Goal: Task Accomplishment & Management: Use online tool/utility

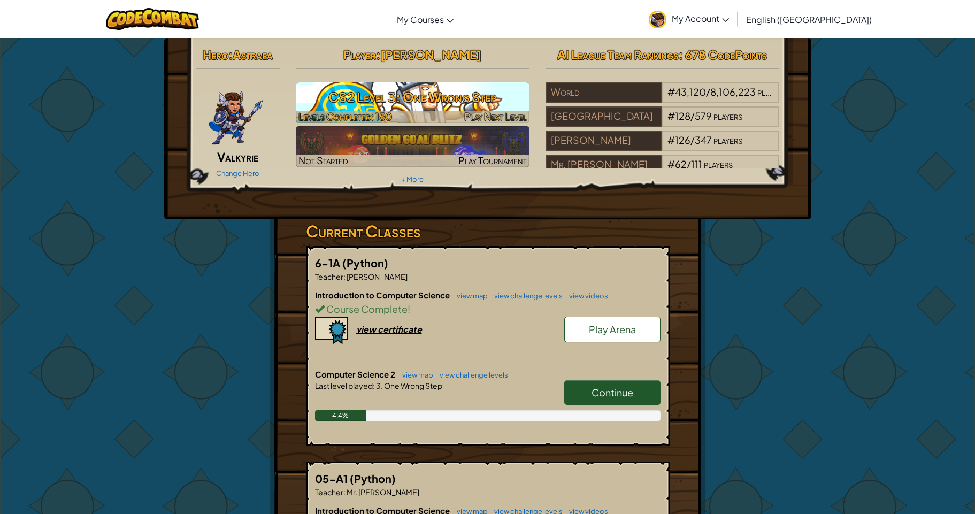
click at [356, 104] on h3 "CS2 Level 3: One Wrong Step" at bounding box center [413, 97] width 234 height 24
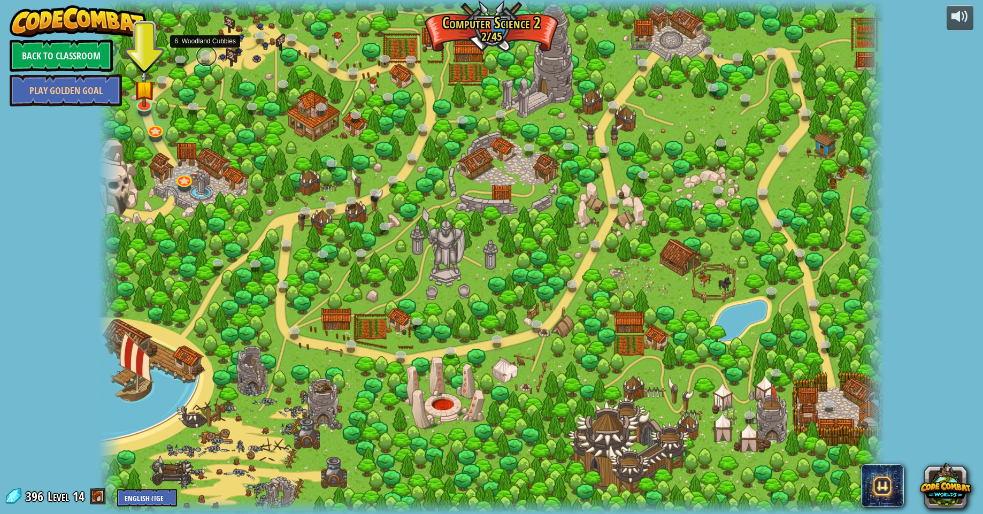
click at [202, 55] on link at bounding box center [206, 55] width 21 height 21
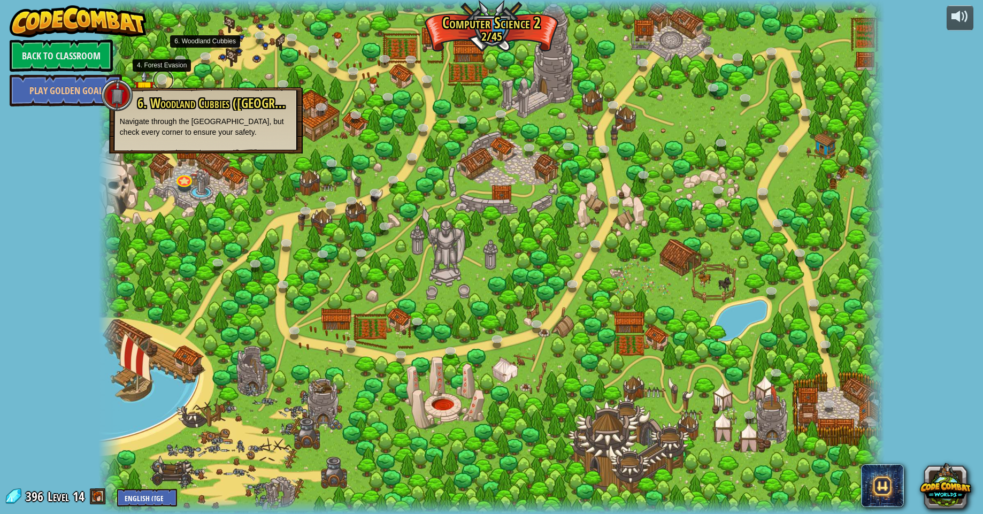
click at [167, 79] on link at bounding box center [162, 80] width 21 height 21
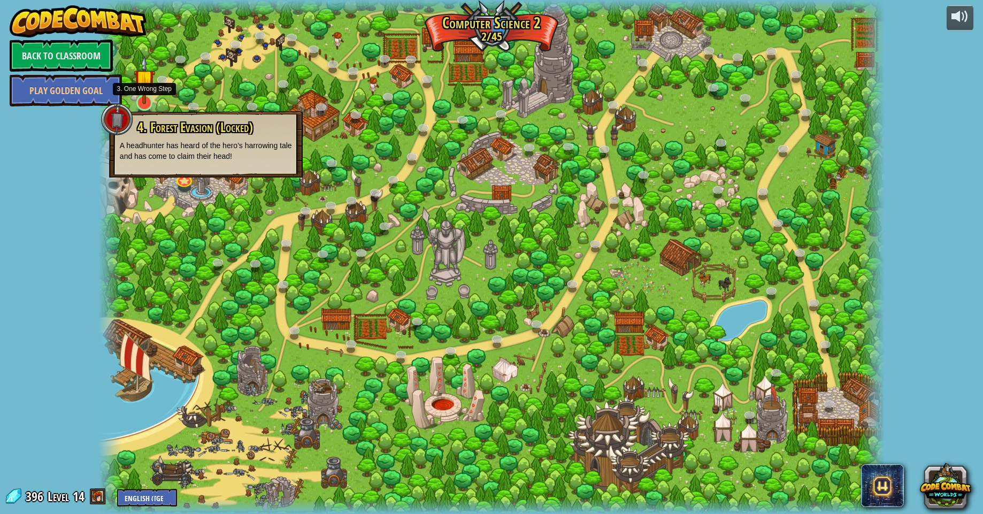
click at [141, 100] on img at bounding box center [144, 80] width 21 height 49
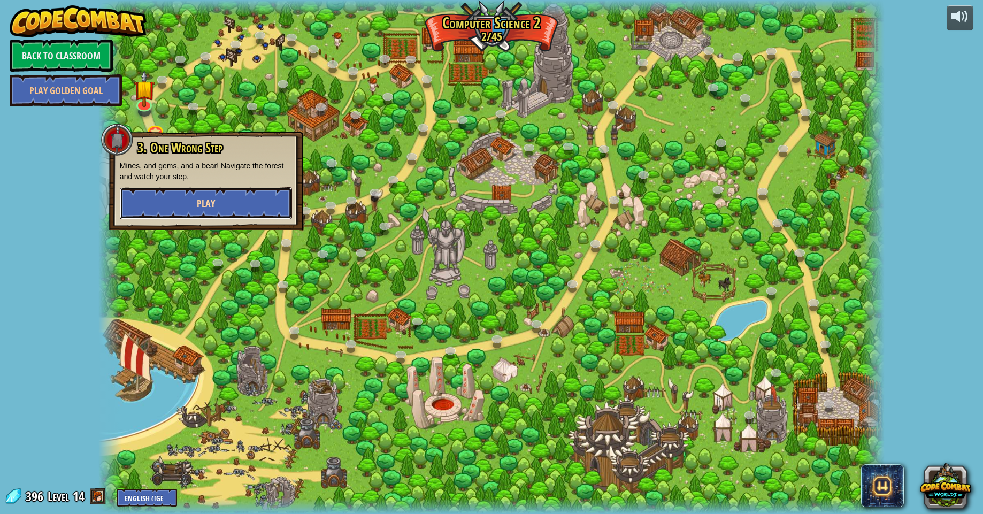
click at [235, 199] on button "Play" at bounding box center [206, 203] width 172 height 32
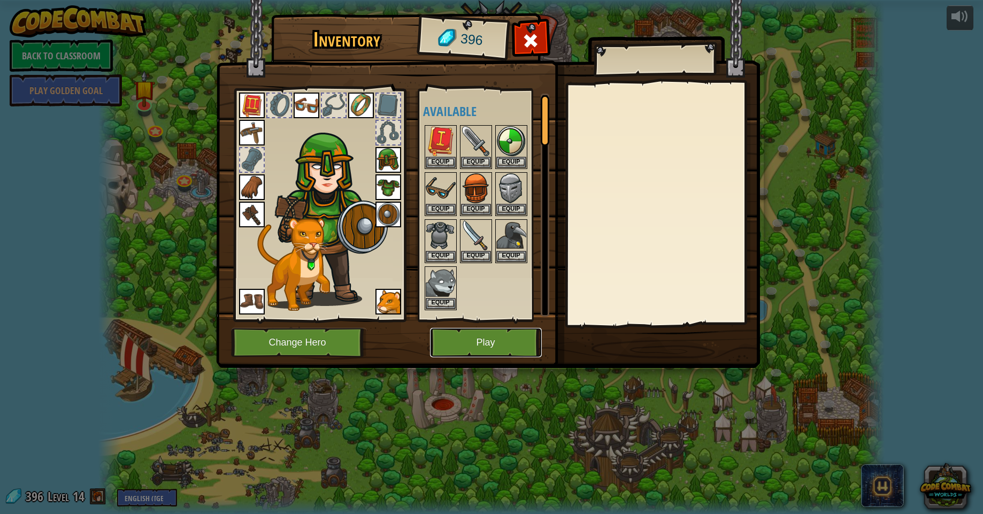
click at [493, 350] on button "Play" at bounding box center [486, 342] width 112 height 29
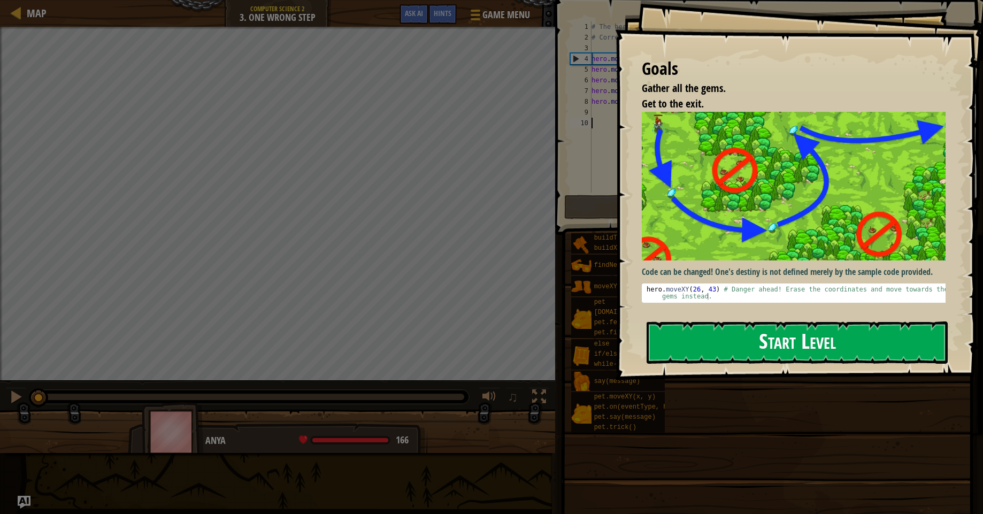
click at [716, 354] on button "Start Level" at bounding box center [797, 343] width 301 height 42
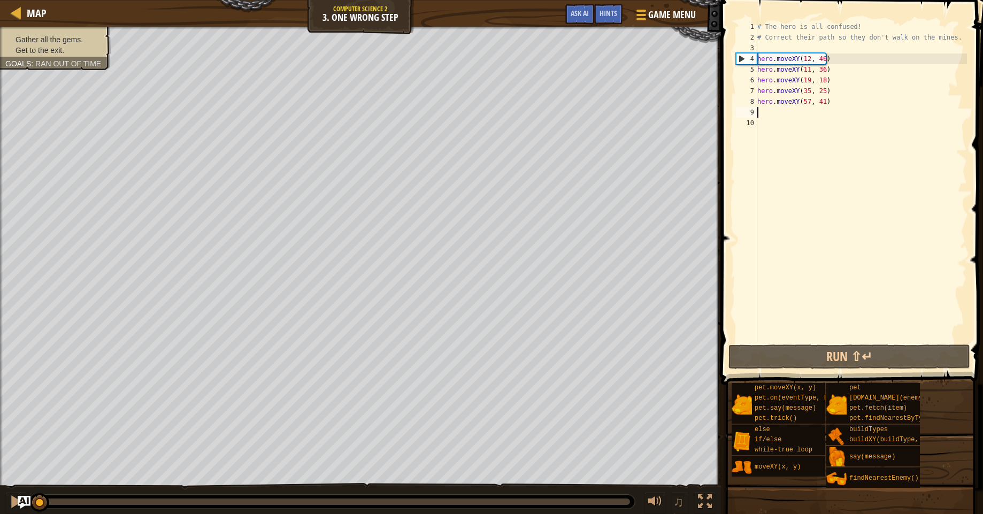
click at [778, 115] on div "# The hero is all confused! # Correct their path so they don't walk on the mine…" at bounding box center [861, 192] width 212 height 342
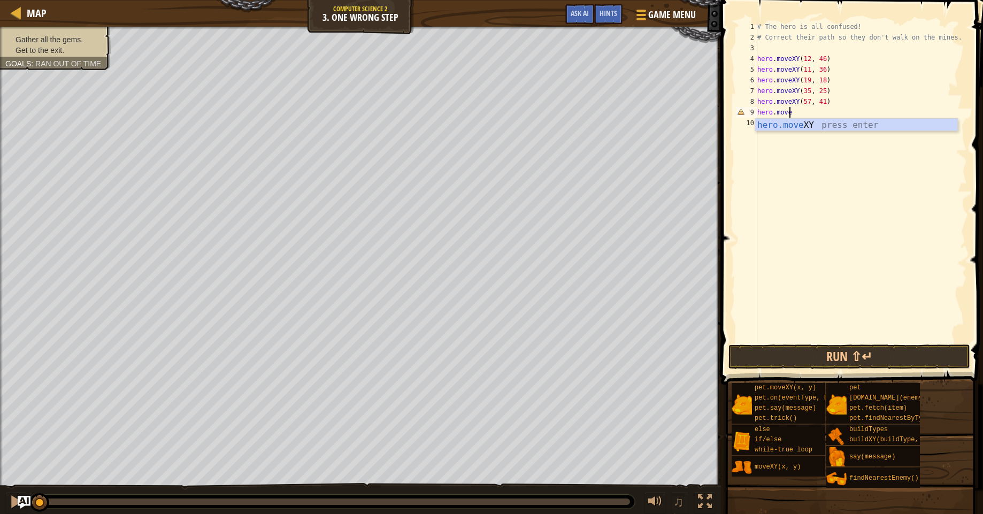
scroll to position [5, 2]
click at [819, 123] on div "hero.move XY press enter" at bounding box center [856, 138] width 202 height 39
click at [819, 117] on div "# The hero is all confused! # Correct their path so they don't walk on the mine…" at bounding box center [861, 192] width 212 height 342
type textarea "hero.moveXY(40, 56)"
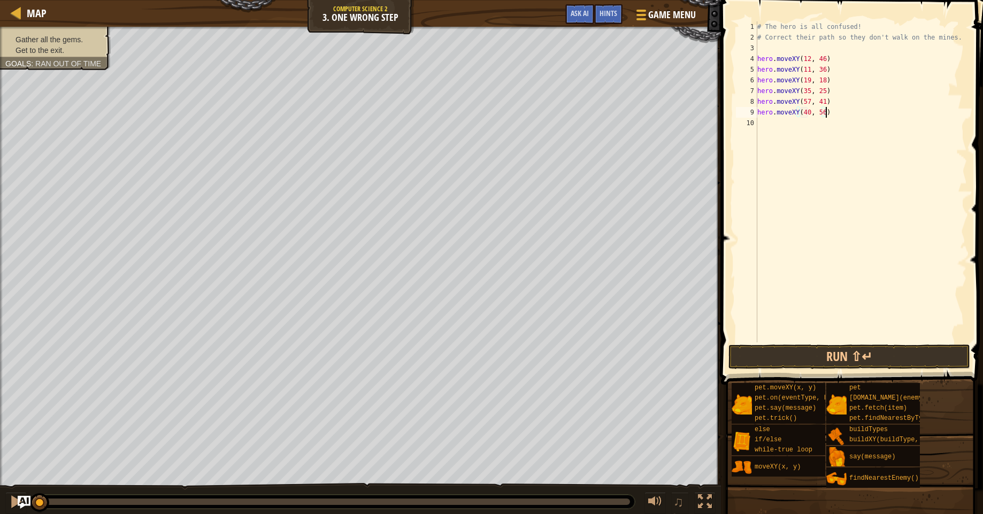
scroll to position [5, 0]
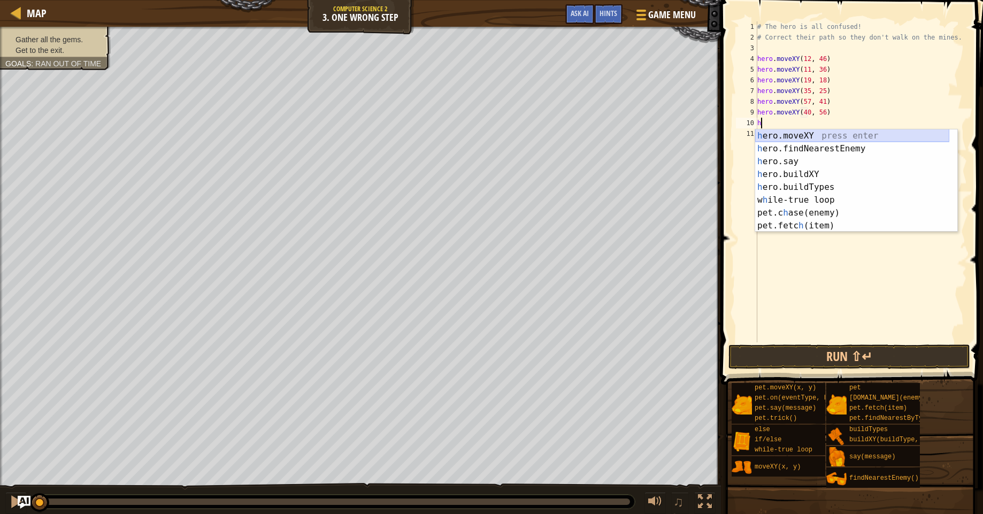
drag, startPoint x: 796, startPoint y: 137, endPoint x: 788, endPoint y: 135, distance: 8.3
click at [795, 137] on div "h ero.moveXY press enter h ero.findNearestEnemy press enter h ero.say press ent…" at bounding box center [852, 193] width 194 height 128
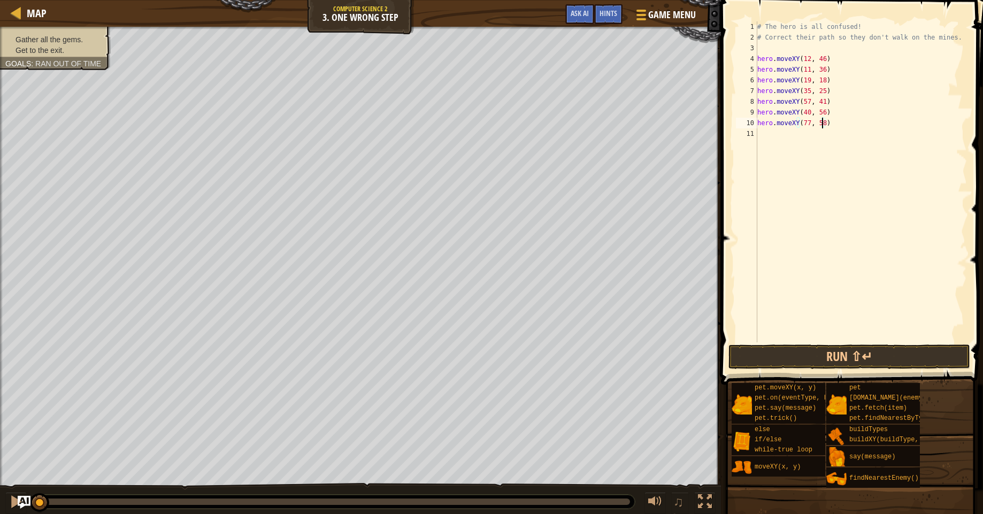
scroll to position [5, 5]
type textarea "hero.moveXY(77, 58)"
click at [838, 360] on button "Run ⇧↵" at bounding box center [850, 357] width 242 height 25
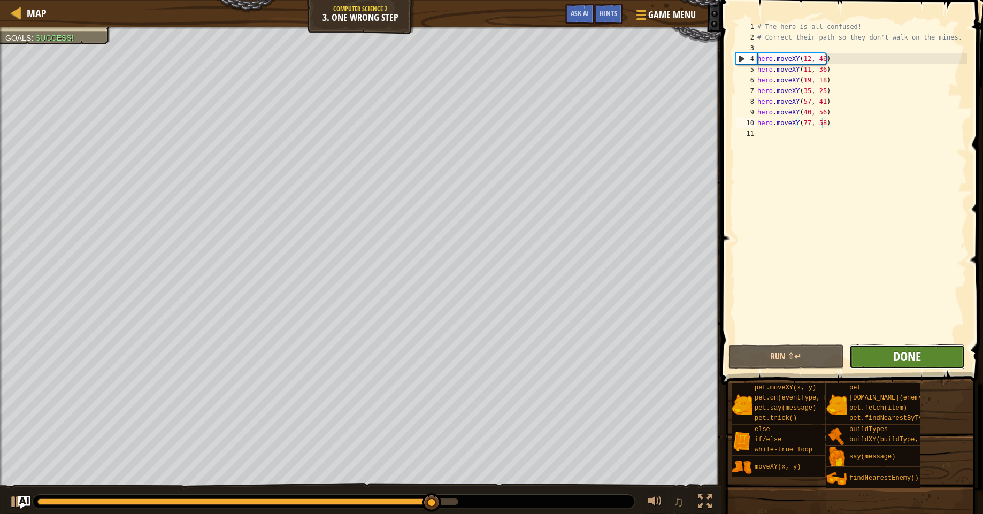
click at [905, 359] on span "Done" at bounding box center [907, 356] width 28 height 17
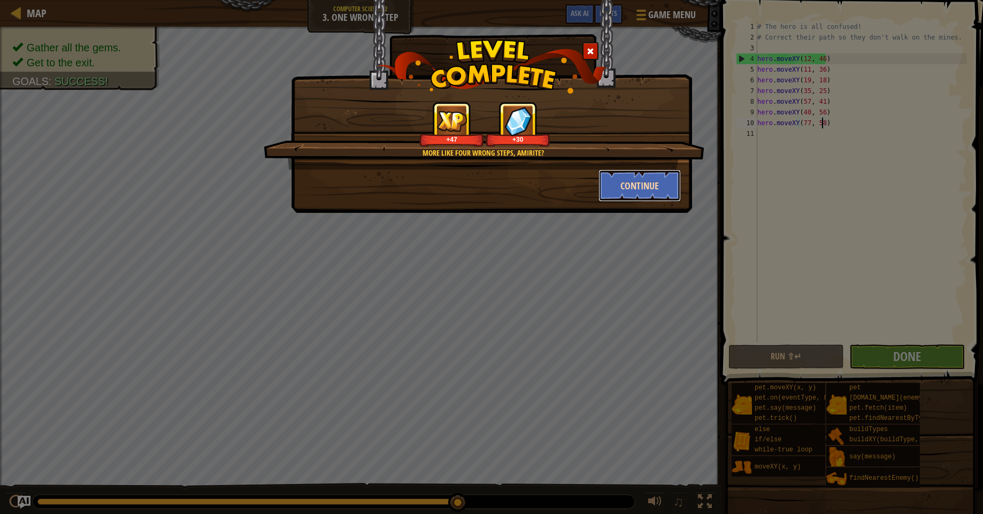
click at [625, 175] on button "Continue" at bounding box center [640, 186] width 83 height 32
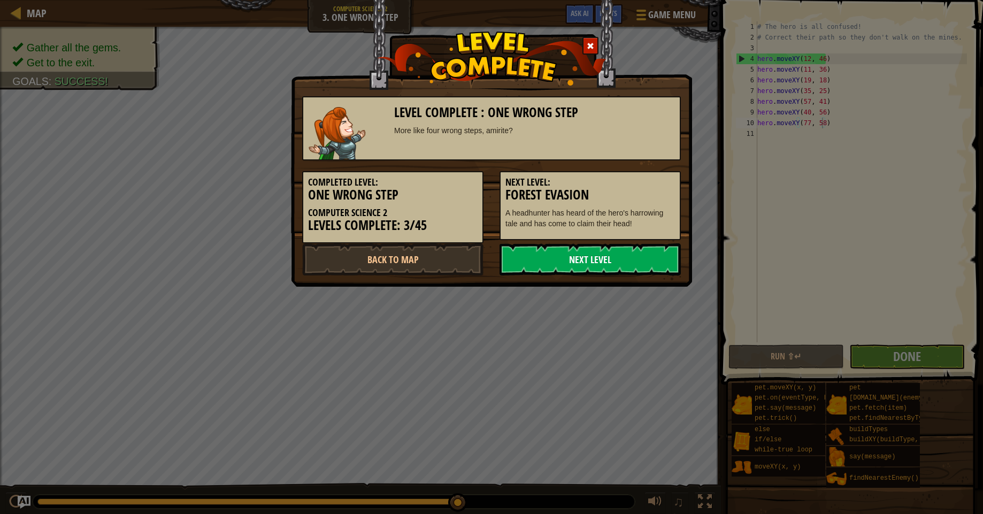
drag, startPoint x: 621, startPoint y: 276, endPoint x: 626, endPoint y: 270, distance: 8.3
click at [630, 276] on div "Level Complete : One Wrong Step More like four wrong steps, amirite? Completed …" at bounding box center [491, 143] width 401 height 287
click at [633, 243] on link "Next Level" at bounding box center [590, 259] width 181 height 32
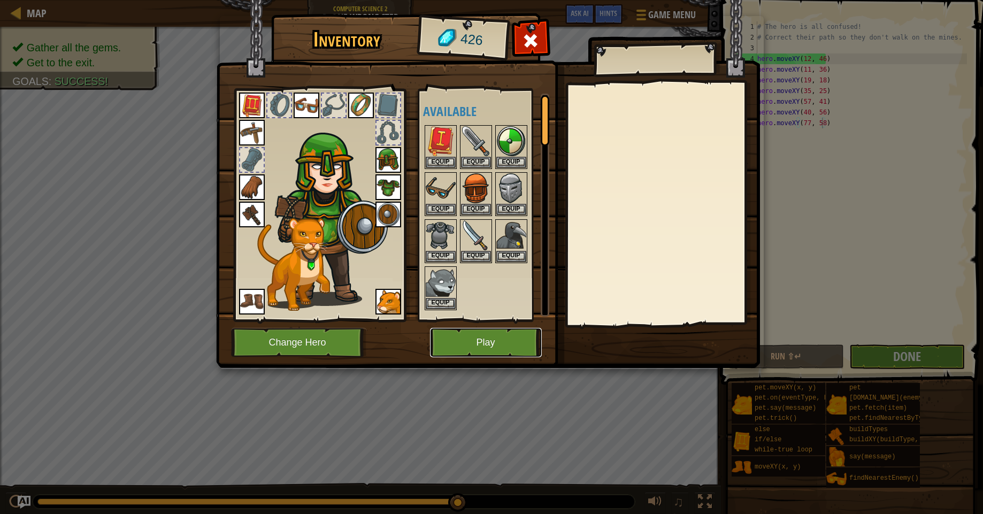
click at [501, 341] on button "Play" at bounding box center [486, 342] width 112 height 29
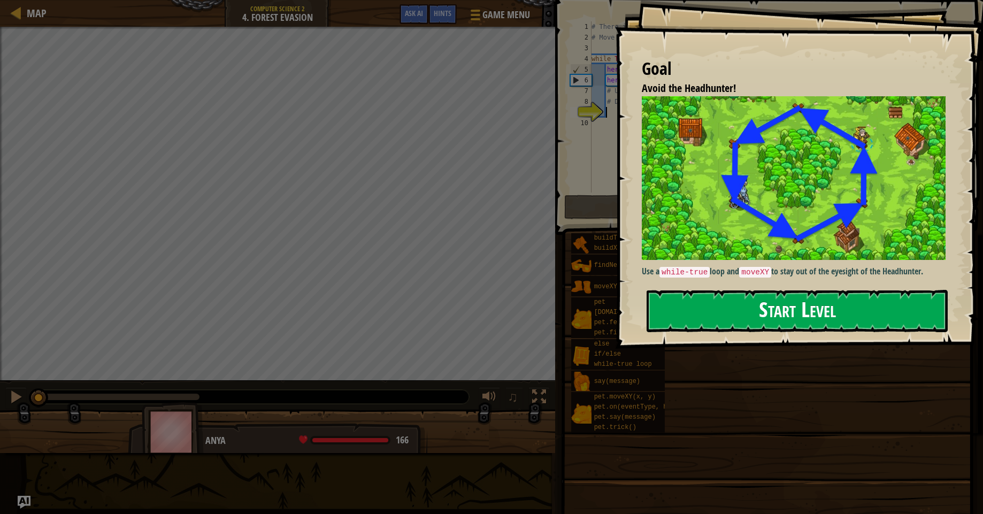
click at [687, 320] on button "Start Level" at bounding box center [797, 311] width 301 height 42
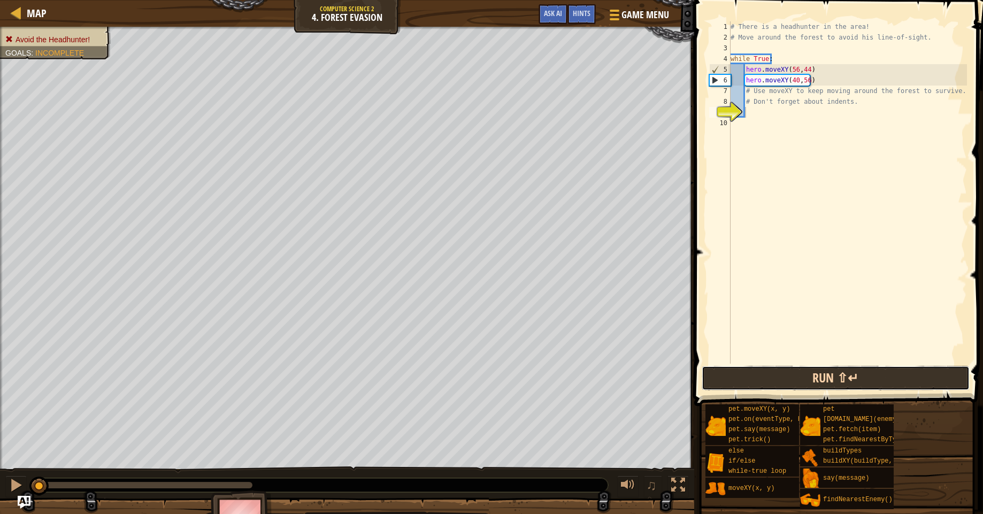
click at [791, 372] on button "Run ⇧↵" at bounding box center [836, 378] width 268 height 25
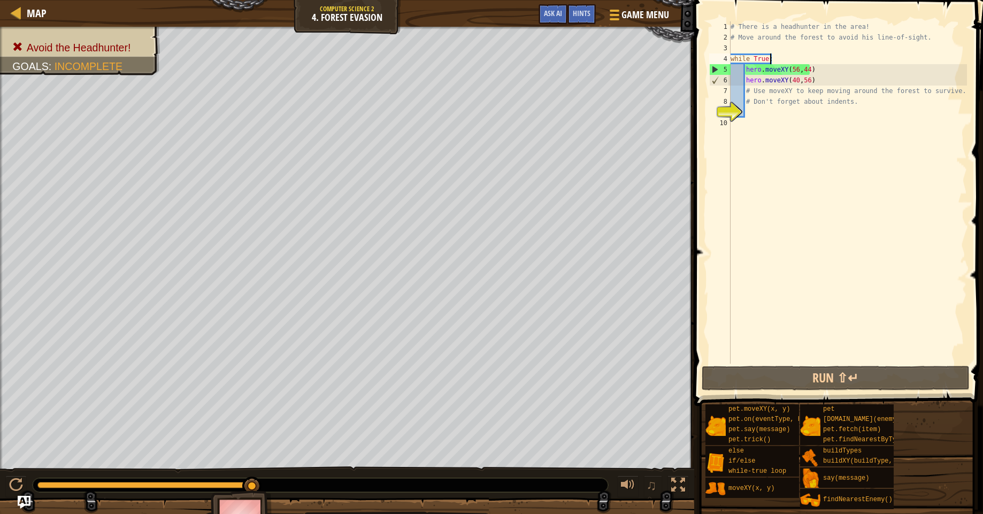
click at [777, 59] on div "# There is a headhunter in the area! # Move around the forest to avoid his line…" at bounding box center [848, 203] width 239 height 364
click at [812, 82] on div "# There is a headhunter in the area! # Move around the forest to avoid his line…" at bounding box center [848, 203] width 239 height 364
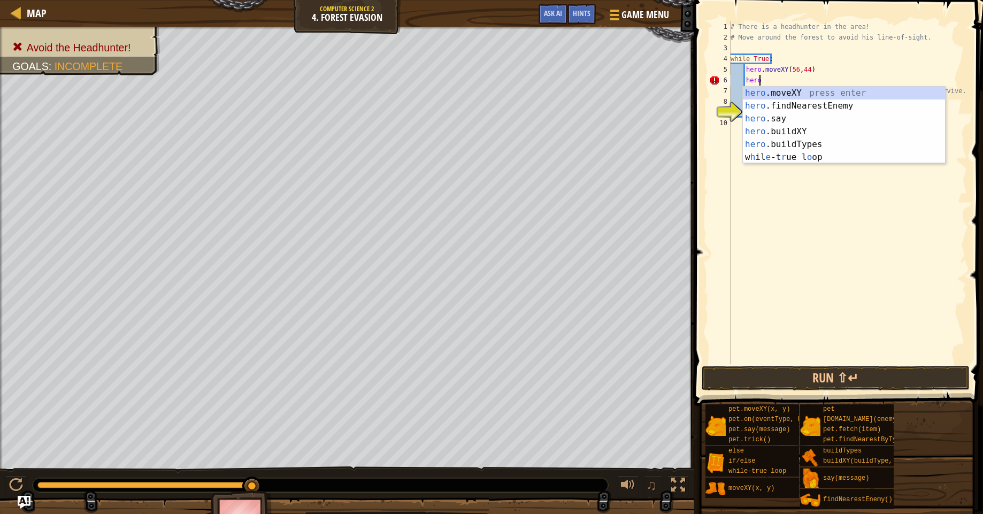
type textarea "h"
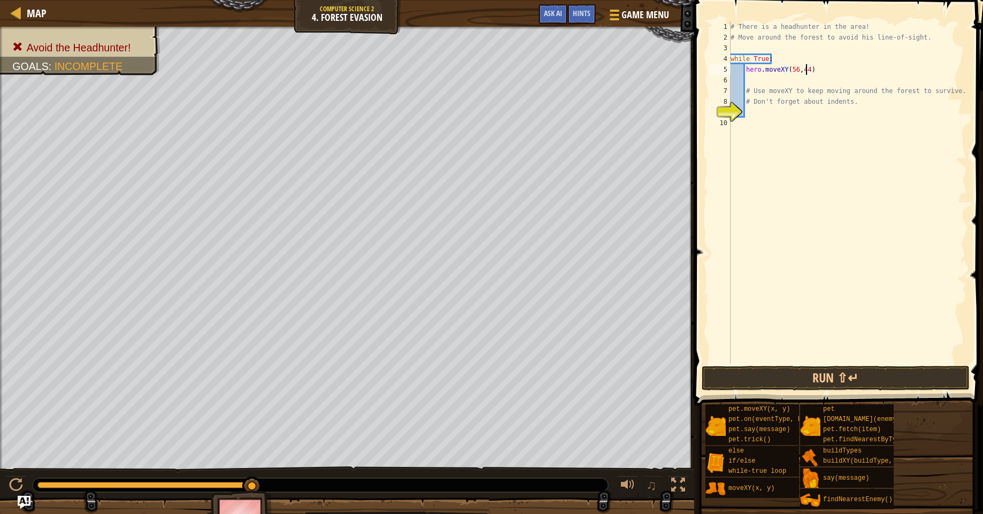
click at [805, 68] on div "# There is a headhunter in the area! # Move around the forest to avoid his line…" at bounding box center [848, 203] width 239 height 364
type textarea "hero.moveXY(56,44)"
drag, startPoint x: 809, startPoint y: 72, endPoint x: 745, endPoint y: 74, distance: 64.3
click at [745, 72] on div "# There is a headhunter in the area! # Move around the forest to avoid his line…" at bounding box center [848, 203] width 239 height 364
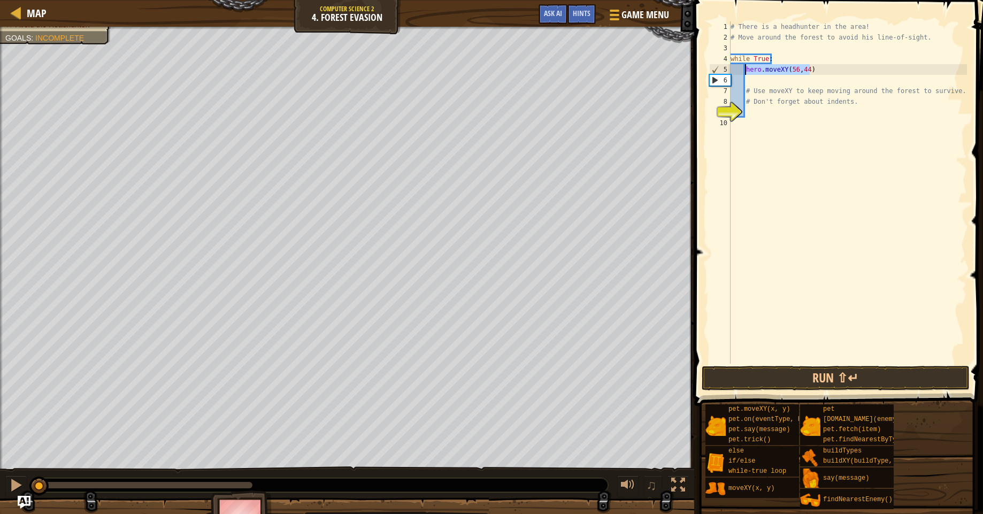
drag, startPoint x: 251, startPoint y: 480, endPoint x: -16, endPoint y: 458, distance: 267.3
click at [0, 0] on html "Map Computer Science 2 4. Forest Evasion Game Menu Done Hints Ask AI 1 הההההההה…" at bounding box center [491, 0] width 983 height 0
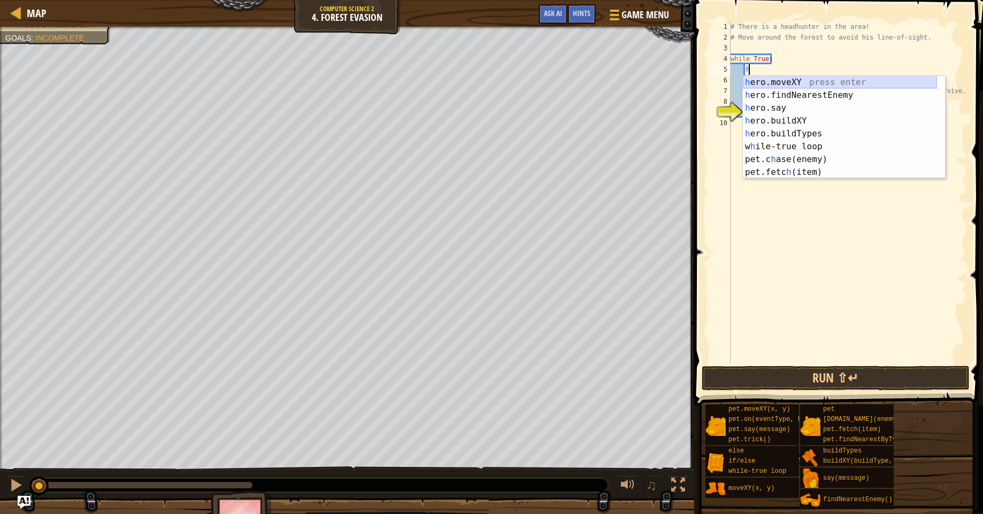
click at [789, 85] on div "h ero.moveXY press enter h ero.findNearestEnemy press enter h ero.say press ent…" at bounding box center [840, 140] width 194 height 128
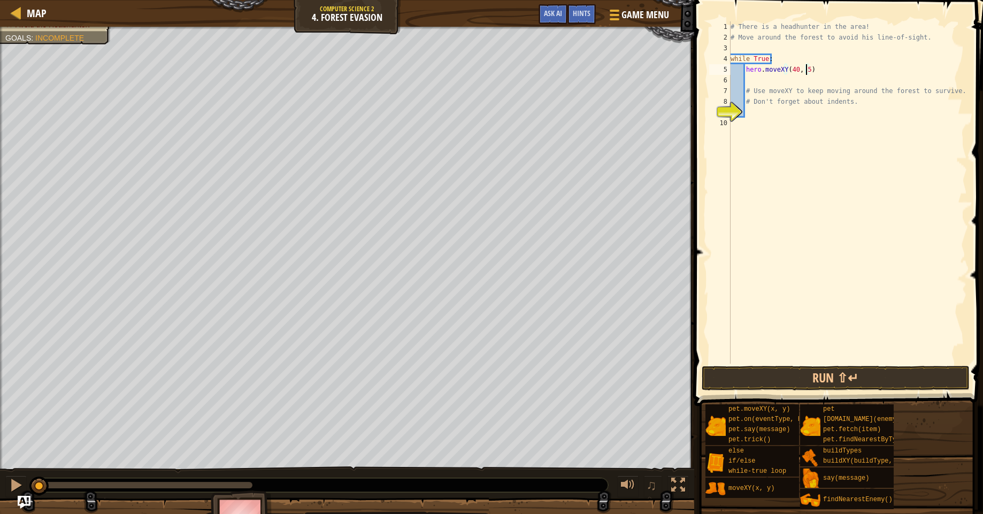
scroll to position [5, 6]
type textarea "hero.moveXY(40, 56)"
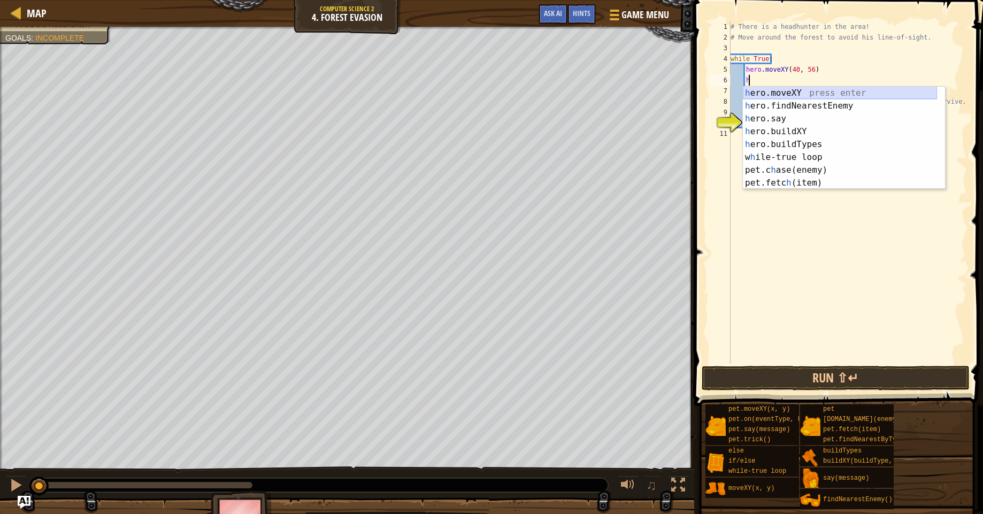
click at [819, 88] on div "h ero.moveXY press enter h ero.findNearestEnemy press enter h ero.say press ent…" at bounding box center [840, 151] width 194 height 128
type textarea "hero.moveXY(x, y)"
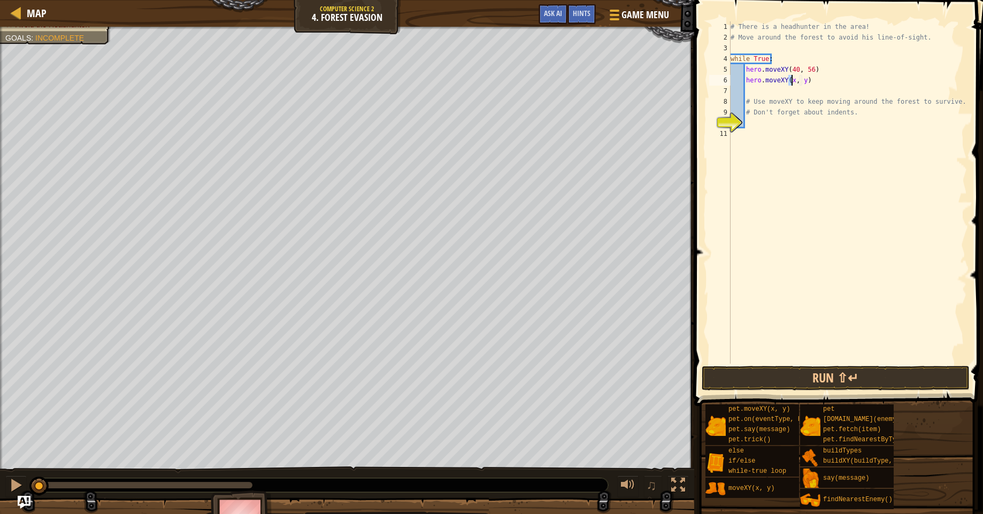
click at [755, 94] on div "# There is a headhunter in the area! # Move around the forest to avoid his line…" at bounding box center [848, 203] width 239 height 364
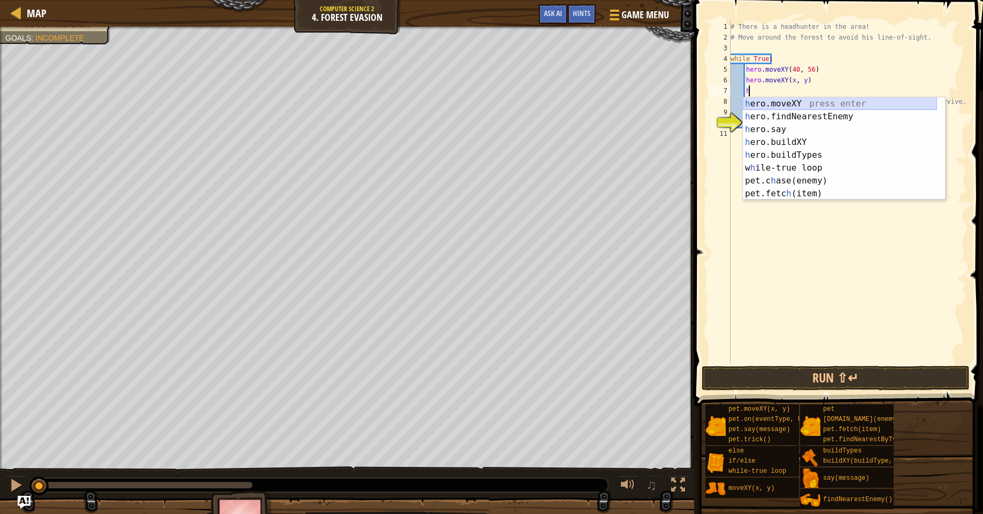
click at [790, 100] on div "h ero.moveXY press enter h ero.findNearestEnemy press enter h ero.say press ent…" at bounding box center [840, 161] width 194 height 128
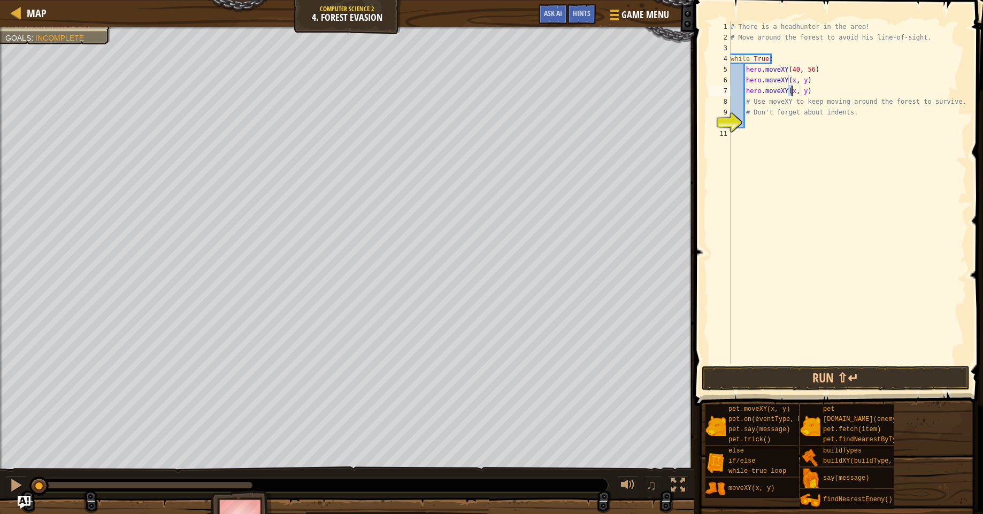
click at [746, 102] on div "# There is a headhunter in the area! # Move around the forest to avoid his line…" at bounding box center [848, 203] width 239 height 364
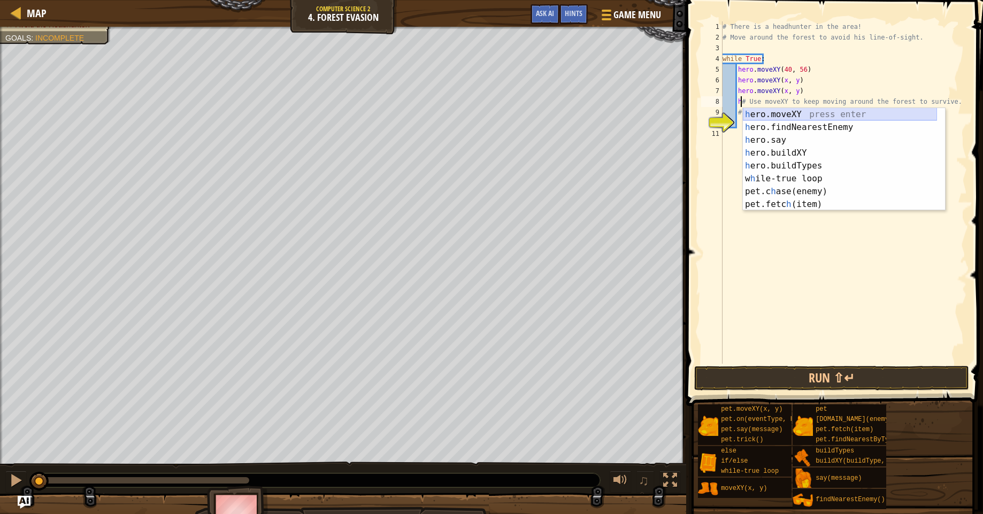
click at [767, 113] on div "h ero.moveXY press enter h ero.findNearestEnemy press enter h ero.say press ent…" at bounding box center [840, 172] width 194 height 128
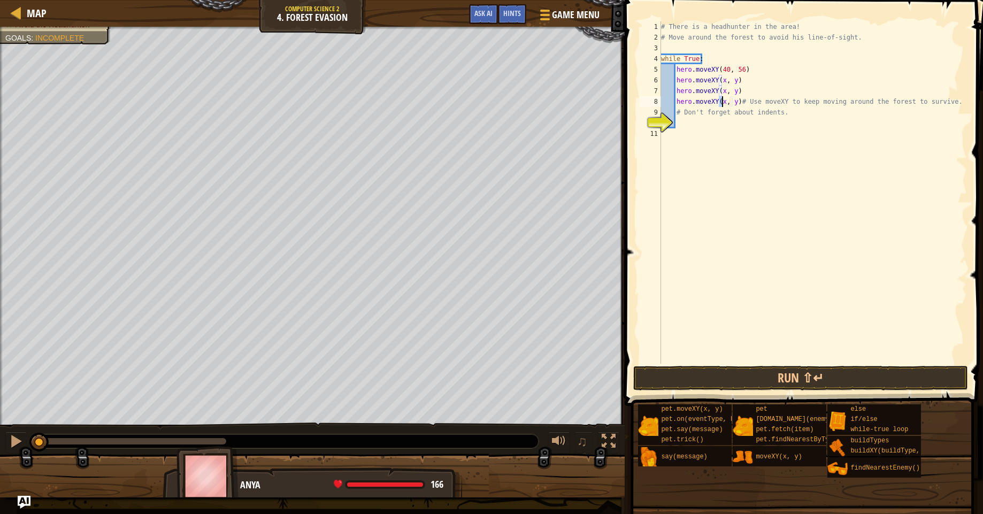
click at [737, 101] on div "# There is a headhunter in the area! # Move around the forest to avoid his line…" at bounding box center [813, 203] width 308 height 364
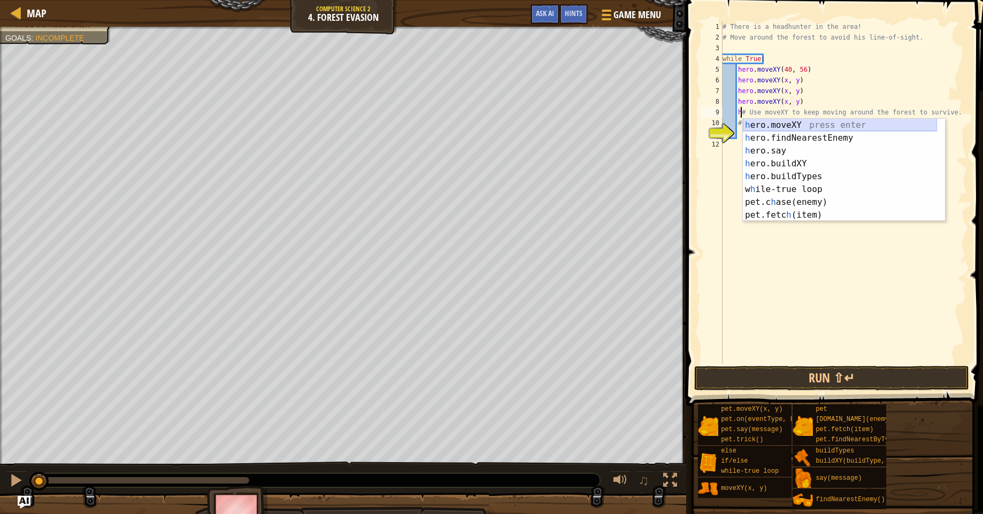
click at [783, 120] on div "h ero.moveXY press enter h ero.findNearestEnemy press enter h ero.say press ent…" at bounding box center [840, 183] width 194 height 128
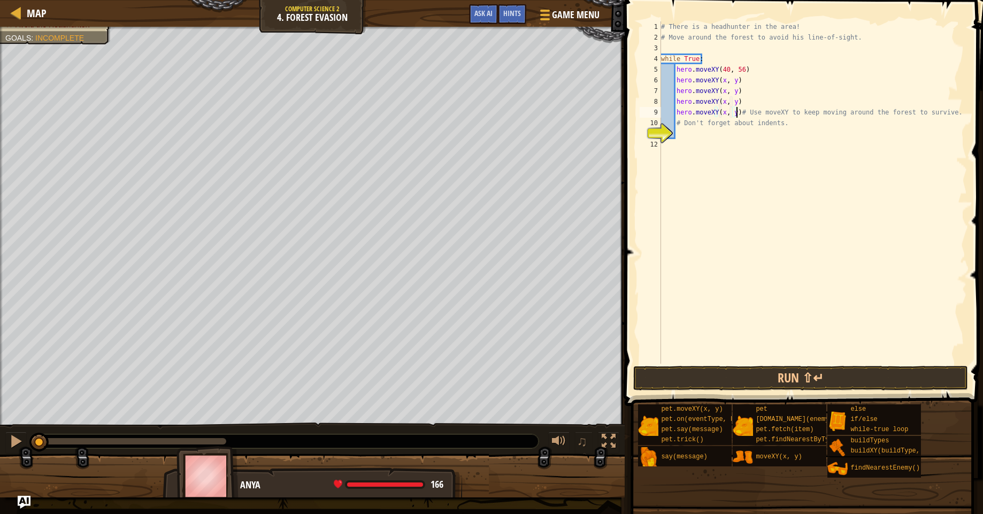
click at [736, 114] on div "# There is a headhunter in the area! # Move around the forest to avoid his line…" at bounding box center [813, 203] width 308 height 364
type textarea "# Use moveXY to keep moving around the forest to survive."
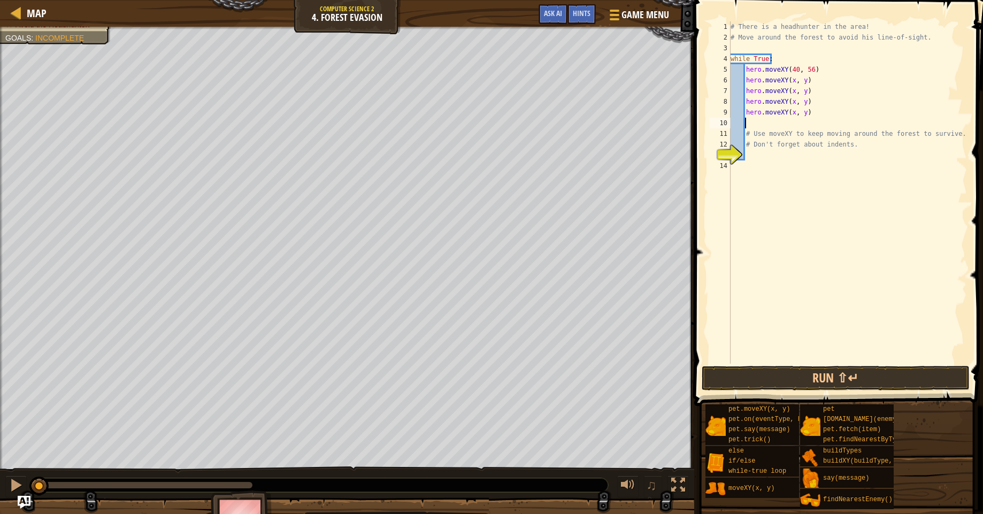
click at [747, 120] on div "# There is a headhunter in the area! # Move around the forest to avoid his line…" at bounding box center [848, 203] width 239 height 364
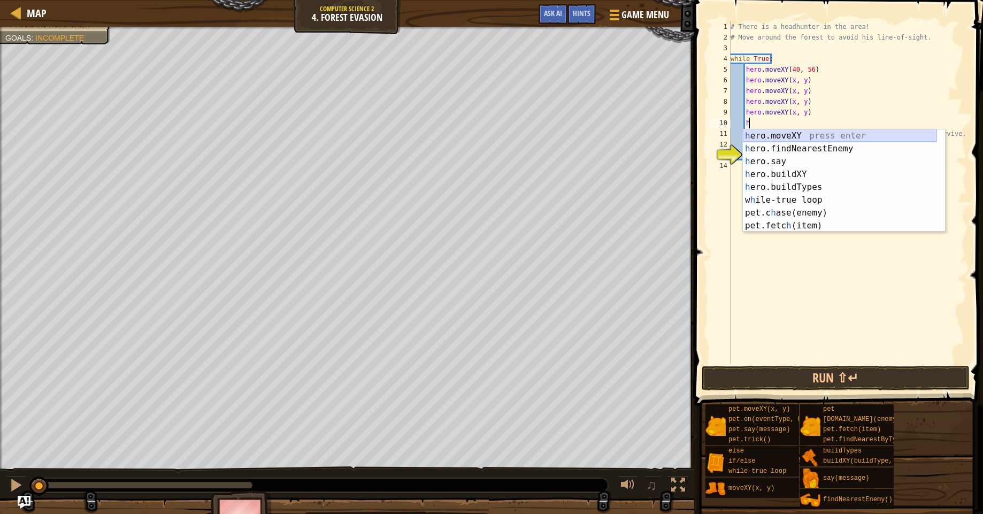
click at [770, 132] on div "h ero.moveXY press enter h ero.findNearestEnemy press enter h ero.say press ent…" at bounding box center [840, 193] width 194 height 128
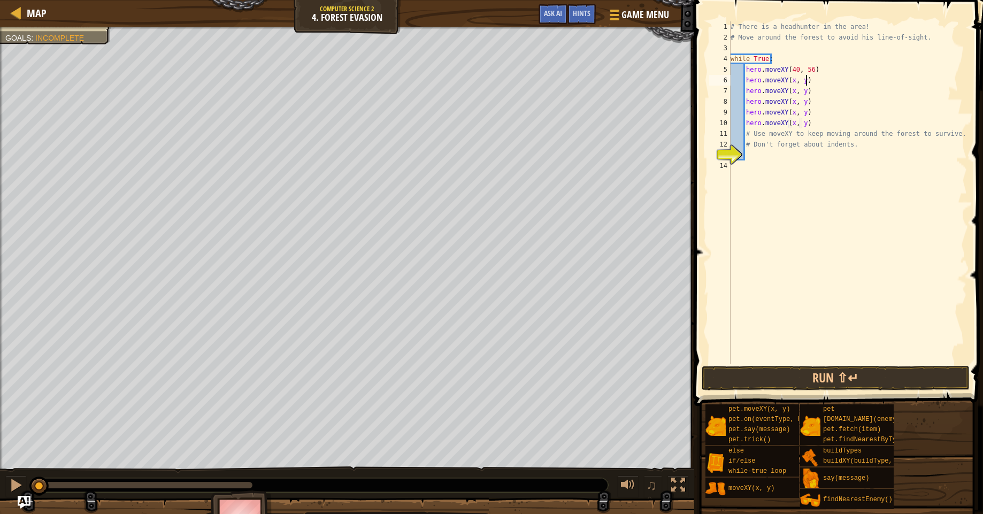
click at [805, 81] on div "# There is a headhunter in the area! # Move around the forest to avoid his line…" at bounding box center [848, 203] width 239 height 364
click at [803, 81] on div "# There is a headhunter in the area! # Move around the forest to avoid his line…" at bounding box center [848, 203] width 239 height 364
click at [802, 96] on div "# There is a headhunter in the area! # Move around the forest to avoid his line…" at bounding box center [848, 203] width 239 height 364
click at [804, 104] on div "# There is a headhunter in the area! # Move around the forest to avoid his line…" at bounding box center [848, 203] width 239 height 364
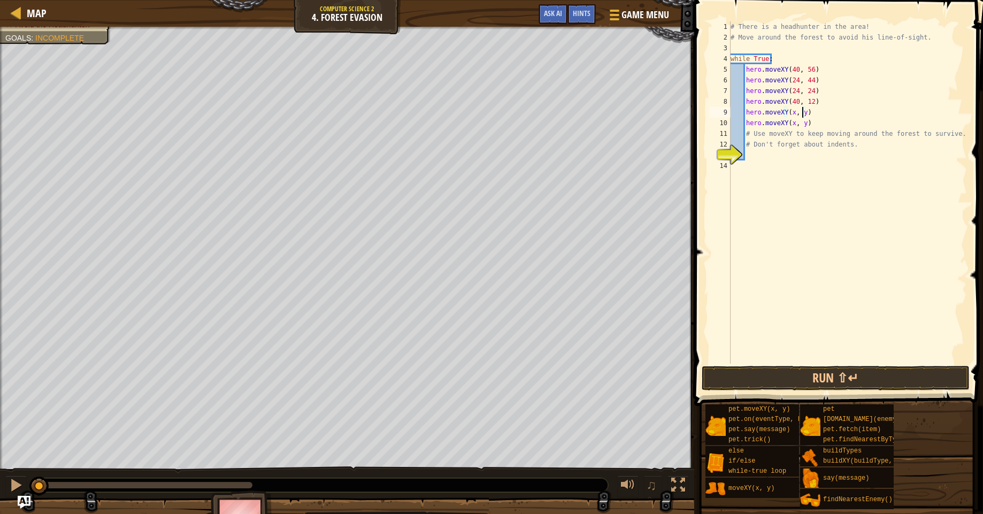
click at [801, 113] on div "# There is a headhunter in the area! # Move around the forest to avoid his line…" at bounding box center [848, 203] width 239 height 364
click at [803, 126] on div "# There is a headhunter in the area! # Move around the forest to avoid his line…" at bounding box center [848, 203] width 239 height 364
type textarea "hero.moveXY(56, 44)"
click at [768, 376] on button "Run ⇧↵" at bounding box center [836, 378] width 268 height 25
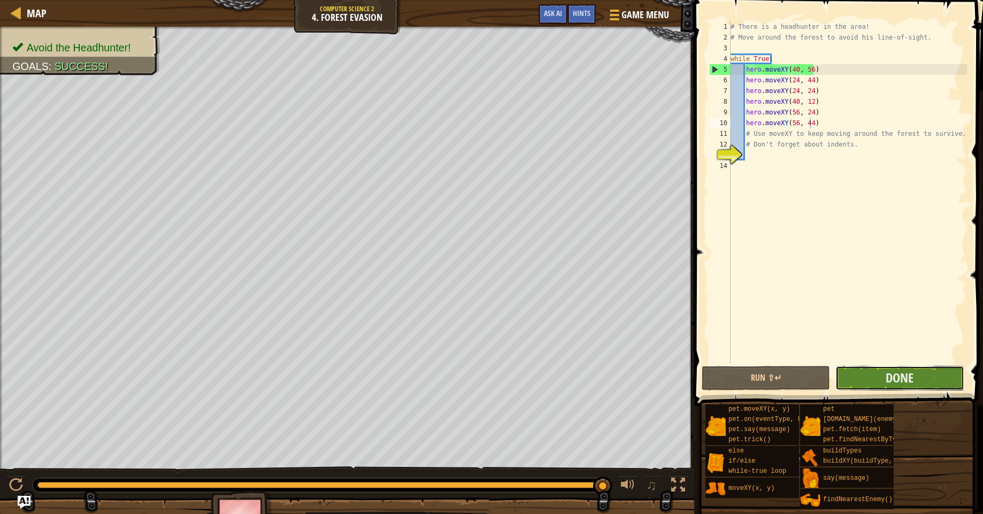
click at [869, 375] on button "Done" at bounding box center [900, 378] width 128 height 25
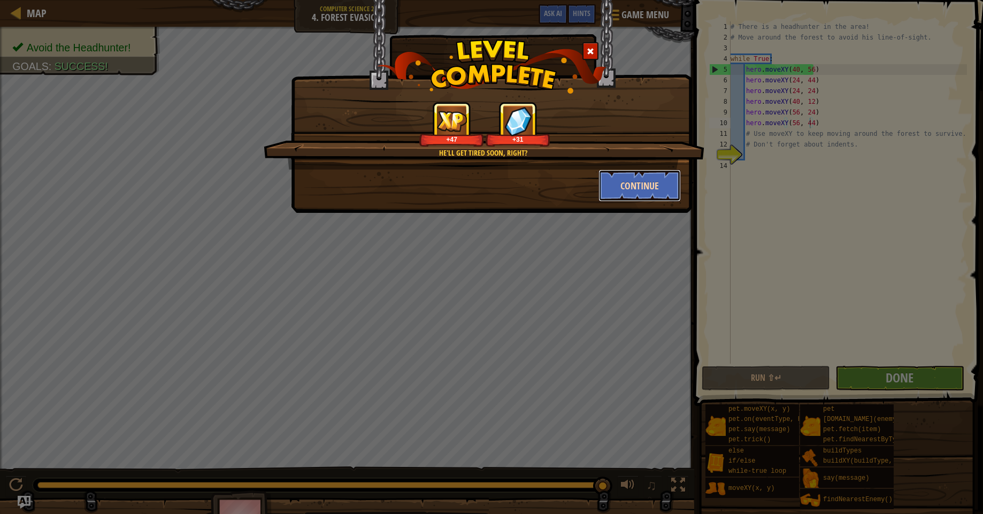
click at [617, 185] on button "Continue" at bounding box center [640, 186] width 83 height 32
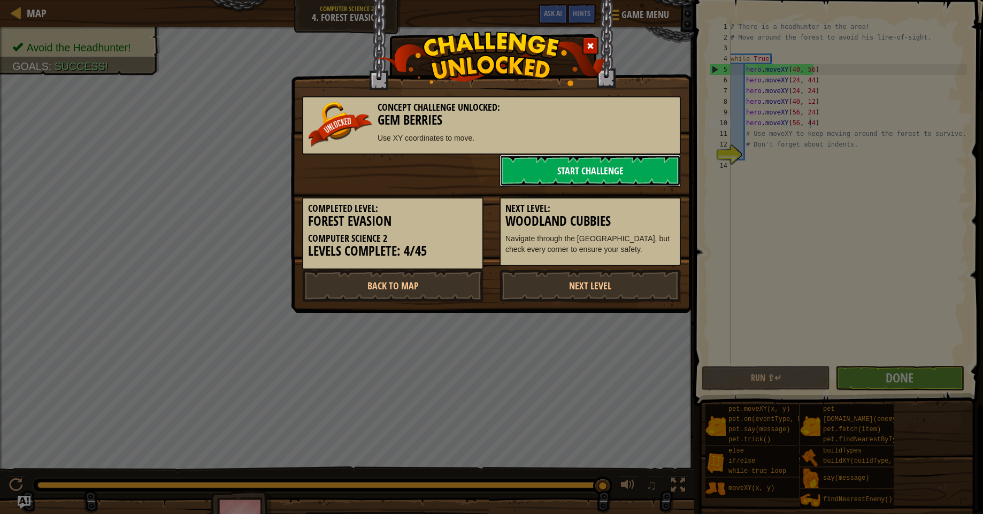
click at [580, 170] on link "Start Challenge" at bounding box center [590, 171] width 181 height 32
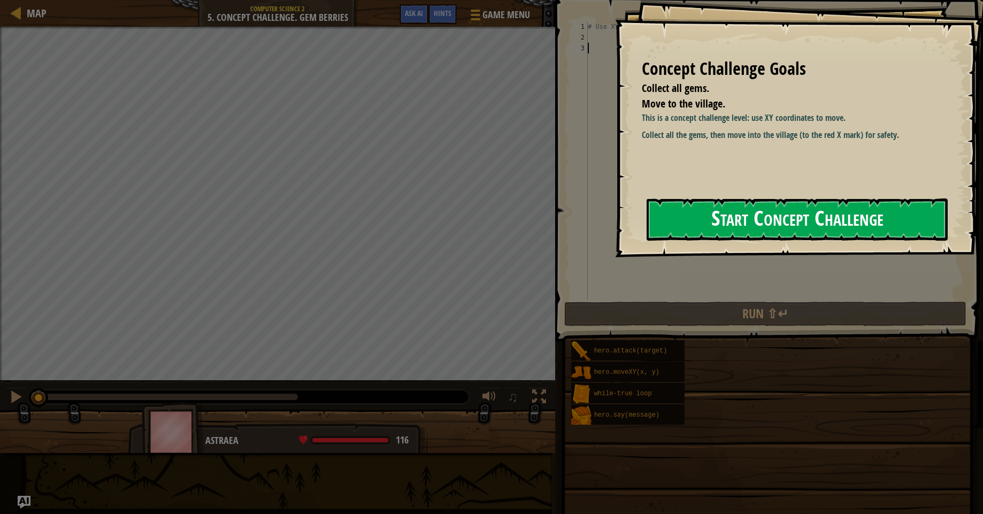
click at [723, 229] on button "Start Concept Challenge" at bounding box center [797, 219] width 301 height 42
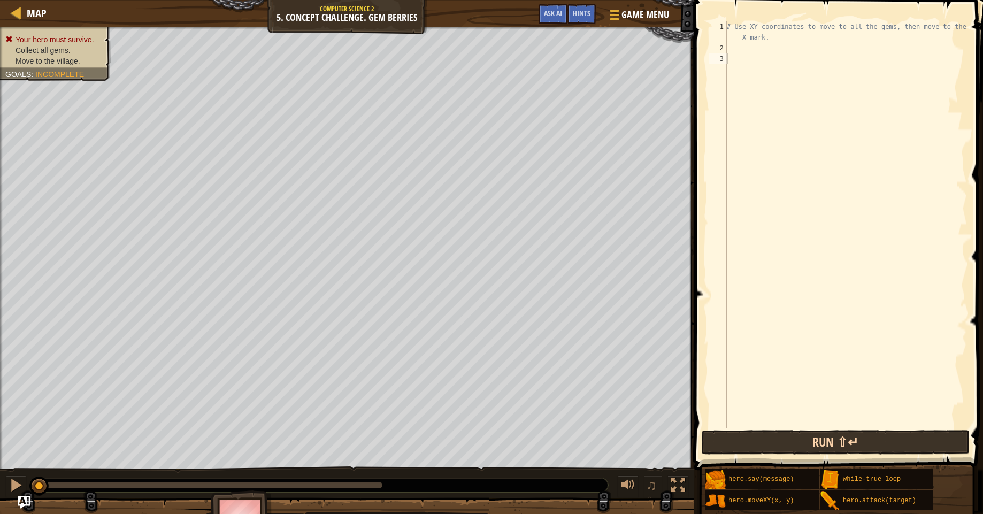
drag, startPoint x: 875, startPoint y: 450, endPoint x: 869, endPoint y: 435, distance: 16.4
click at [869, 444] on div "1 2 3 # Use XY coordinates to move to all the gems, then move to the red X mark…" at bounding box center [837, 256] width 292 height 502
click at [875, 436] on button "Run ⇧↵" at bounding box center [836, 442] width 268 height 25
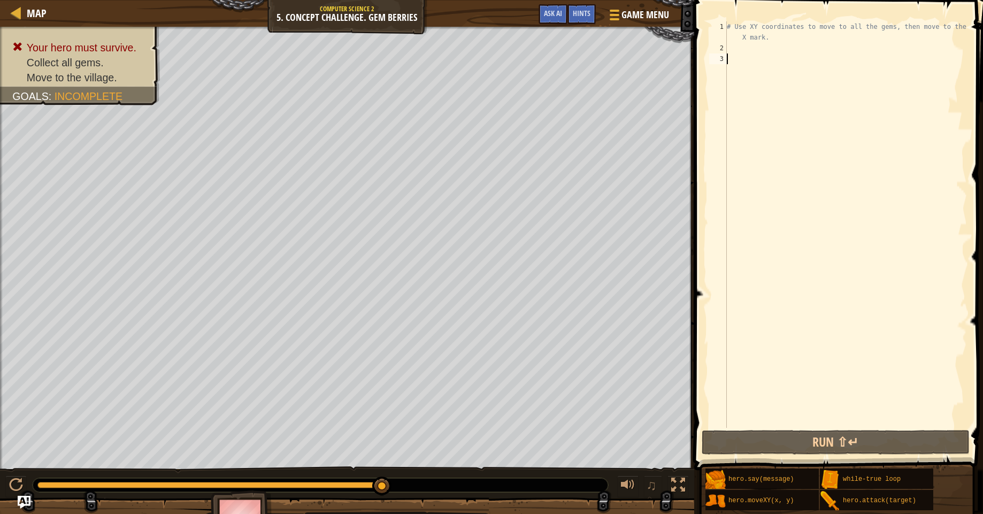
drag, startPoint x: 377, startPoint y: 490, endPoint x: 518, endPoint y: 483, distance: 141.9
click at [575, 472] on div "♫" at bounding box center [347, 483] width 694 height 32
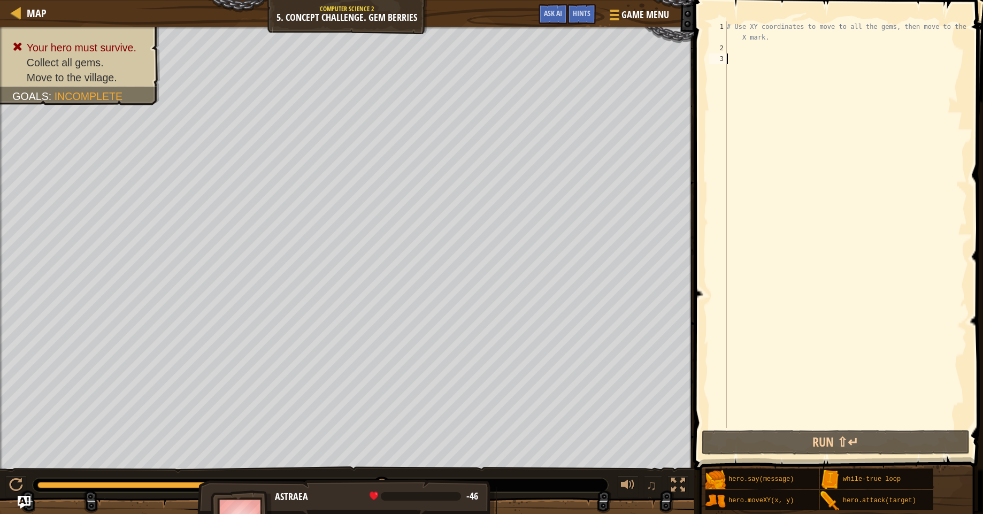
drag, startPoint x: 377, startPoint y: 487, endPoint x: 315, endPoint y: 506, distance: 65.2
click at [362, 513] on div "Your hero must survive. Collect all gems. Move to the village. Goals : Incomple…" at bounding box center [491, 284] width 983 height 515
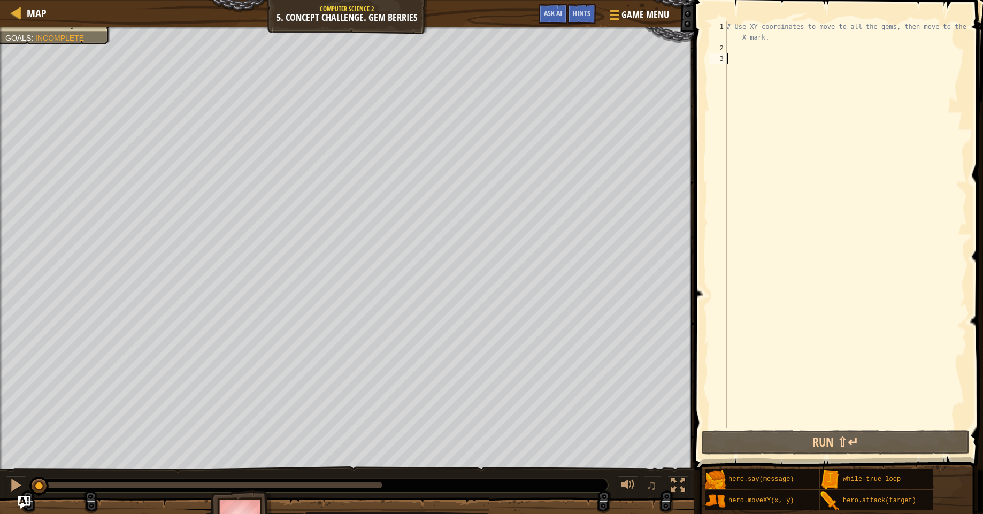
drag, startPoint x: 363, startPoint y: 493, endPoint x: -44, endPoint y: 463, distance: 407.7
click at [0, 0] on html "Map Computer Science 2 5. Concept Challenge. Gem Berries Game Menu Done Hints A…" at bounding box center [491, 0] width 983 height 0
click at [739, 47] on div "# Use XY coordinates to move to all the gems, then move to the red X mark." at bounding box center [846, 240] width 242 height 439
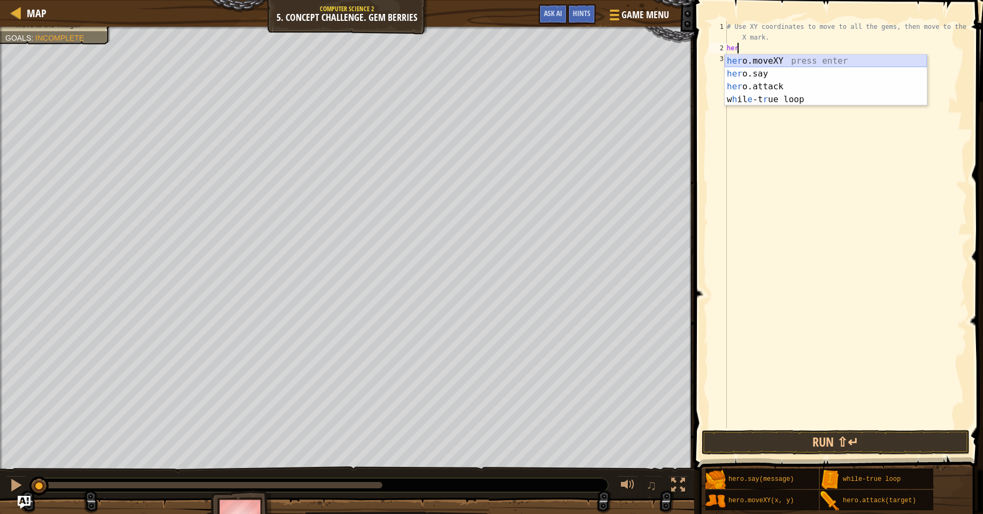
drag, startPoint x: 778, startPoint y: 59, endPoint x: 773, endPoint y: 59, distance: 5.4
click at [777, 59] on div "her o.moveXY press enter her o.say press enter her o.attack press enter w h il …" at bounding box center [826, 93] width 202 height 77
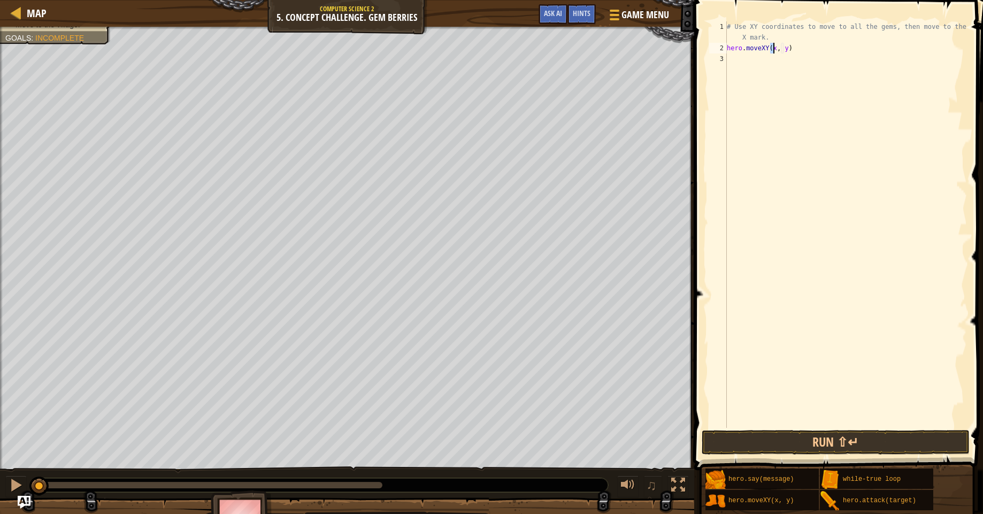
scroll to position [5, 4]
click at [785, 48] on div "# Use XY coordinates to move to all the gems, then move to the red X mark. hero…" at bounding box center [846, 240] width 242 height 439
type textarea "hero.moveXY(8, 49)"
click at [739, 56] on div "# Use XY coordinates to move to all the gems, then move to the red X mark. hero…" at bounding box center [846, 240] width 242 height 439
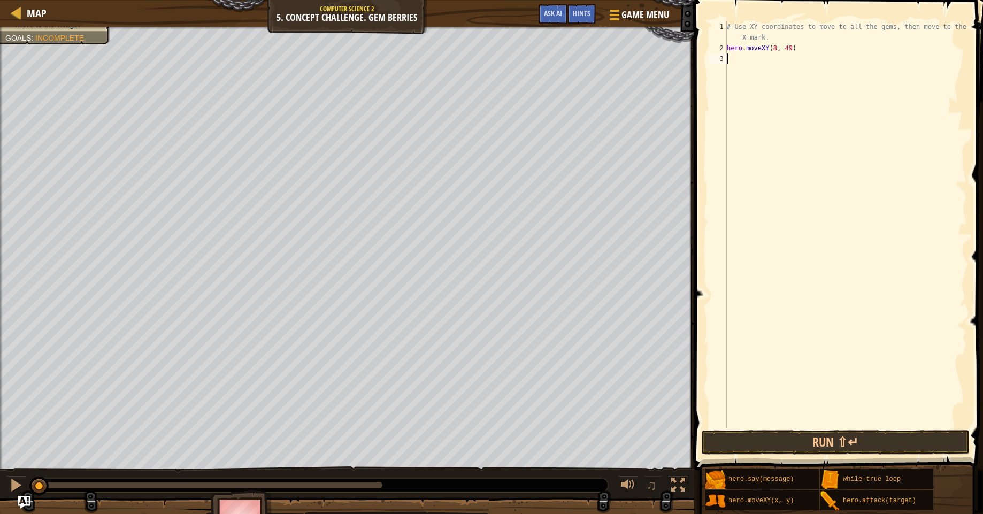
scroll to position [5, 0]
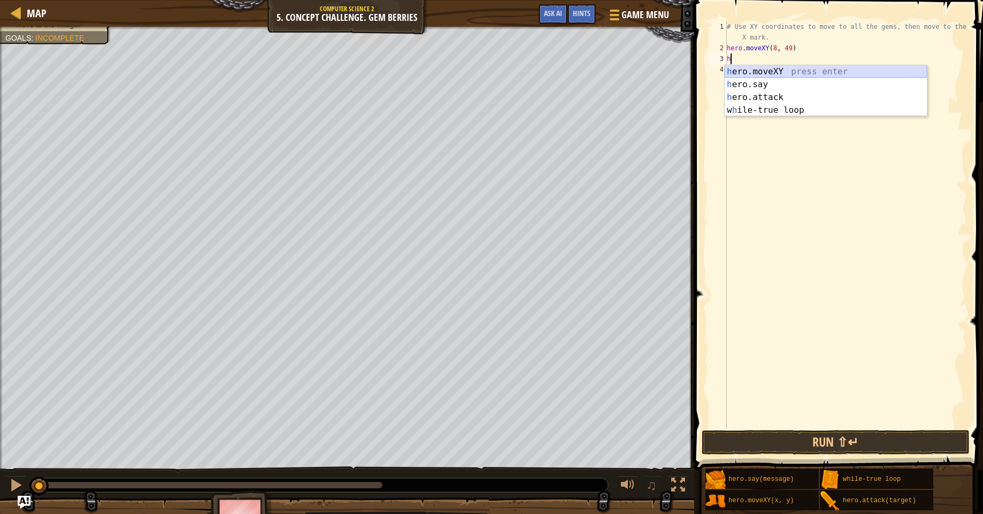
click at [778, 70] on div "h ero.moveXY press enter h ero.say press enter h ero.attack press enter w h ile…" at bounding box center [826, 103] width 202 height 77
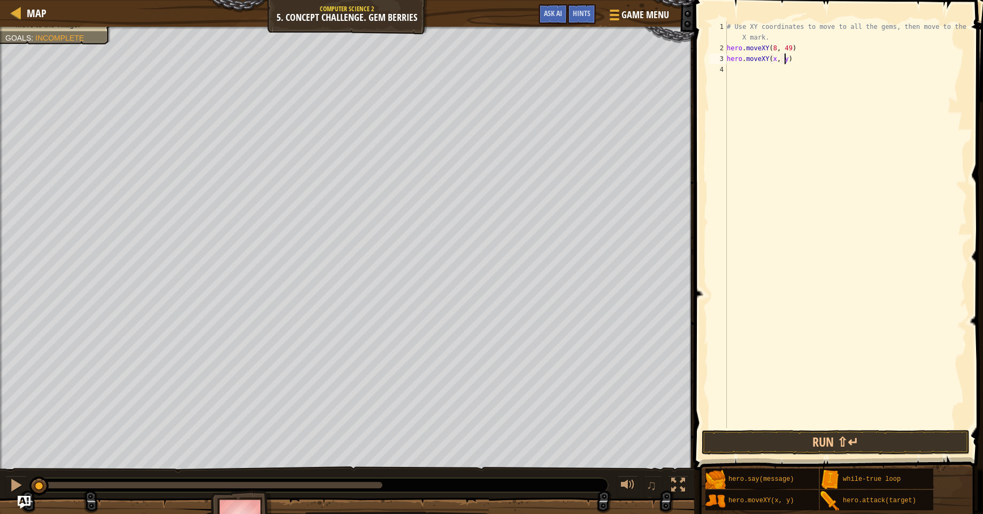
click at [785, 64] on div "# Use XY coordinates to move to all the gems, then move to the red X mark. hero…" at bounding box center [846, 240] width 242 height 439
type textarea "hero.moveXY(8, 13)"
click at [784, 77] on div "# Use XY coordinates to move to all the gems, then move to the red X mark. hero…" at bounding box center [846, 240] width 242 height 439
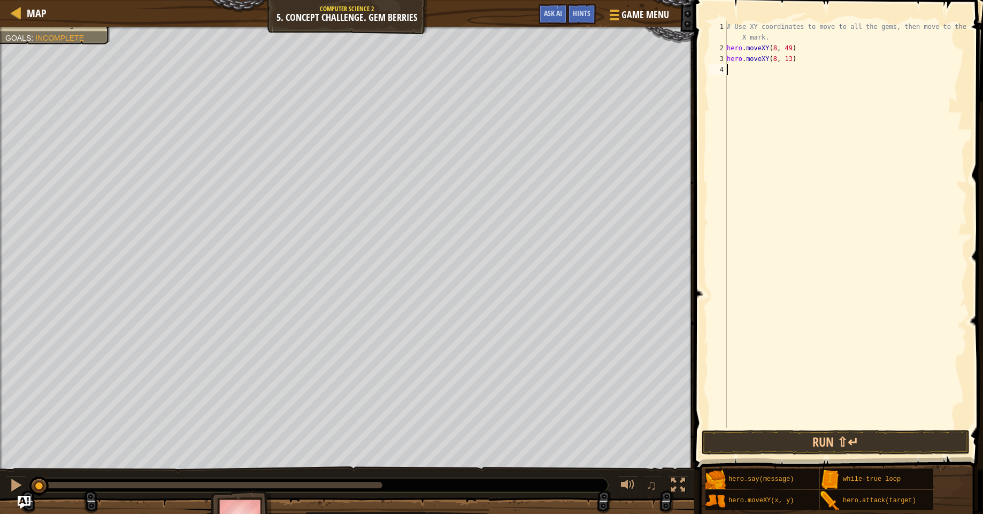
scroll to position [5, 0]
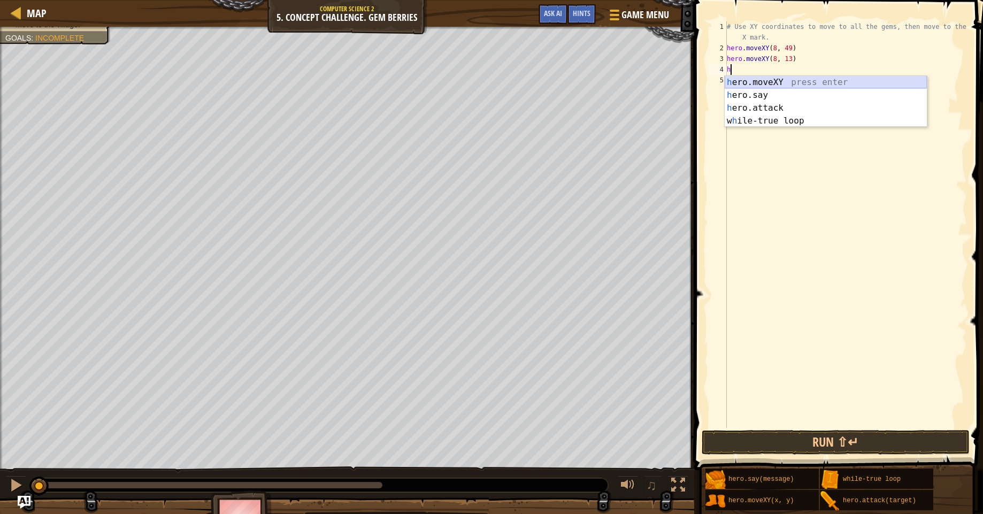
click at [786, 78] on div "h ero.moveXY press enter h ero.say press enter h ero.attack press enter w h ile…" at bounding box center [826, 114] width 202 height 77
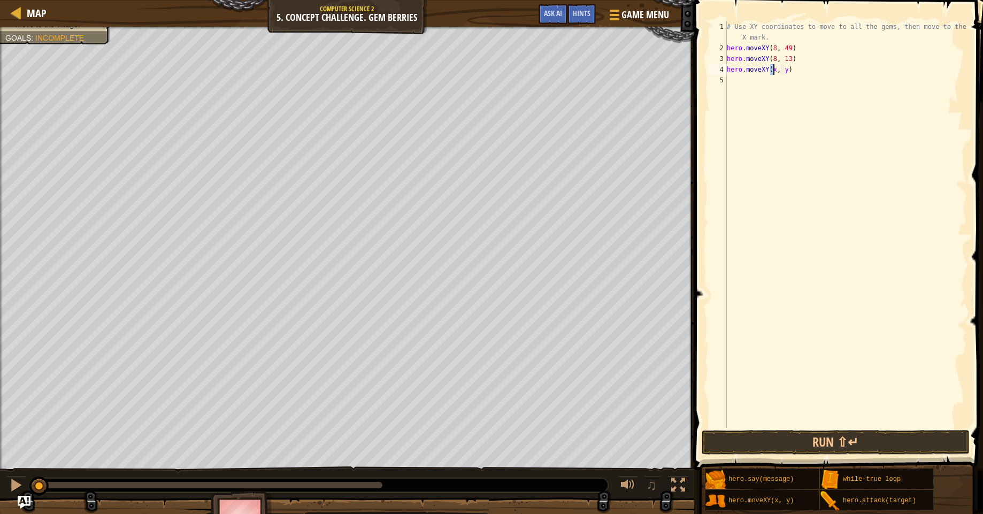
click at [789, 71] on div "# Use XY coordinates to move to all the gems, then move to the red X mark. hero…" at bounding box center [846, 240] width 242 height 439
click at [784, 70] on div "# Use XY coordinates to move to all the gems, then move to the red X mark. hero…" at bounding box center [846, 240] width 242 height 439
type textarea "hero.moveXY(12, 26)"
click at [733, 79] on div "# Use XY coordinates to move to all the gems, then move to the red X mark. hero…" at bounding box center [846, 240] width 242 height 439
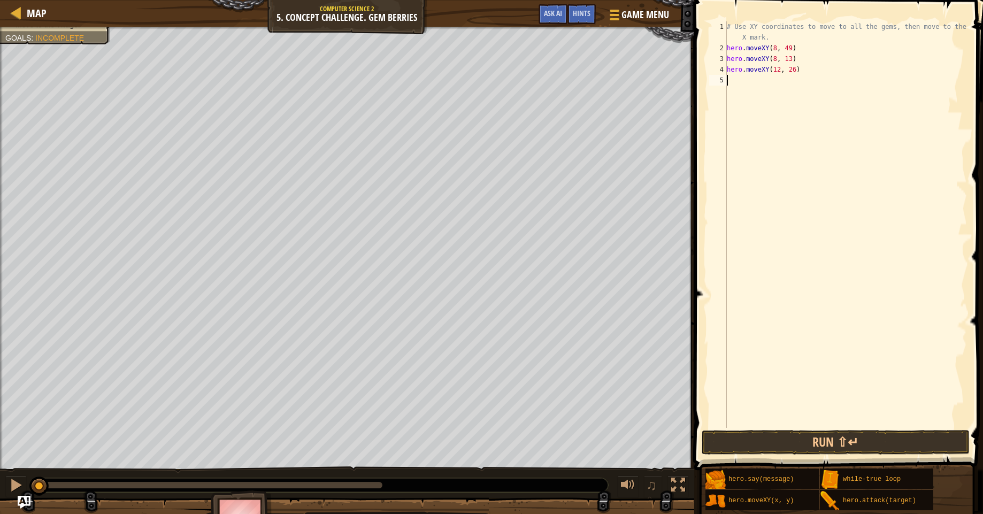
scroll to position [5, 0]
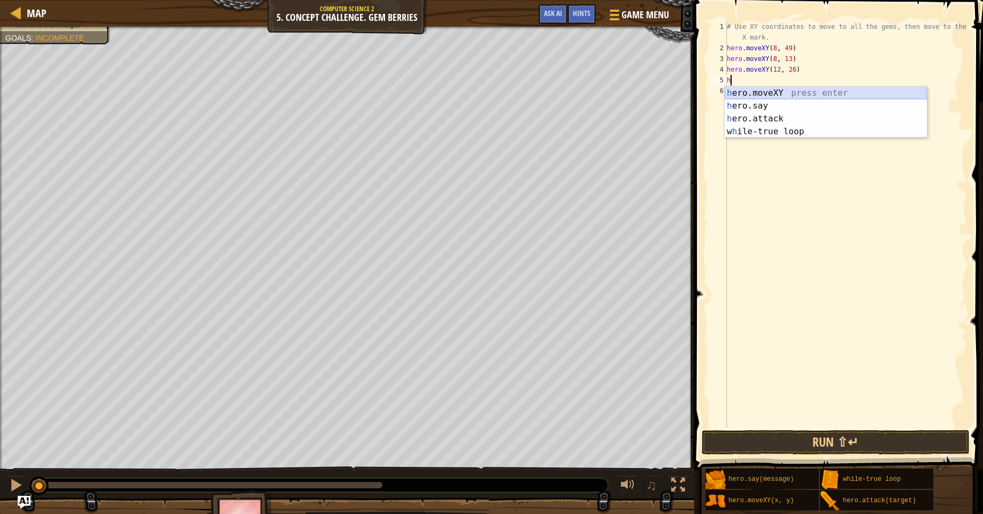
click at [747, 90] on div "h ero.moveXY press enter h ero.say press enter h ero.attack press enter w h ile…" at bounding box center [826, 125] width 202 height 77
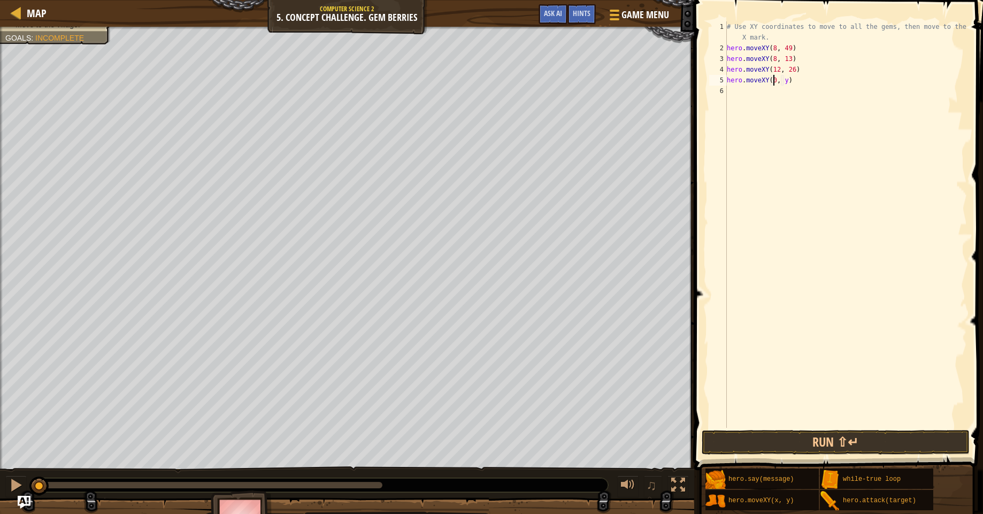
scroll to position [5, 4]
click at [786, 83] on div "# Use XY coordinates to move to all the gems, then move to the red X mark. hero…" at bounding box center [846, 240] width 242 height 439
click at [741, 440] on button "Run ⇧↵" at bounding box center [836, 442] width 268 height 25
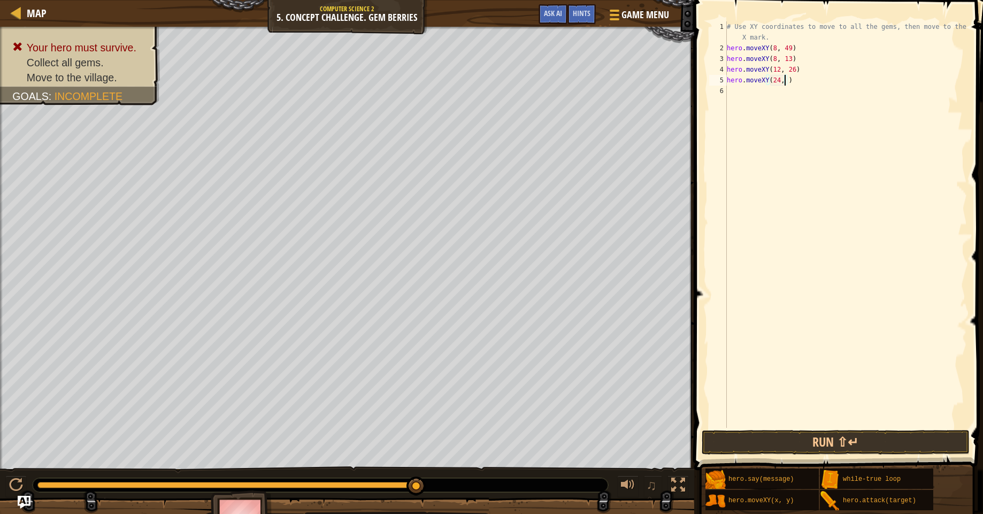
scroll to position [5, 5]
type textarea "hero.moveXY(24, 26)"
click at [743, 88] on div "# Use XY coordinates to move to all the gems, then move to the red X mark. hero…" at bounding box center [846, 240] width 242 height 439
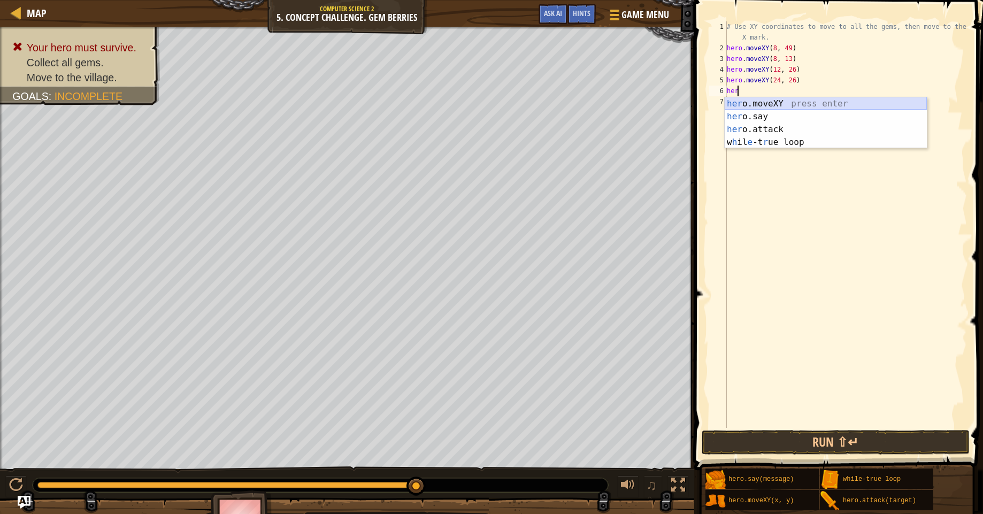
click at [762, 104] on div "her o.moveXY press enter her o.say press enter her o.attack press enter w h il …" at bounding box center [826, 135] width 202 height 77
type textarea "hero.moveXY(x, y)"
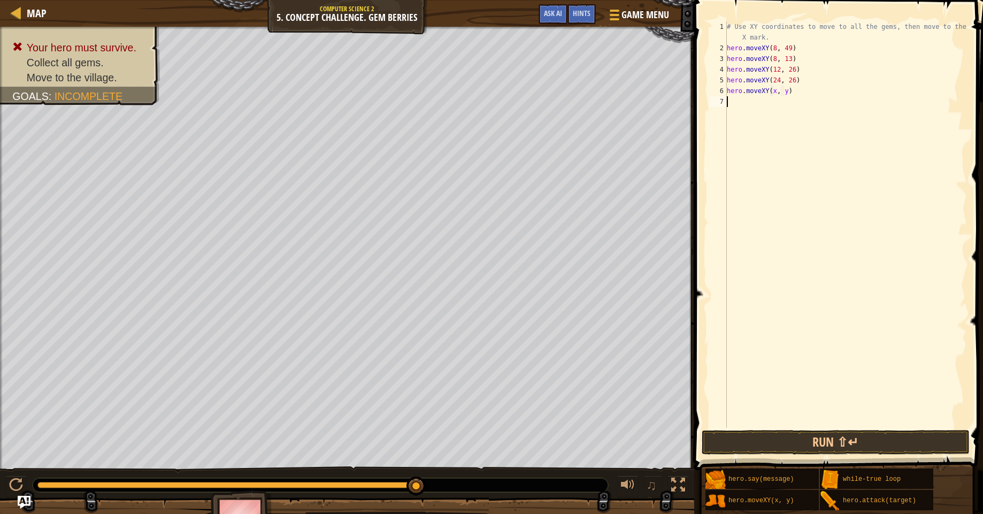
click at [736, 103] on div "# Use XY coordinates to move to all the gems, then move to the red X mark. hero…" at bounding box center [846, 240] width 242 height 439
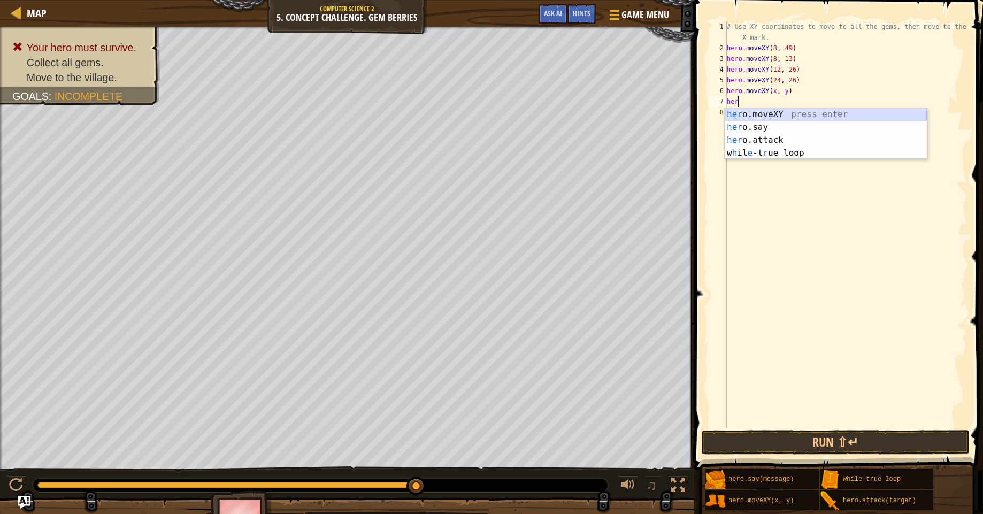
click at [795, 115] on div "her o.moveXY press enter her o.say press enter her o.attack press enter w h il …" at bounding box center [826, 146] width 202 height 77
type textarea "hero.moveXY(x, y)"
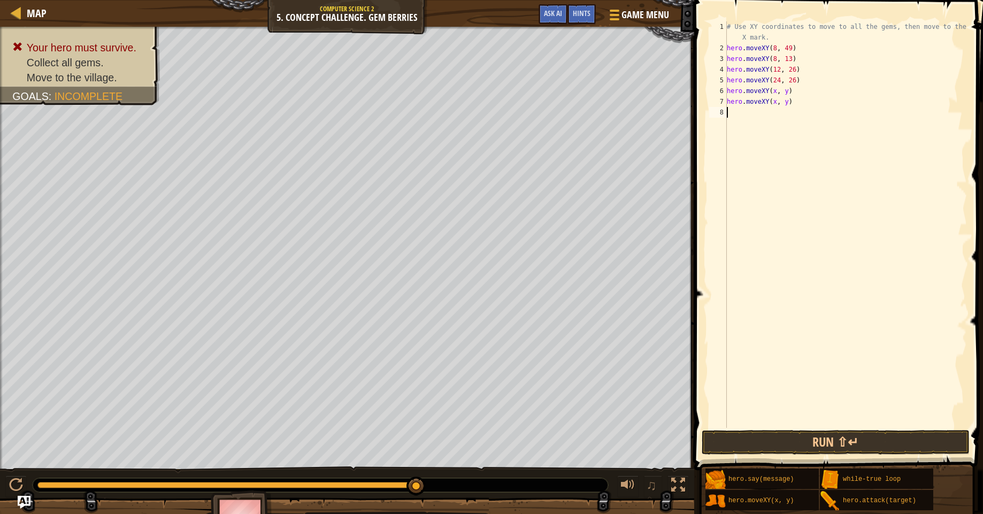
click at [732, 117] on div "# Use XY coordinates to move to all the gems, then move to the red X mark. hero…" at bounding box center [846, 240] width 242 height 439
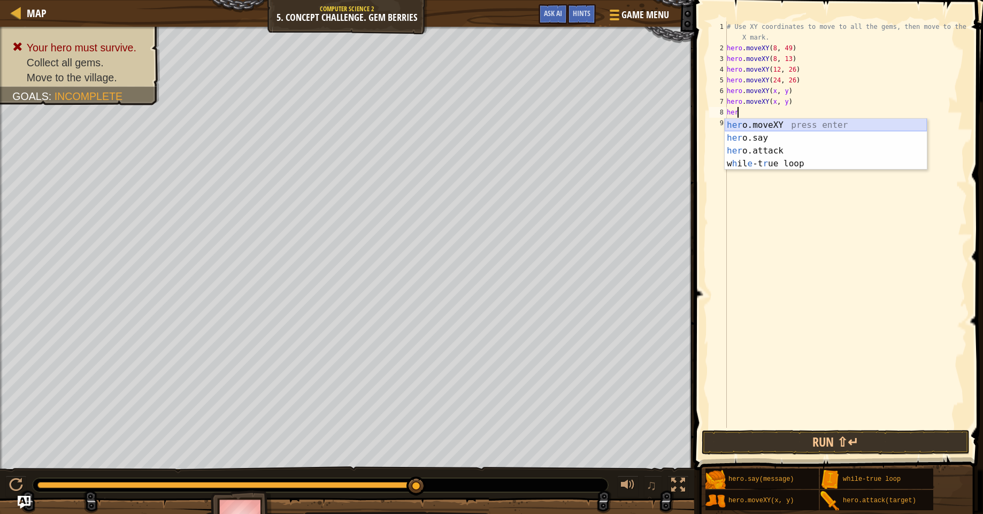
click at [761, 124] on div "her o.moveXY press enter her o.say press enter her o.attack press enter w h il …" at bounding box center [826, 157] width 202 height 77
type textarea "hero.moveXY(x, y)"
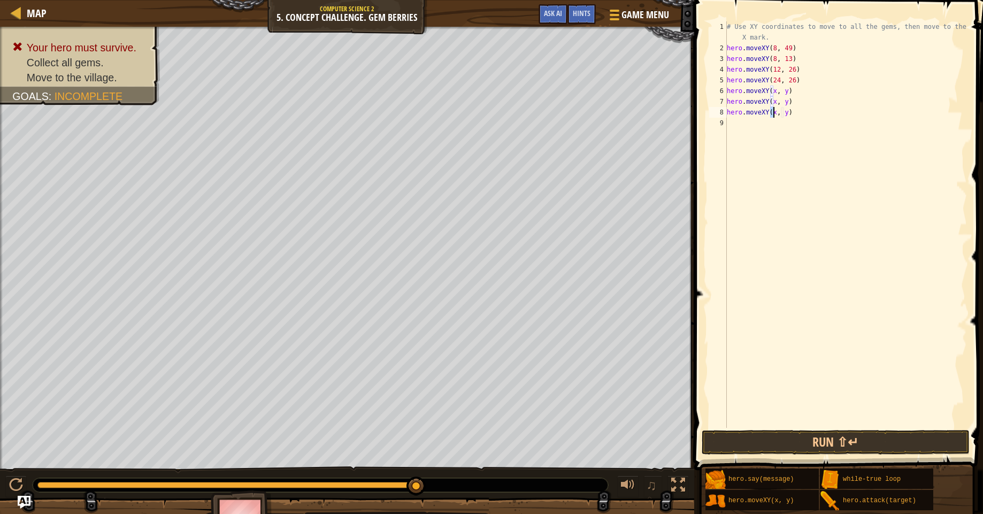
click at [754, 130] on div "# Use XY coordinates to move to all the gems, then move to the red X mark. hero…" at bounding box center [846, 240] width 242 height 439
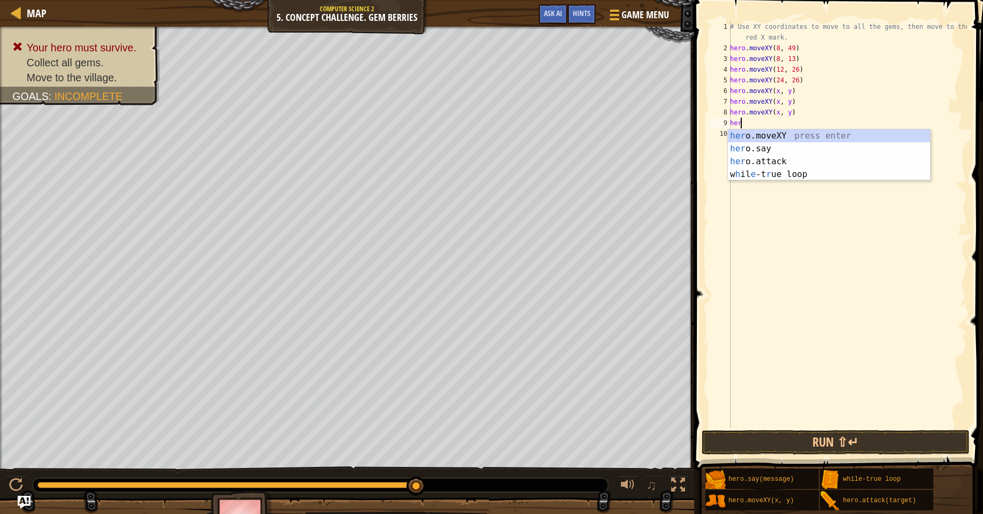
scroll to position [5, 1]
click at [787, 137] on div "hero .moveXY press enter hero .say press enter hero .attack press enter w h il …" at bounding box center [829, 167] width 202 height 77
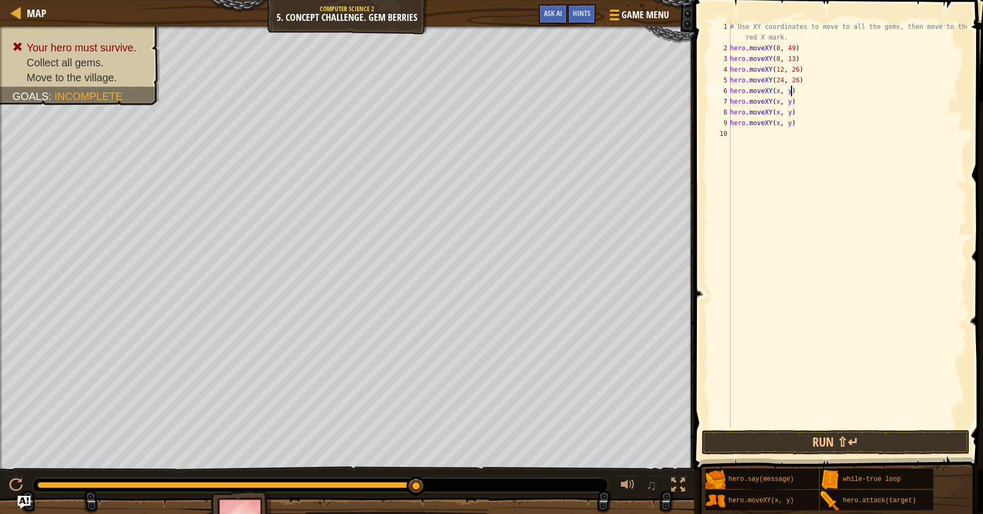
click at [792, 93] on div "# Use XY coordinates to move to all the gems, then move to the red X mark. hero…" at bounding box center [847, 240] width 239 height 439
click at [789, 93] on div "# Use XY coordinates to move to all the gems, then move to the red X mark. hero…" at bounding box center [847, 240] width 239 height 439
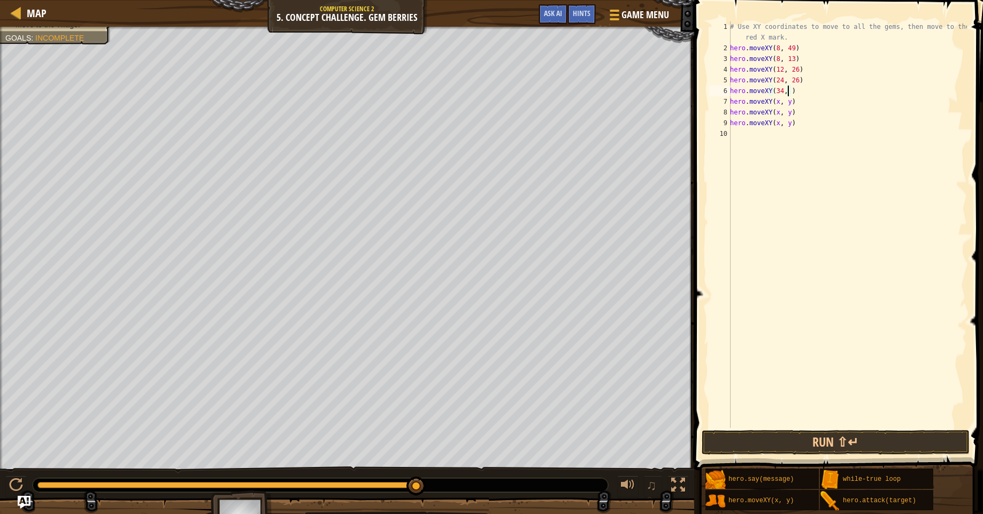
scroll to position [5, 5]
click at [807, 437] on button "Run ⇧↵" at bounding box center [836, 442] width 268 height 25
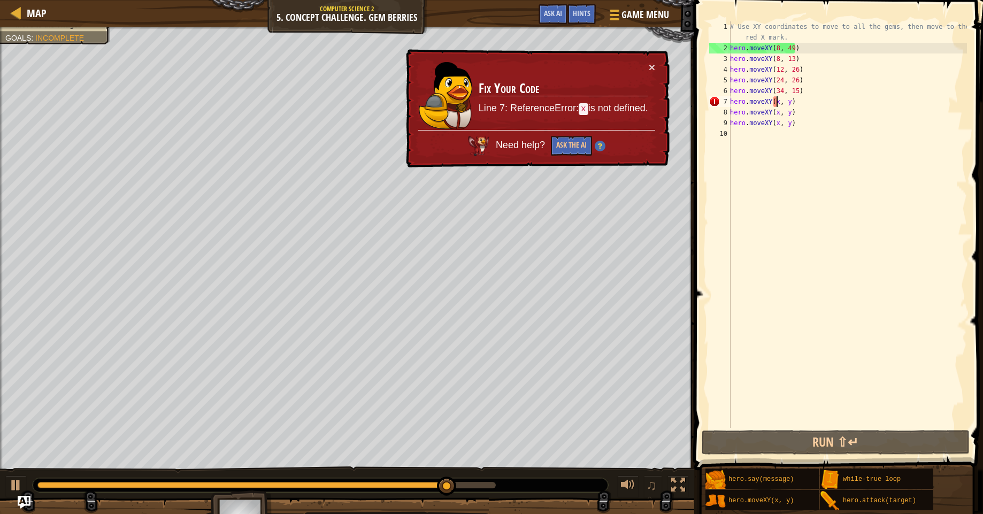
click at [778, 104] on div "# Use XY coordinates to move to all the gems, then move to the red X mark. hero…" at bounding box center [847, 240] width 239 height 439
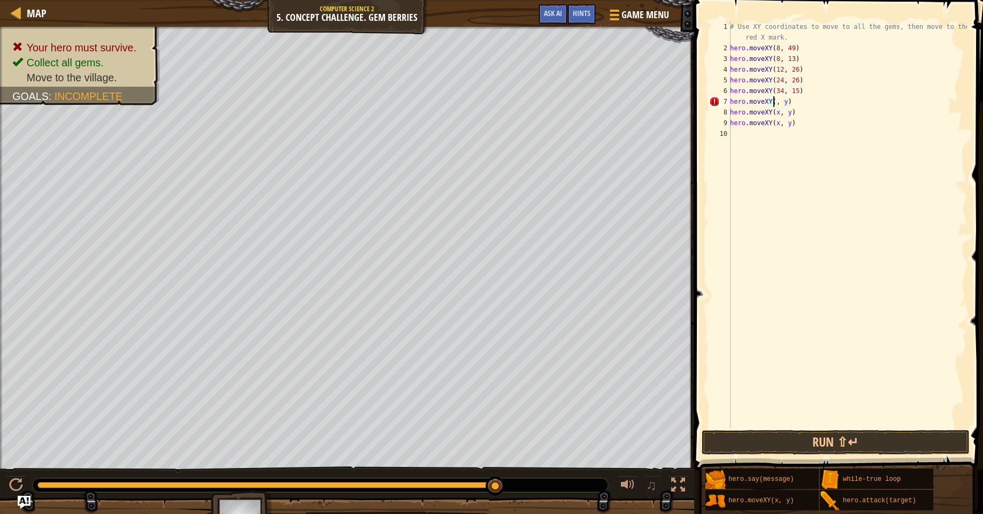
scroll to position [5, 4]
click at [791, 102] on div "# Use XY coordinates to move to all the gems, then move to the red X mark. hero…" at bounding box center [847, 240] width 239 height 439
click at [788, 114] on div "# Use XY coordinates to move to all the gems, then move to the red X mark. hero…" at bounding box center [847, 240] width 239 height 439
click at [787, 123] on div "# Use XY coordinates to move to all the gems, then move to the red X mark. hero…" at bounding box center [847, 240] width 239 height 439
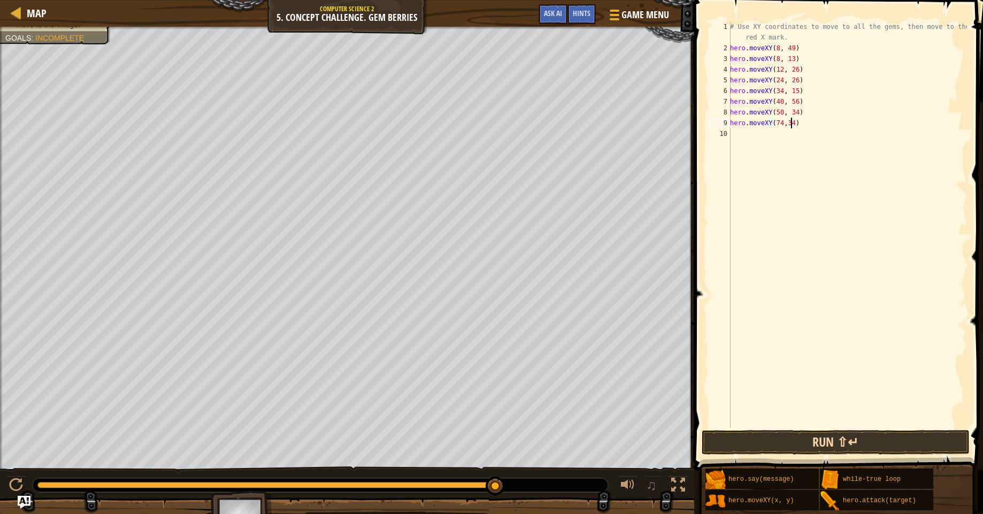
type textarea "hero.moveXY(74,34)"
click at [865, 435] on button "Run ⇧↵" at bounding box center [836, 442] width 268 height 25
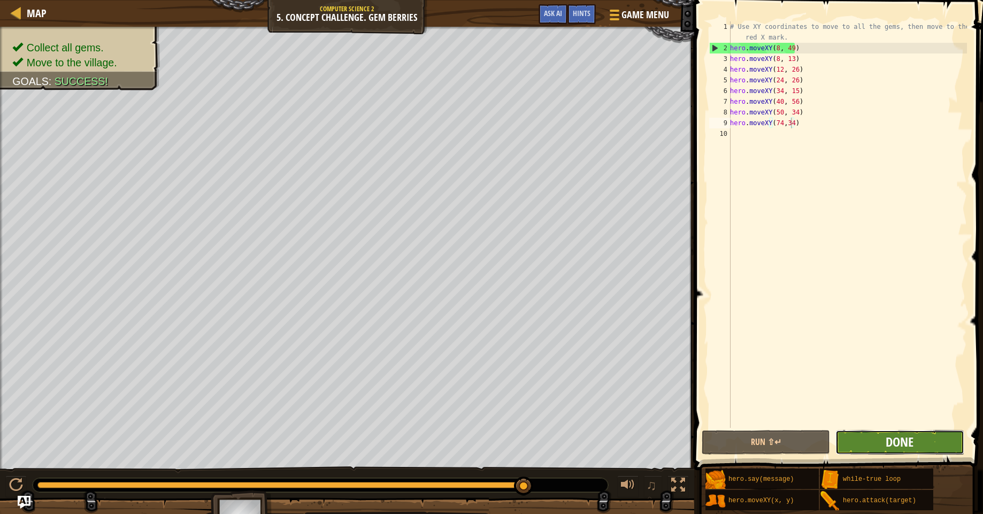
click at [891, 449] on span "Done" at bounding box center [900, 441] width 28 height 17
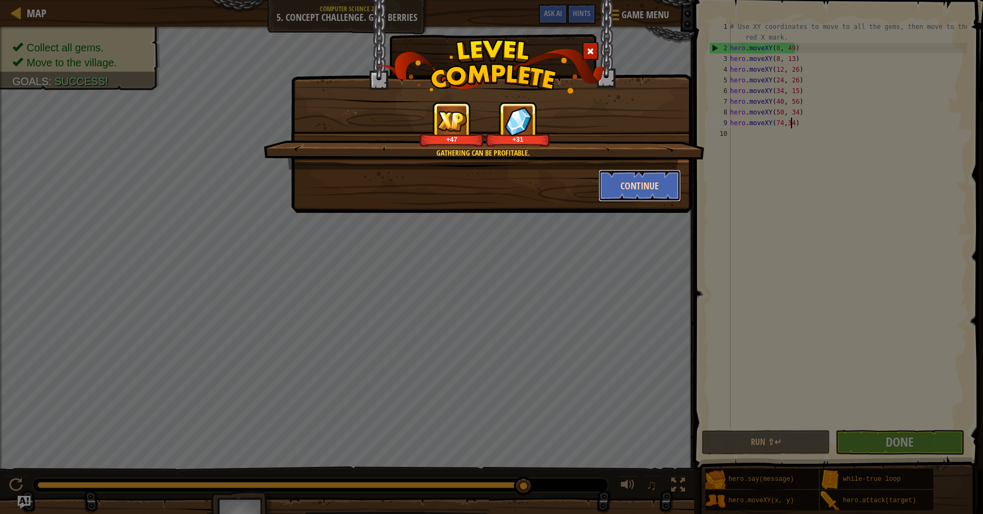
click at [646, 195] on button "Continue" at bounding box center [640, 186] width 83 height 32
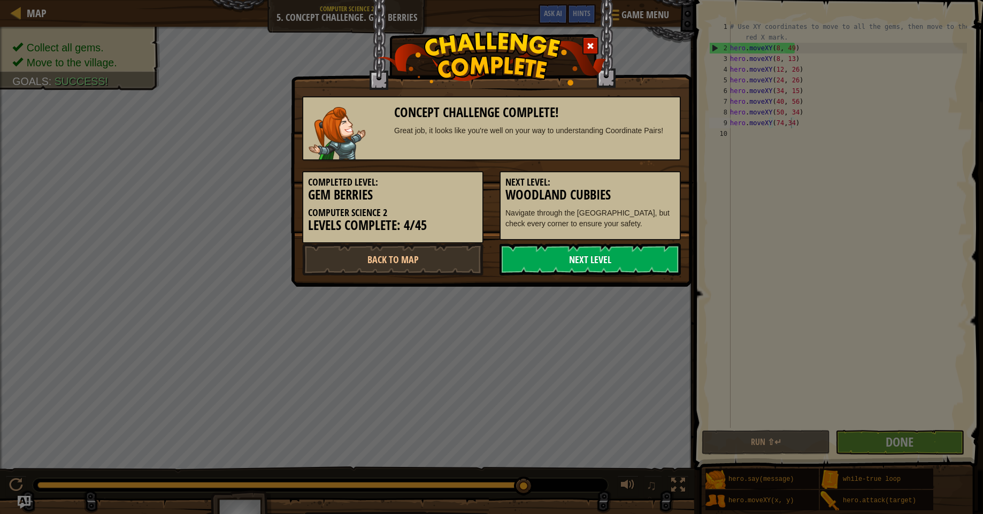
click at [578, 269] on link "Next Level" at bounding box center [590, 259] width 181 height 32
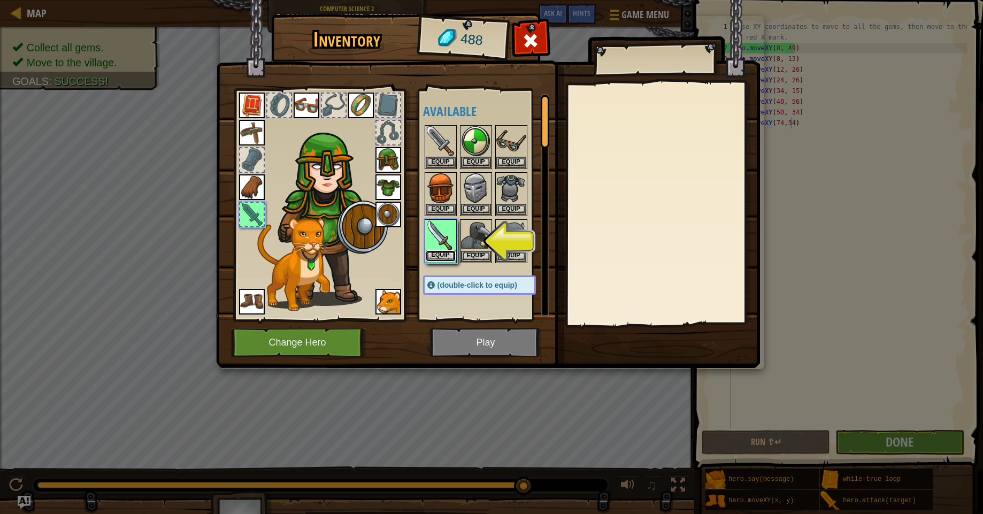
click at [438, 258] on button "Equip" at bounding box center [441, 255] width 30 height 11
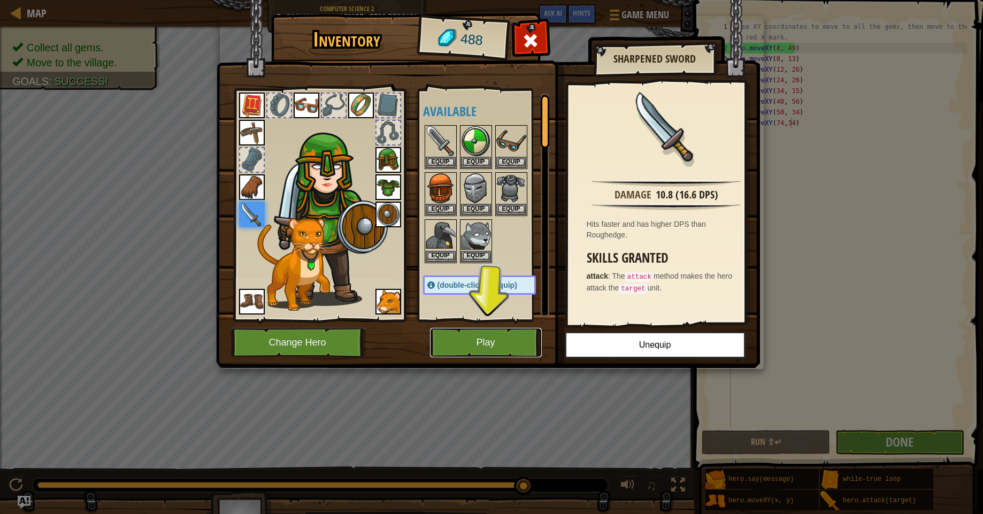
click at [467, 343] on button "Play" at bounding box center [486, 342] width 112 height 29
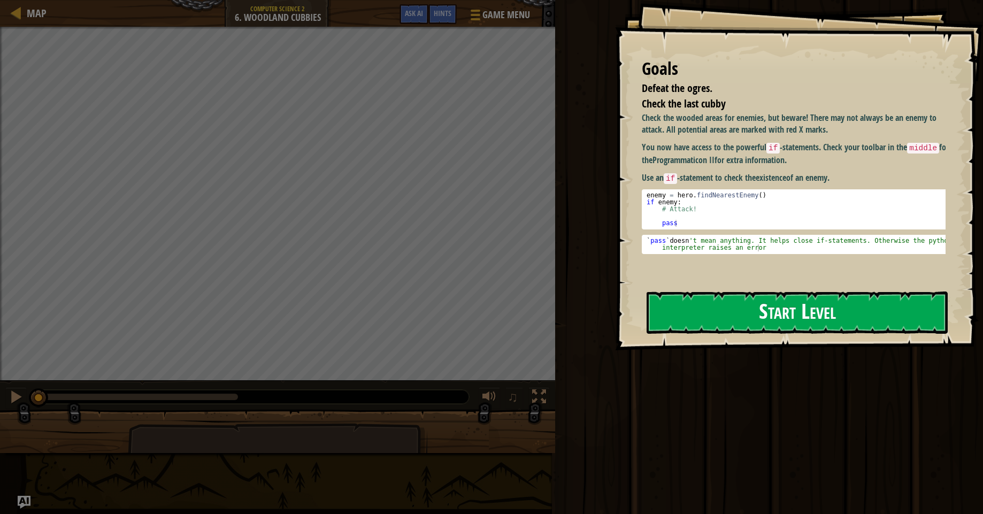
click at [827, 322] on button "Start Level" at bounding box center [797, 313] width 301 height 42
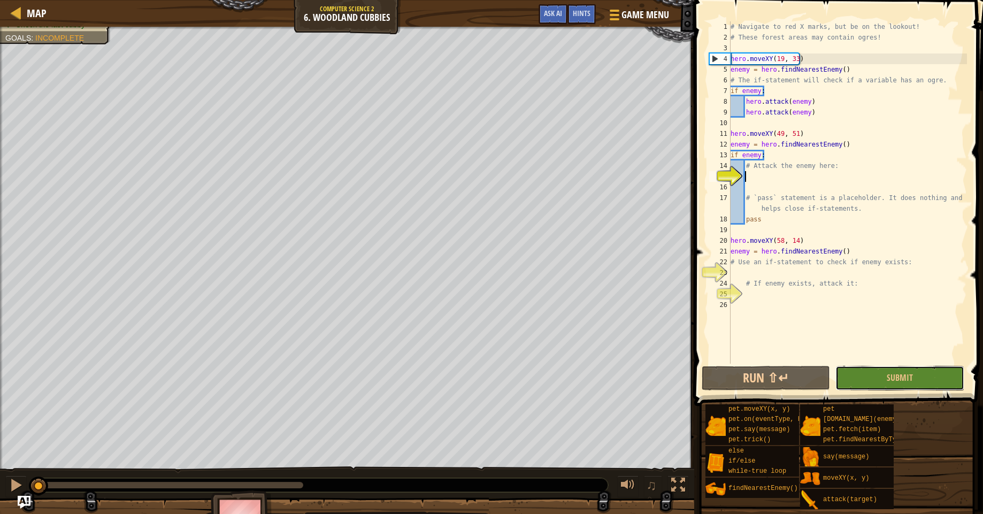
click at [898, 384] on button "Submit" at bounding box center [900, 378] width 128 height 25
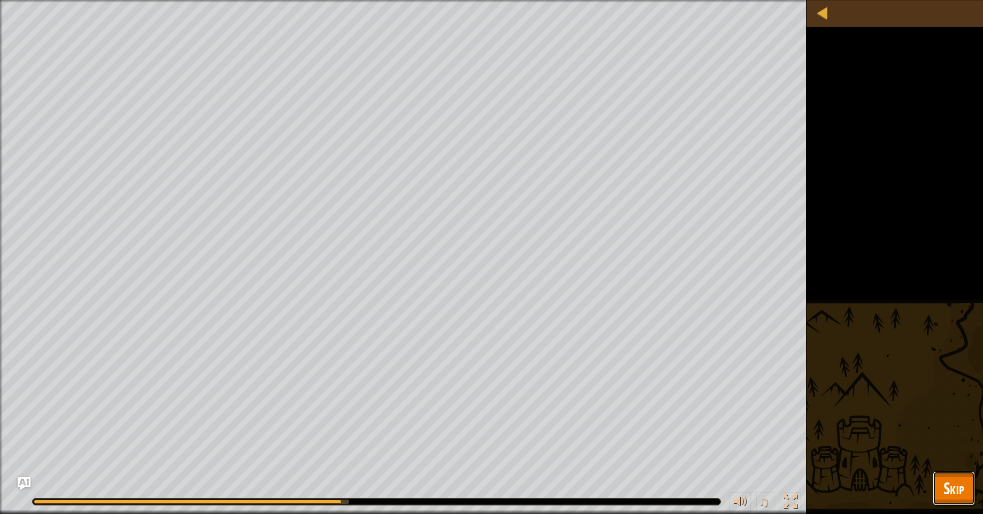
click at [952, 492] on span "Skip" at bounding box center [954, 488] width 21 height 22
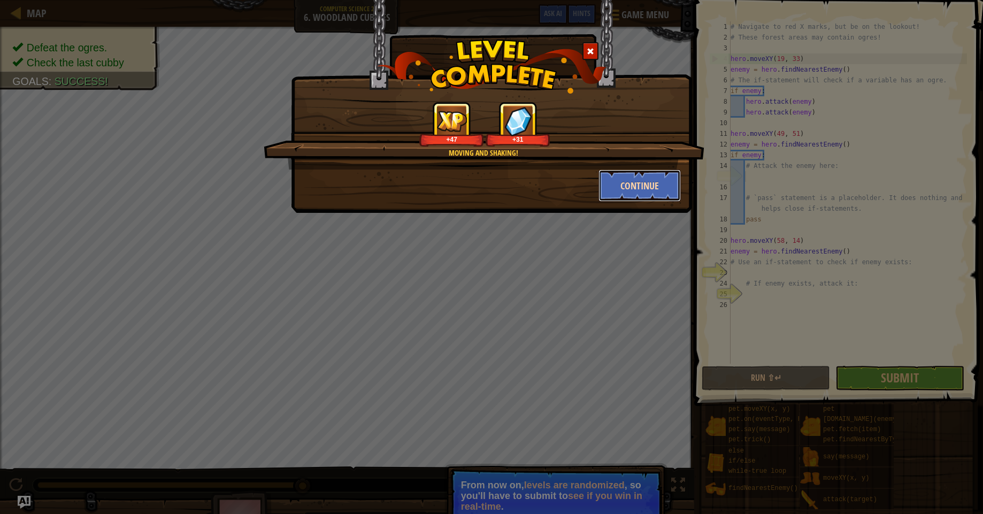
click at [625, 181] on button "Continue" at bounding box center [640, 186] width 83 height 32
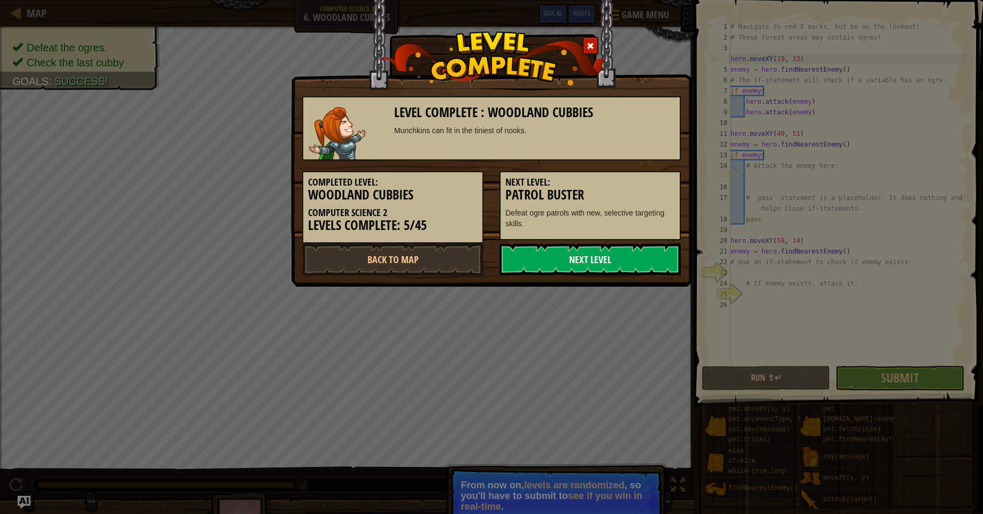
click at [584, 264] on link "Next Level" at bounding box center [590, 259] width 181 height 32
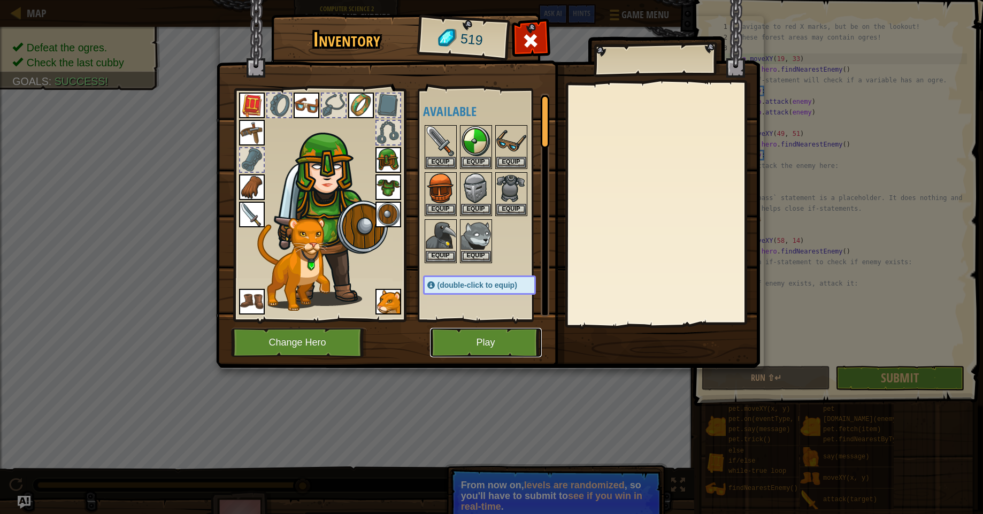
click at [476, 341] on button "Play" at bounding box center [486, 342] width 112 height 29
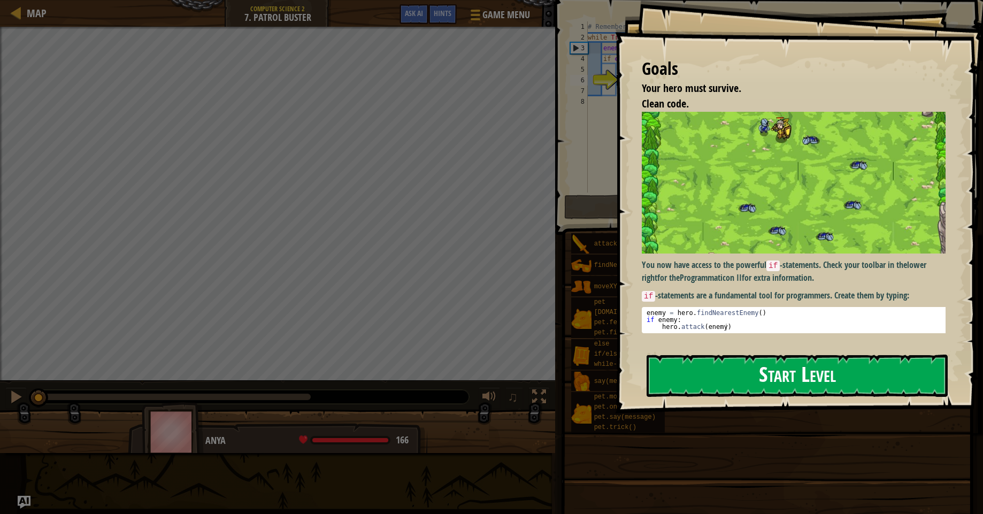
click at [796, 377] on button "Start Level" at bounding box center [797, 376] width 301 height 42
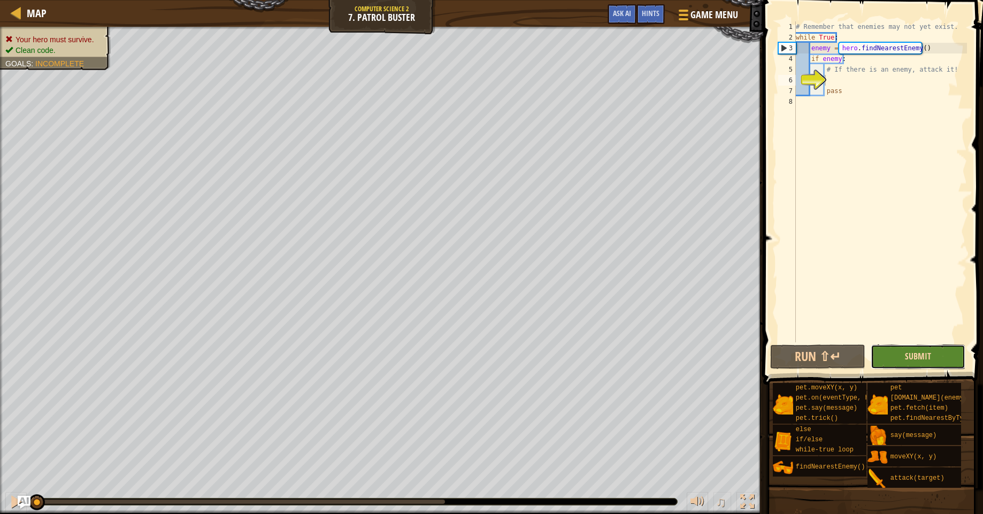
click at [909, 361] on span "Submit" at bounding box center [918, 356] width 26 height 12
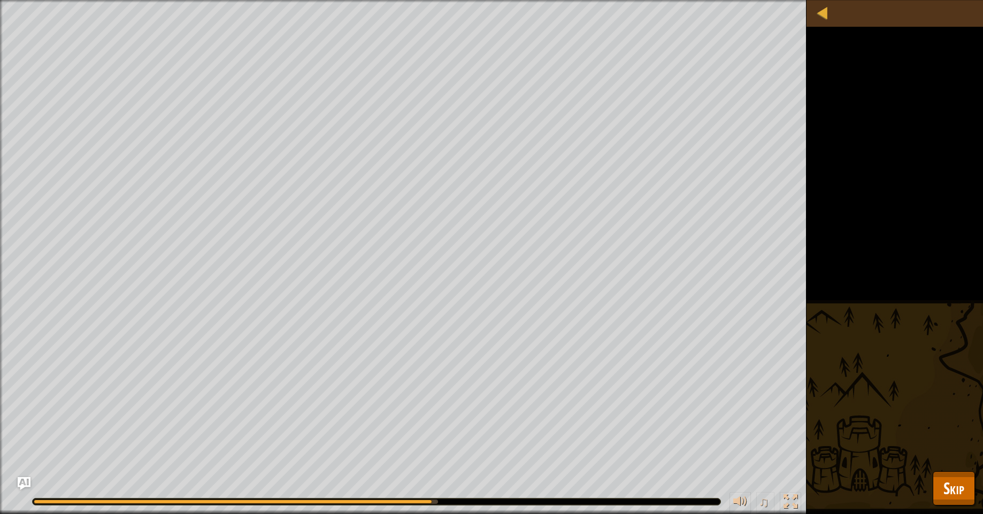
click at [426, 376] on div "Your hero must survive. Clean code. Goals : Running... ♫ Anya 166 x: 36 y: 29 N…" at bounding box center [491, 257] width 983 height 514
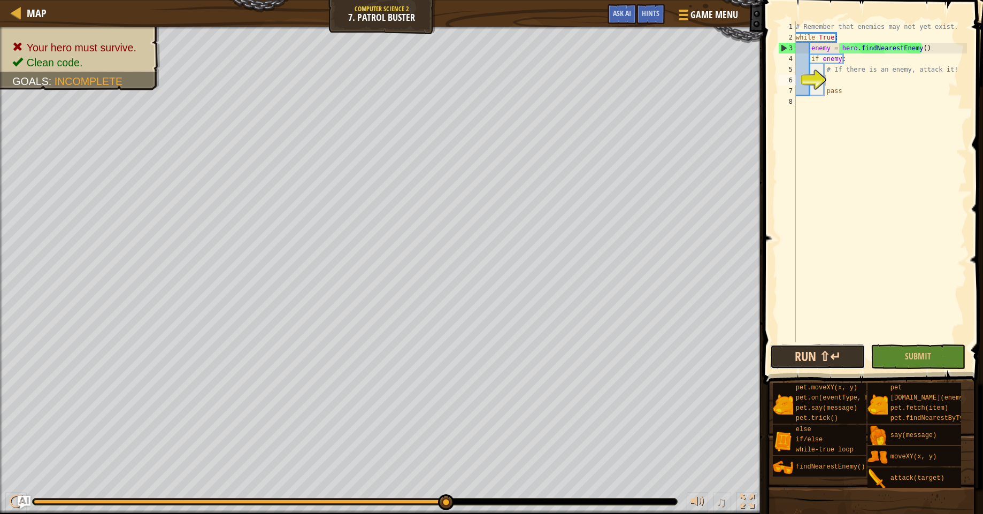
click at [855, 356] on button "Run ⇧↵" at bounding box center [817, 357] width 95 height 25
click at [839, 59] on div "# Remember that enemies may not yet exist. while True : enemy = hero . findNear…" at bounding box center [880, 192] width 173 height 342
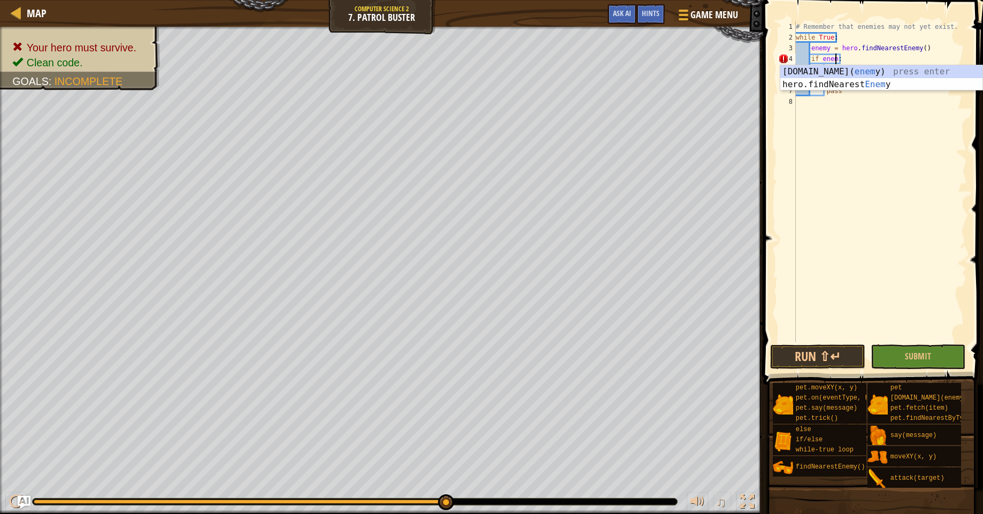
scroll to position [5, 1]
type textarea "enemy = hero.findNearestEnemy():"
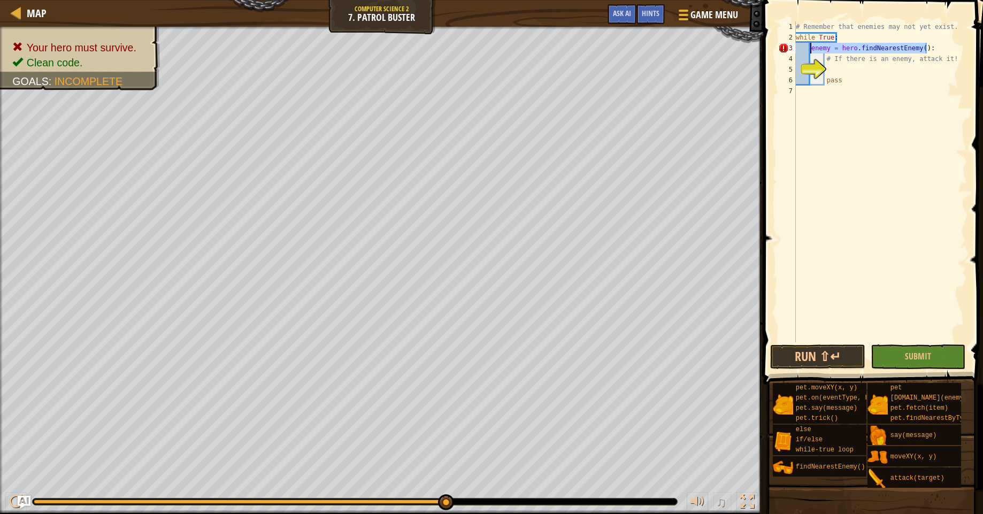
drag, startPoint x: 935, startPoint y: 47, endPoint x: 810, endPoint y: 49, distance: 125.2
click at [810, 49] on div "# Remember that enemies may not yet exist. while True : enemy = hero . findNear…" at bounding box center [880, 192] width 173 height 342
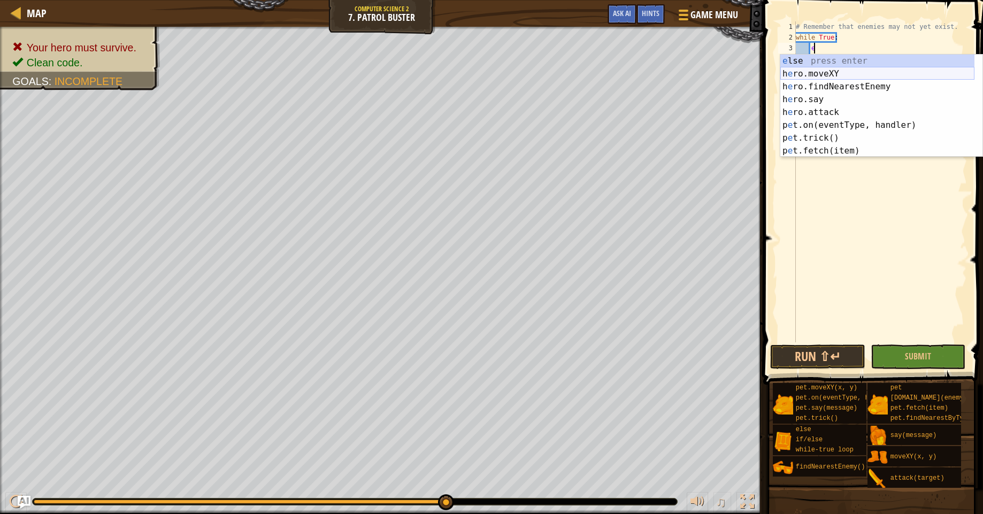
scroll to position [5, 1]
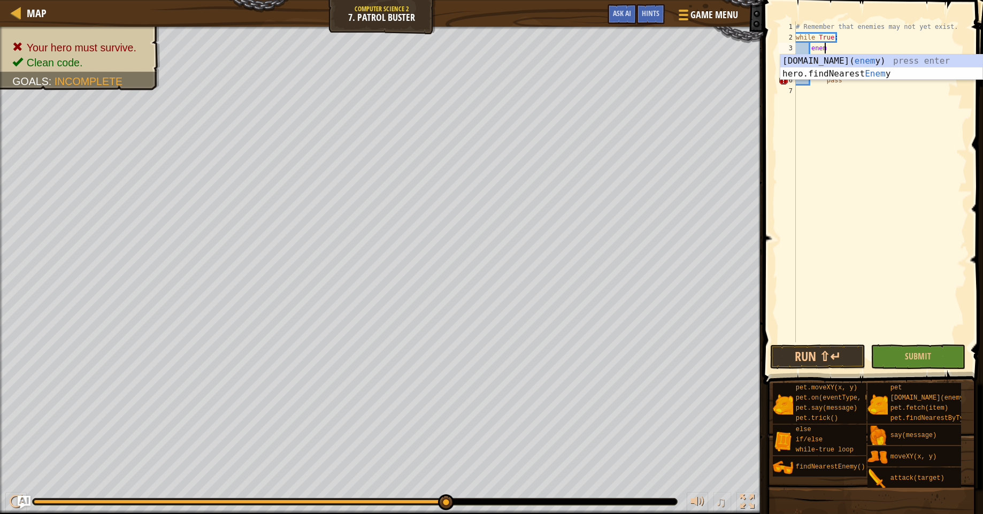
type textarea "enemy"
click at [804, 72] on div "[DOMAIN_NAME]( enemy ) press enter hero.findNearest Enemy press enter" at bounding box center [882, 80] width 202 height 51
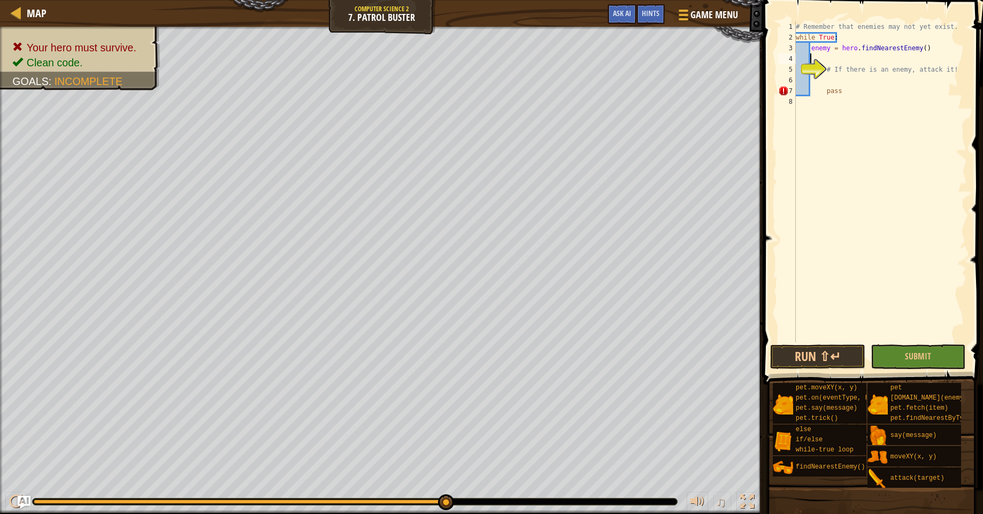
scroll to position [5, 1]
type textarea "i"
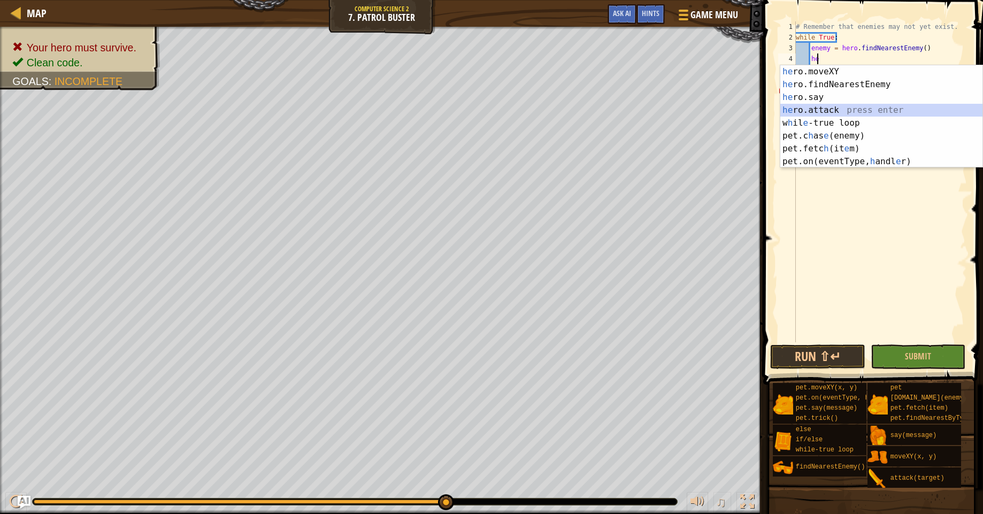
click at [815, 112] on div "he ro.moveXY press enter he ro.findNearestEnemy press enter he ro.say press ent…" at bounding box center [882, 129] width 202 height 128
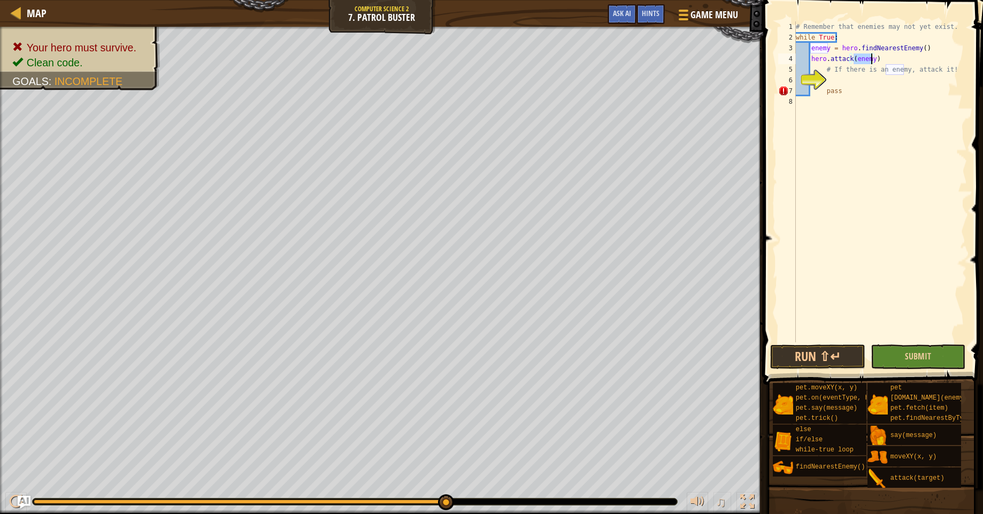
type textarea "hero.attack(enemy)"
click at [903, 356] on button "Submit" at bounding box center [918, 357] width 95 height 25
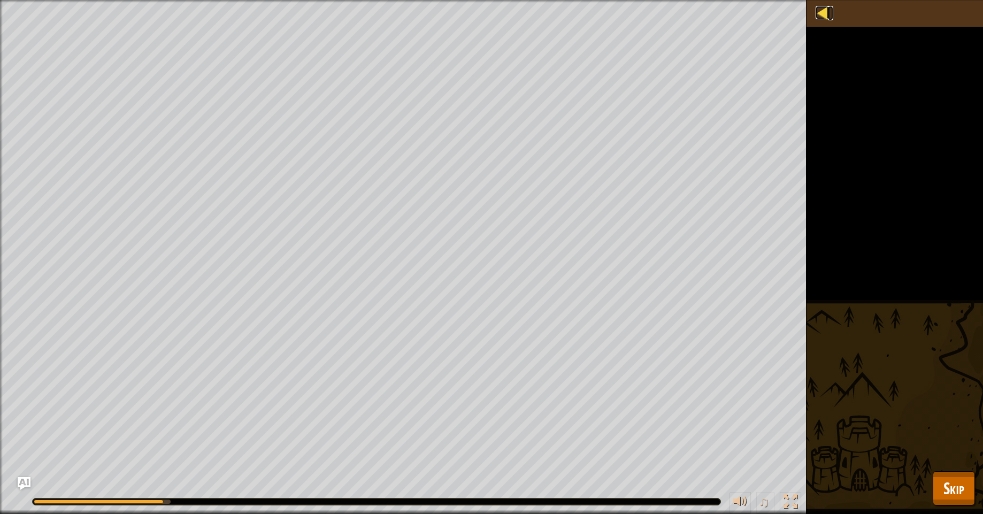
click at [829, 18] on div at bounding box center [822, 12] width 13 height 13
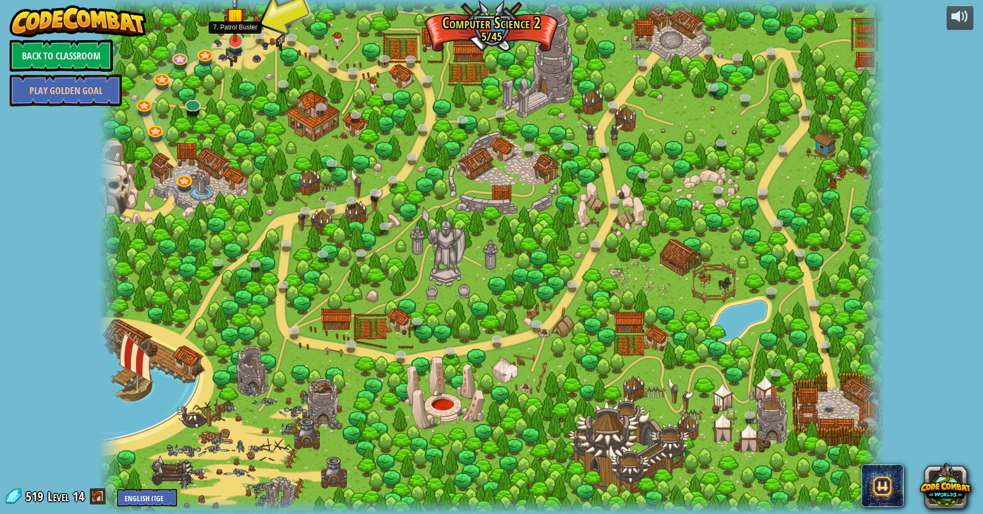
click at [227, 36] on img at bounding box center [235, 18] width 21 height 49
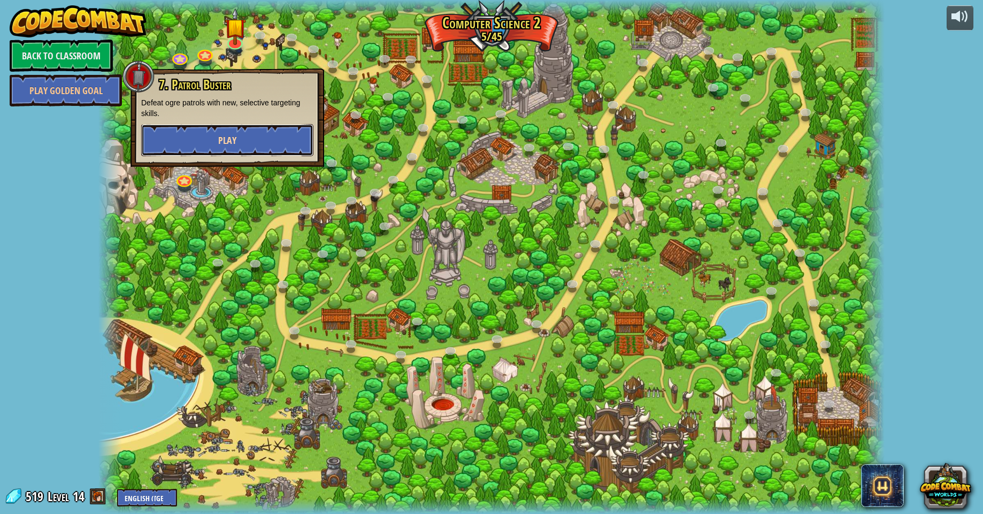
click at [261, 143] on button "Play" at bounding box center [227, 140] width 172 height 32
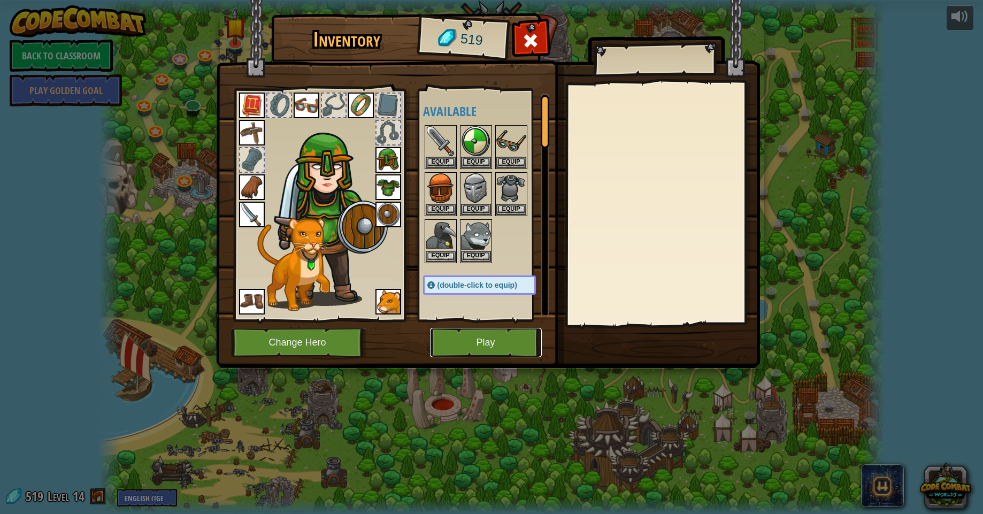
click at [495, 347] on button "Play" at bounding box center [486, 342] width 112 height 29
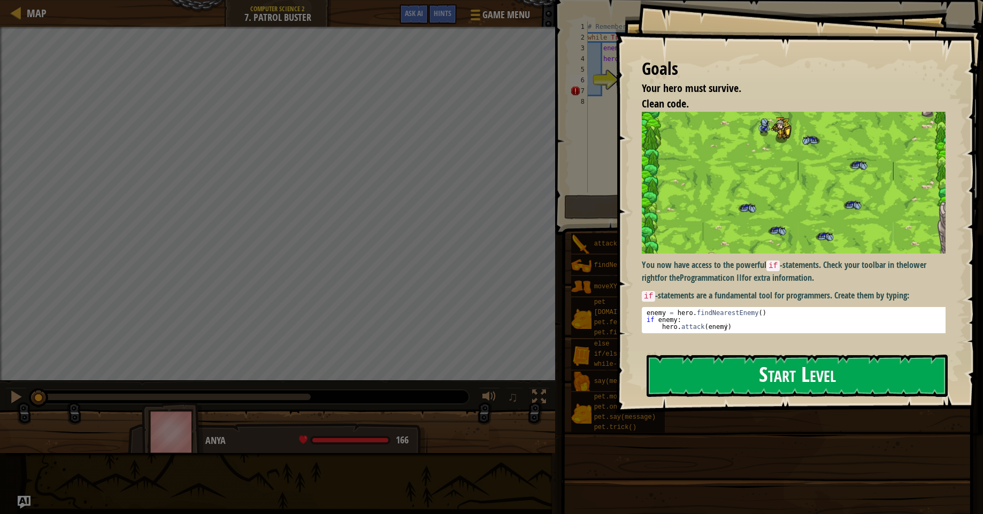
click at [770, 386] on button "Start Level" at bounding box center [797, 376] width 301 height 42
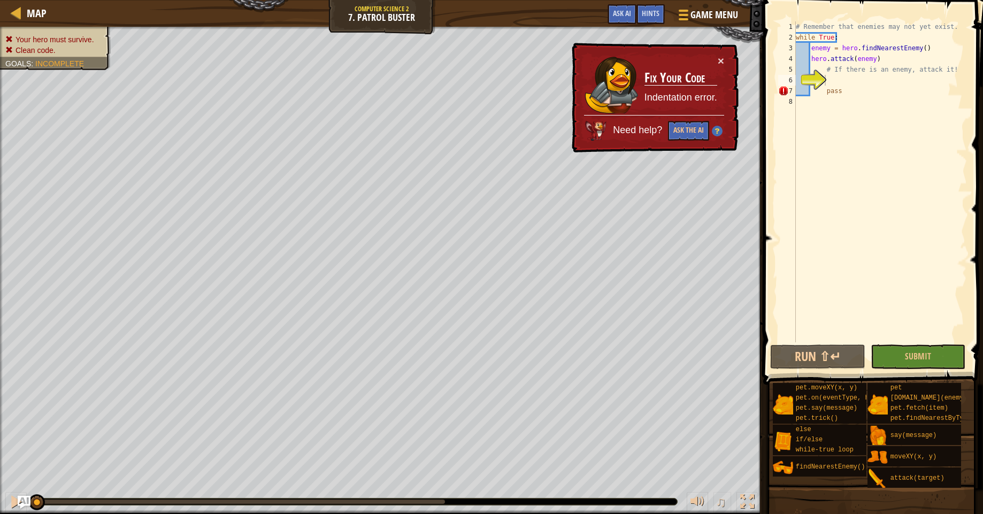
drag, startPoint x: 968, startPoint y: 93, endPoint x: 860, endPoint y: 96, distance: 108.1
click at [860, 97] on div "1 2 3 4 5 6 7 8 # Remember that enemies may not yet exist. while True : enemy =…" at bounding box center [871, 213] width 223 height 416
click at [853, 93] on div "# Remember that enemies may not yet exist. while True : enemy = hero . findNear…" at bounding box center [880, 192] width 173 height 342
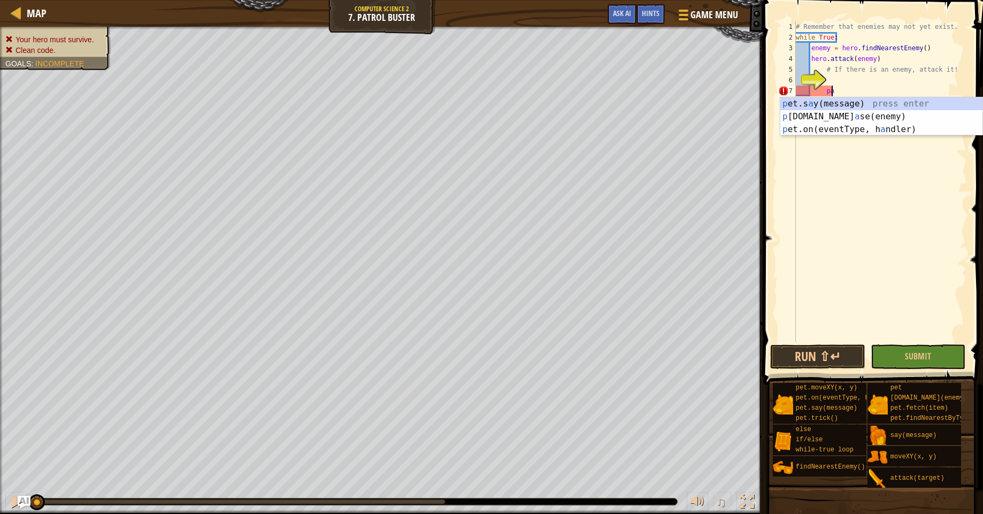
type textarea "p"
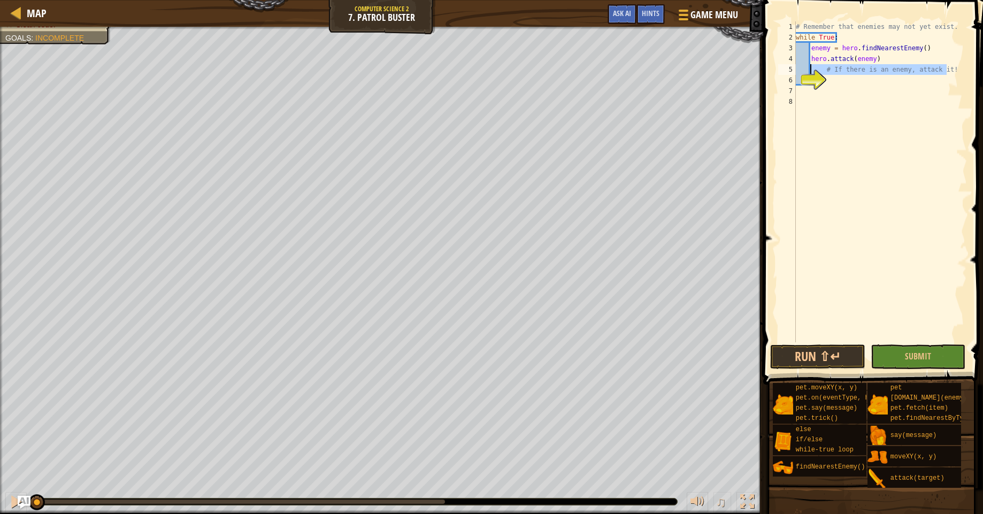
drag, startPoint x: 950, startPoint y: 70, endPoint x: 812, endPoint y: 71, distance: 138.6
click at [812, 71] on div "1 2 3 4 5 6 7 8 # Remember that enemies may not yet exist. while True : enemy =…" at bounding box center [871, 181] width 191 height 321
type textarea "# If there is an enemy, attack it!"
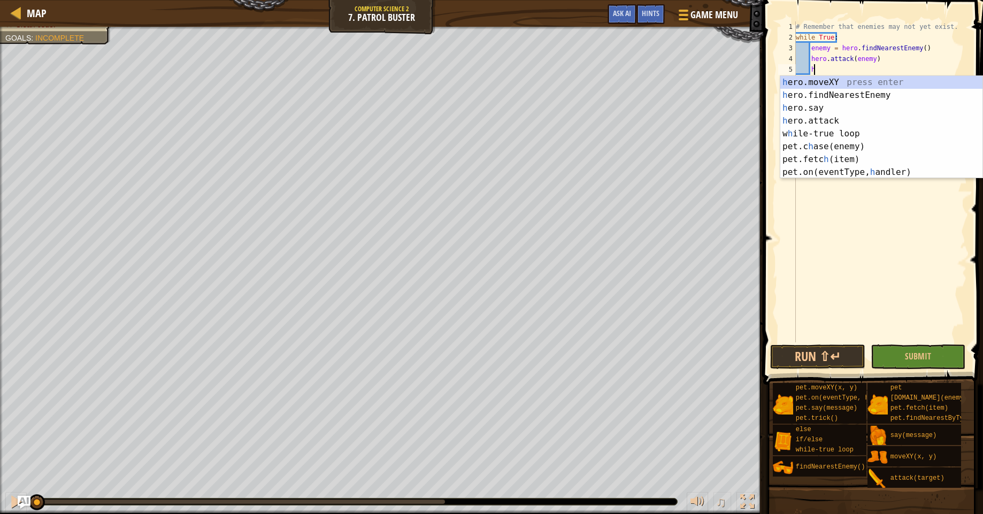
scroll to position [5, 1]
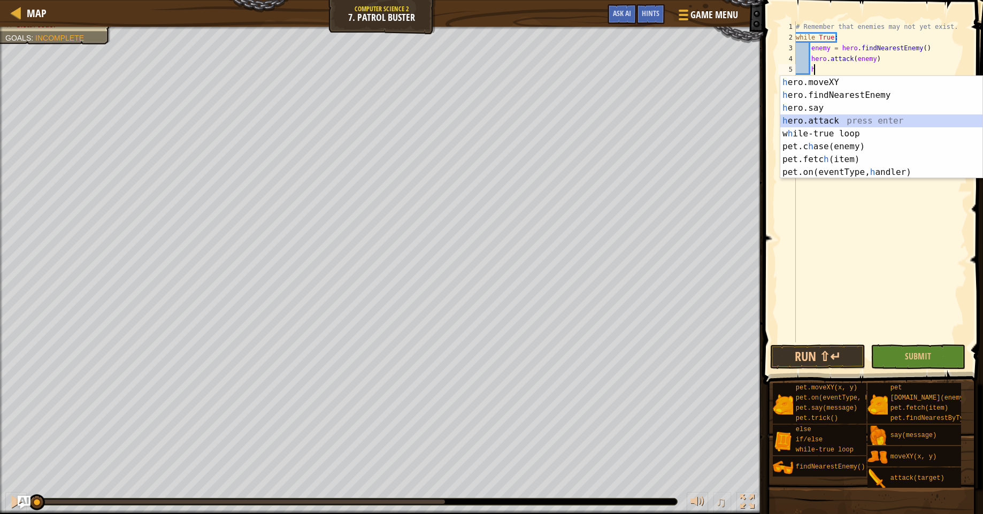
click at [800, 121] on div "h ero.moveXY press enter h ero.findNearestEnemy press enter h ero.say press ent…" at bounding box center [882, 140] width 202 height 128
type textarea "hero.attack(enemy)"
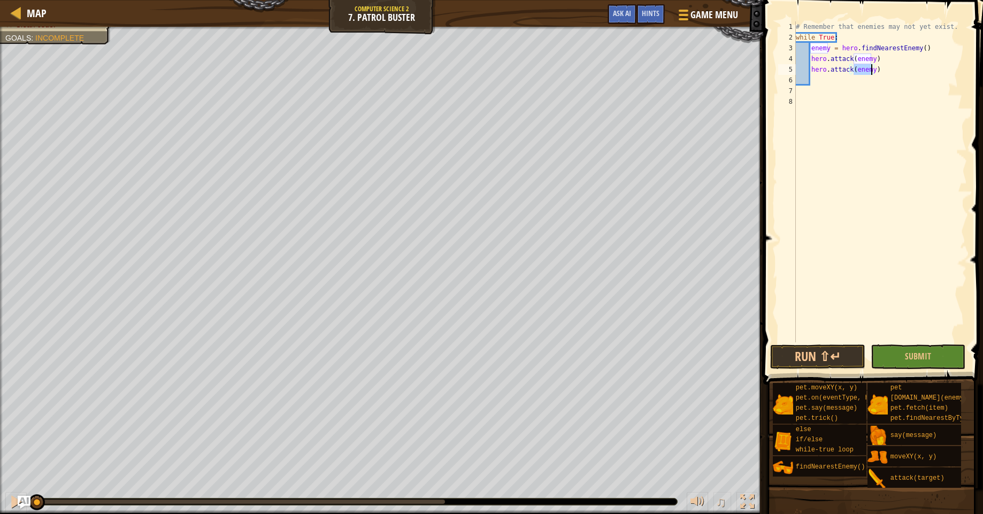
click at [835, 144] on div "# Remember that enemies may not yet exist. while True : enemy = hero . findNear…" at bounding box center [880, 192] width 173 height 342
click at [914, 356] on span "Submit" at bounding box center [918, 356] width 26 height 12
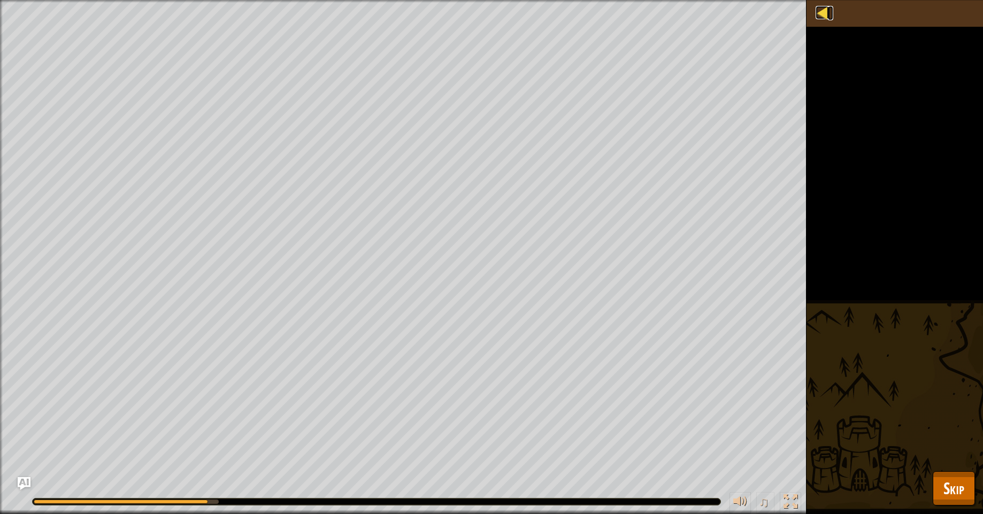
click at [826, 8] on div at bounding box center [822, 12] width 13 height 13
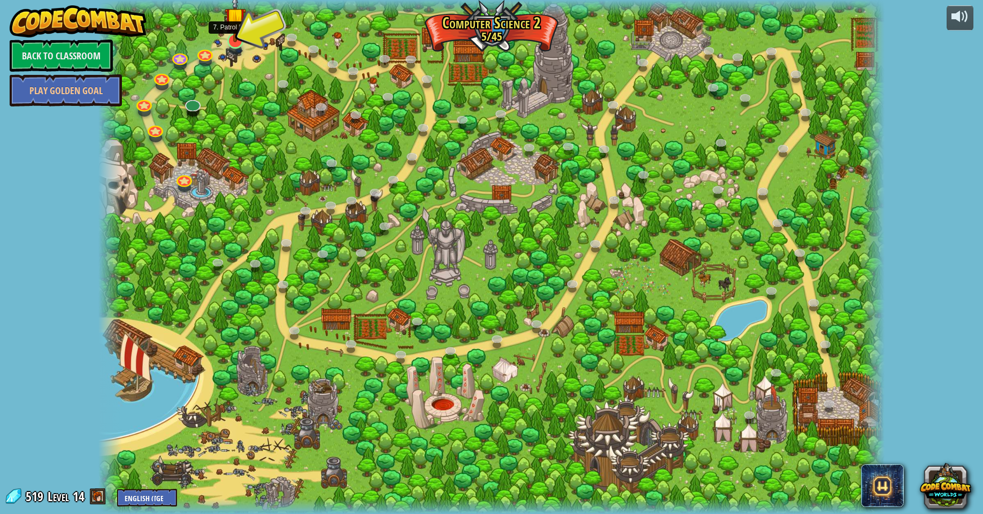
click at [234, 41] on img at bounding box center [235, 18] width 21 height 49
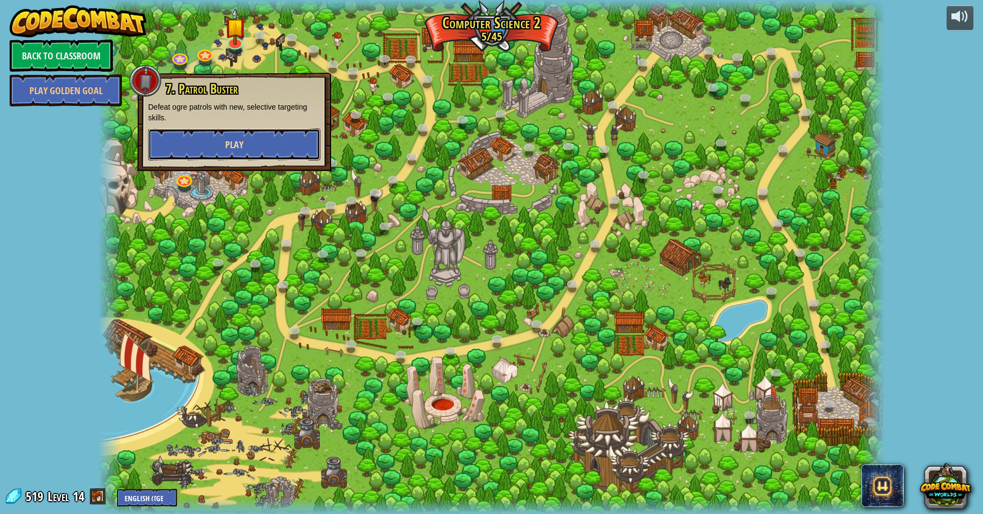
click at [173, 140] on button "Play" at bounding box center [234, 144] width 172 height 32
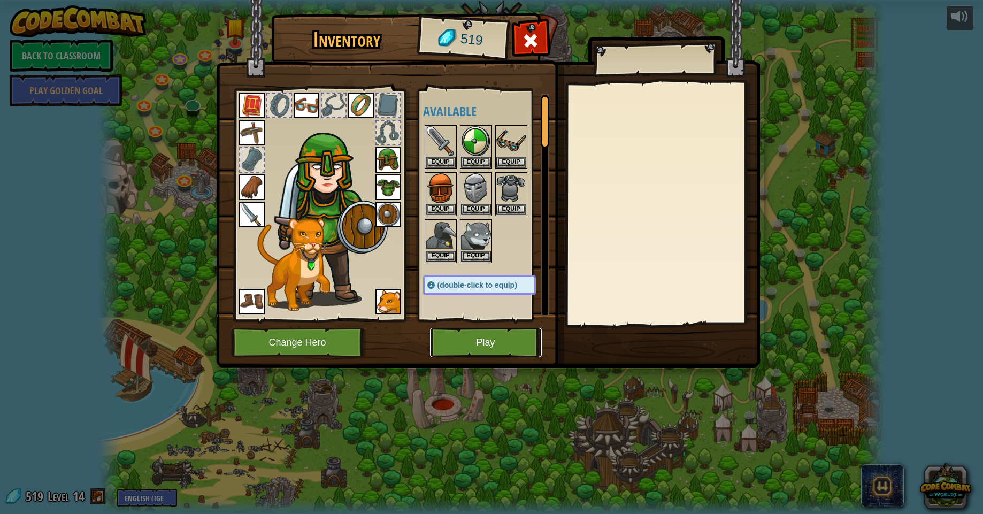
click at [489, 355] on button "Play" at bounding box center [486, 342] width 112 height 29
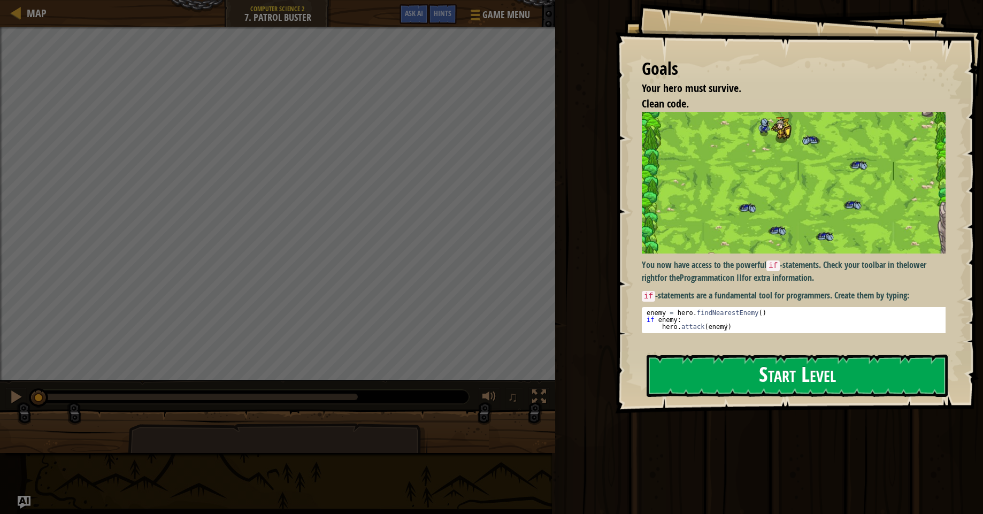
click at [693, 365] on button "Start Level" at bounding box center [797, 376] width 301 height 42
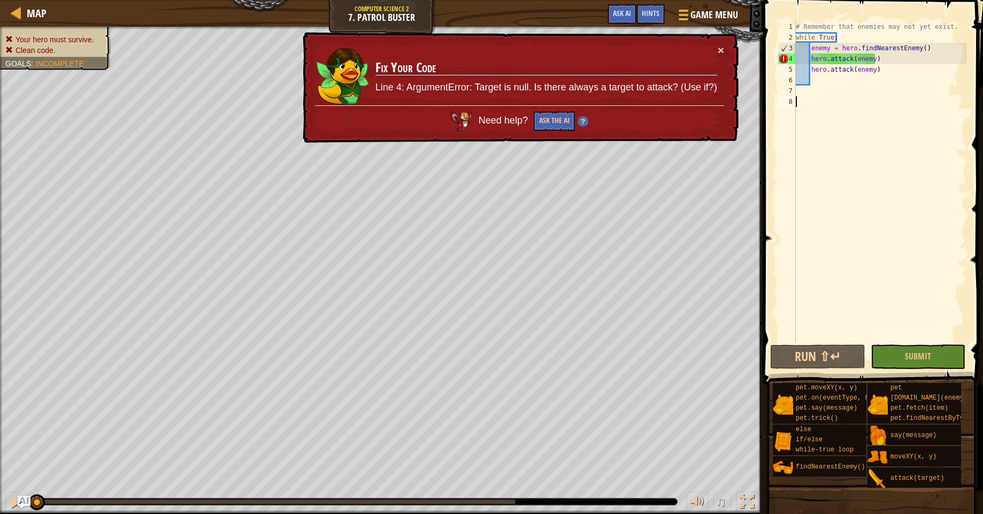
click at [812, 58] on div "# Remember that enemies may not yet exist. while True : enemy = hero . findNear…" at bounding box center [880, 192] width 173 height 342
type textarea "hero.attack(enemy)"
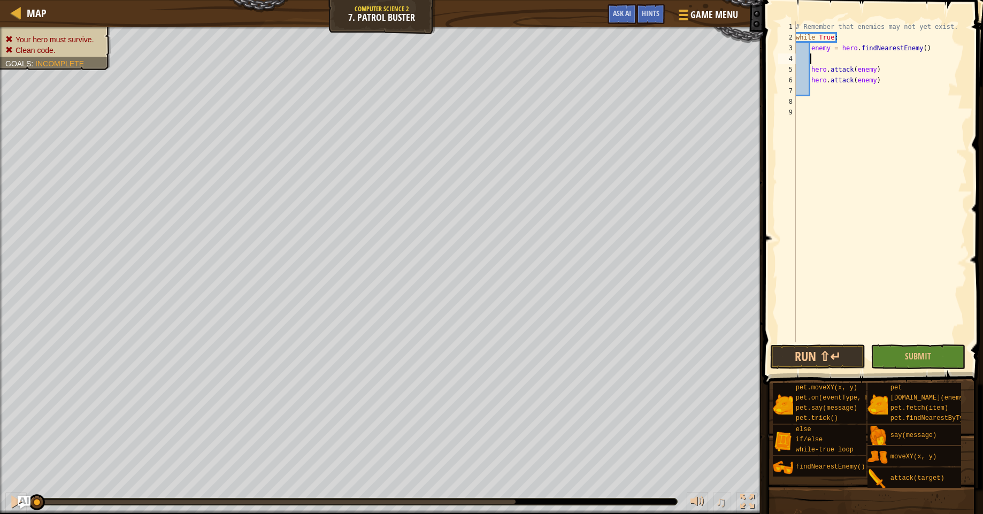
click at [814, 63] on div "# Remember that enemies may not yet exist. while True : enemy = hero . findNear…" at bounding box center [880, 192] width 173 height 342
click at [849, 72] on div "if /else press enter" at bounding box center [882, 84] width 202 height 39
click at [872, 61] on div "# Remember that enemies may not yet exist. while True : enemy = hero . findNear…" at bounding box center [883, 192] width 170 height 342
click at [815, 79] on div "# Remember that enemies may not yet exist. while True : enemy = hero . findNear…" at bounding box center [883, 192] width 170 height 342
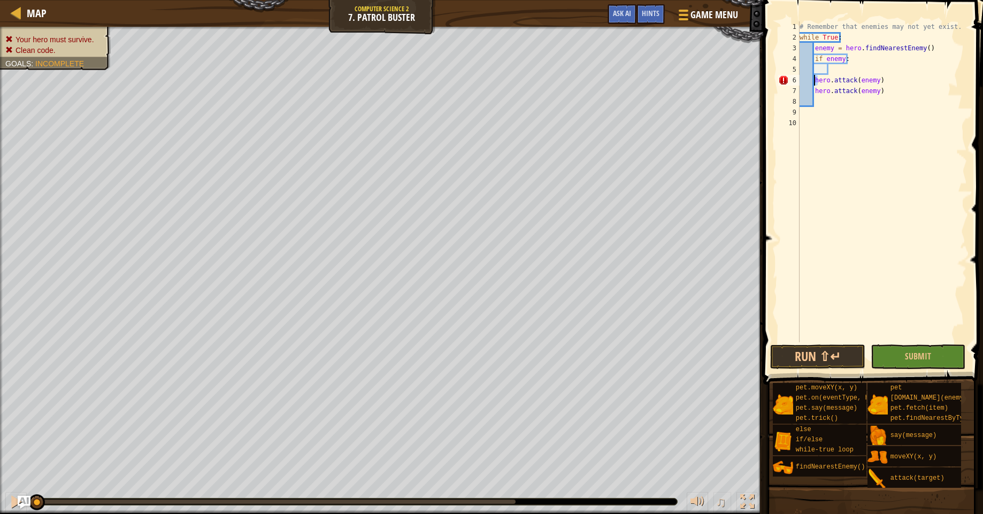
type textarea "hero.attack(enemy)"
click at [815, 80] on div "# Remember that enemies may not yet exist. while True : enemy = hero . findNear…" at bounding box center [883, 192] width 170 height 342
drag, startPoint x: 814, startPoint y: 80, endPoint x: 890, endPoint y: 101, distance: 78.1
click at [890, 101] on div "# Remember that enemies may not yet exist. while True : enemy = hero . findNear…" at bounding box center [883, 192] width 170 height 342
type textarea "hero.attack(eenemy) h"
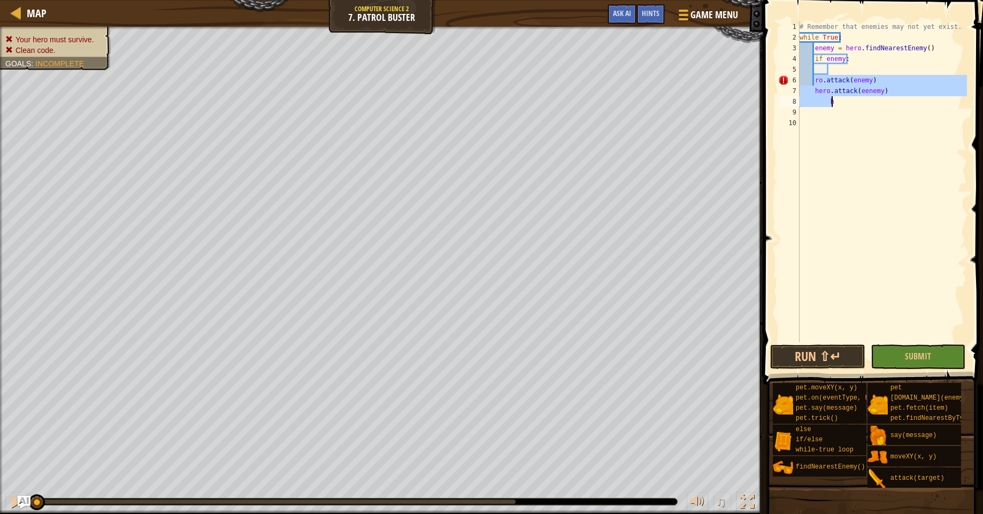
scroll to position [5, 1]
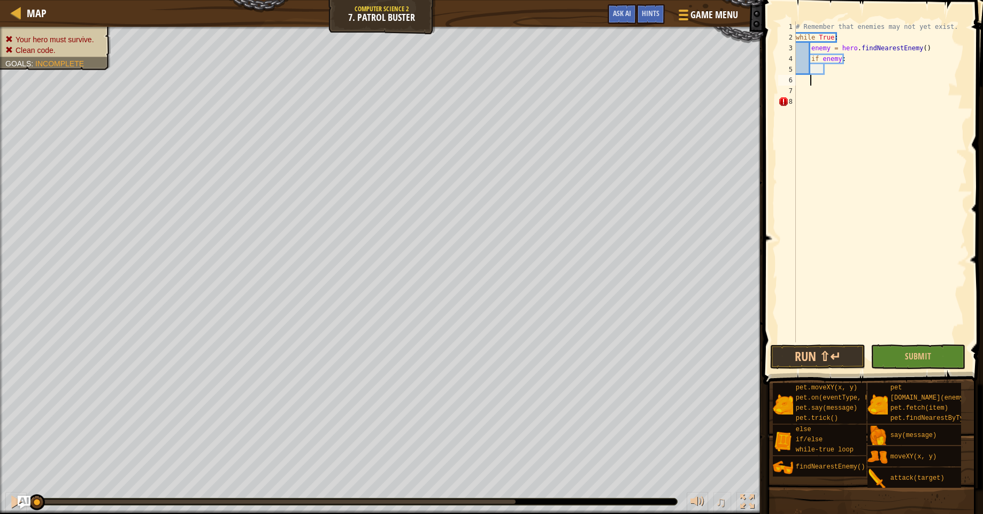
click at [829, 68] on div "# Remember that enemies may not yet exist. while True : enemy = hero . findNear…" at bounding box center [880, 192] width 173 height 342
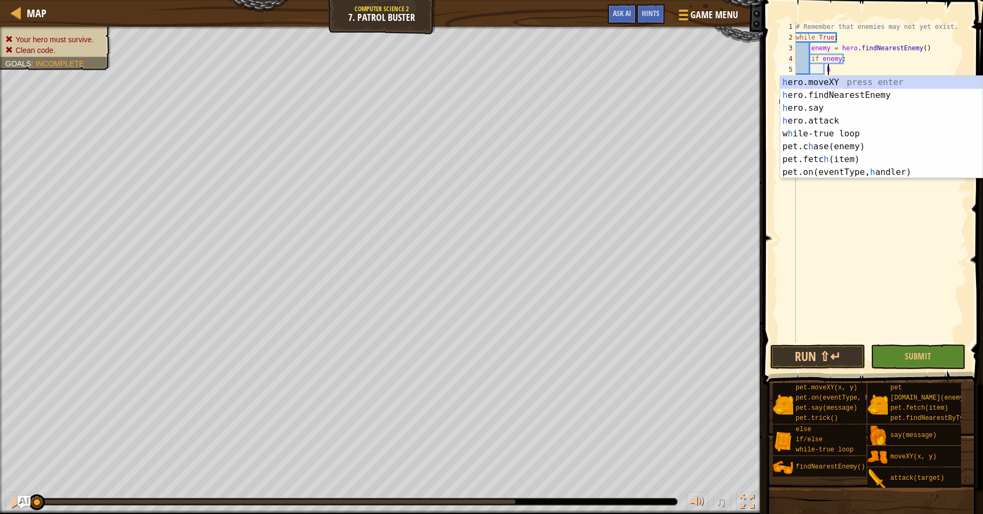
scroll to position [5, 2]
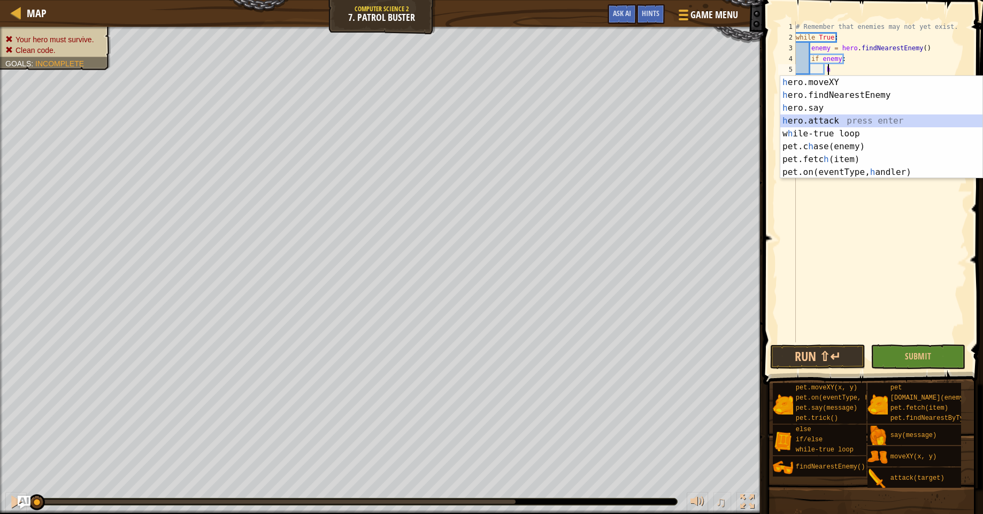
click at [863, 124] on div "h ero.moveXY press enter h ero.findNearestEnemy press enter h ero.say press ent…" at bounding box center [882, 140] width 202 height 128
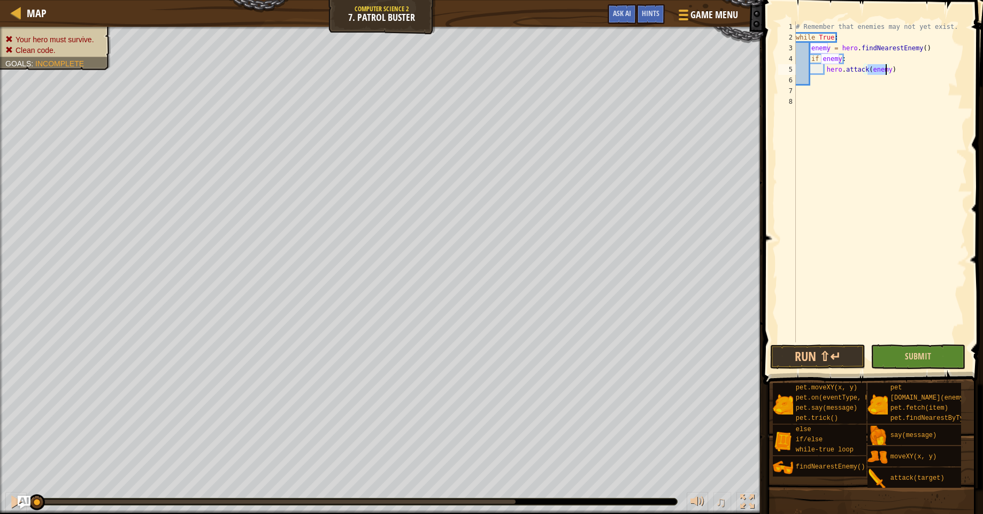
type textarea "hero.attack(enemy)"
click at [941, 360] on button "Submit" at bounding box center [918, 357] width 95 height 25
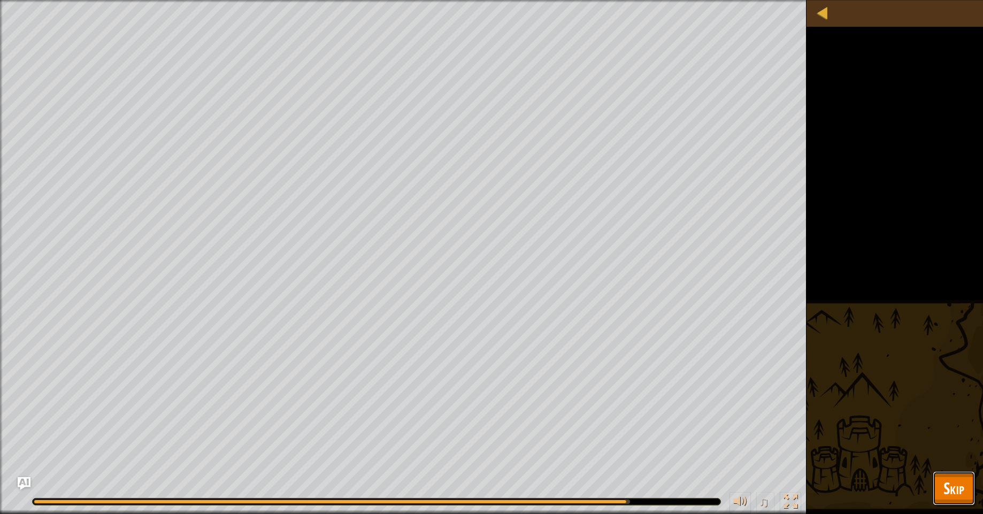
drag, startPoint x: 968, startPoint y: 490, endPoint x: 963, endPoint y: 498, distance: 9.4
click at [964, 497] on button "Skip" at bounding box center [954, 488] width 42 height 34
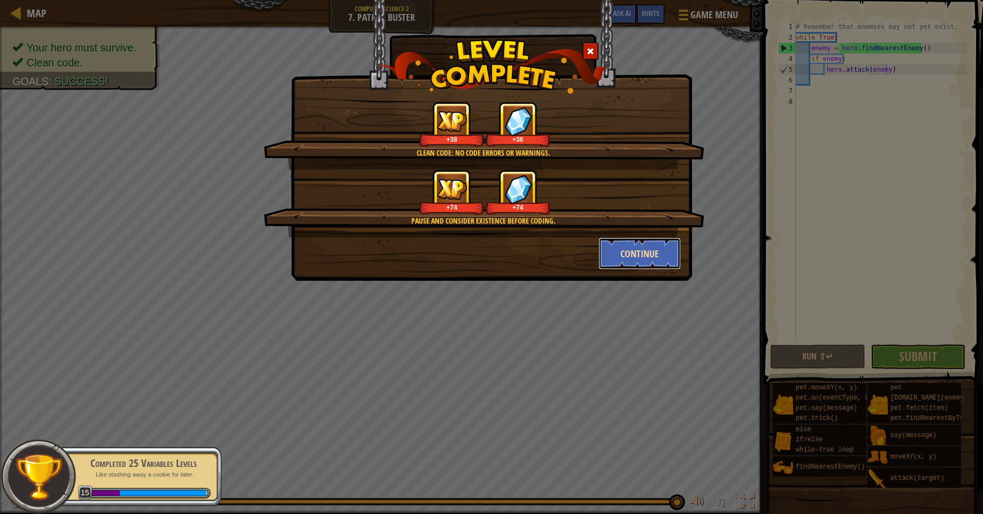
click at [628, 255] on button "Continue" at bounding box center [640, 254] width 83 height 32
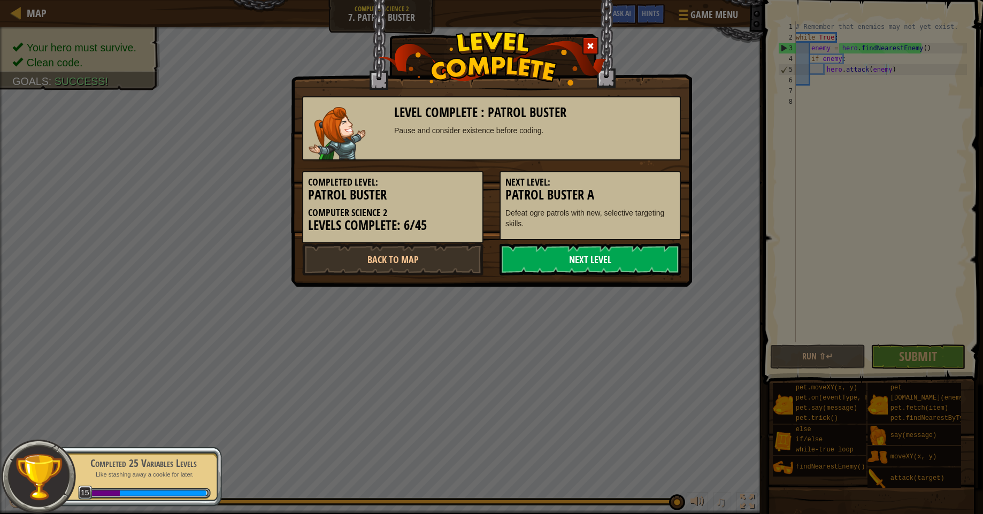
click at [622, 257] on link "Next Level" at bounding box center [590, 259] width 181 height 32
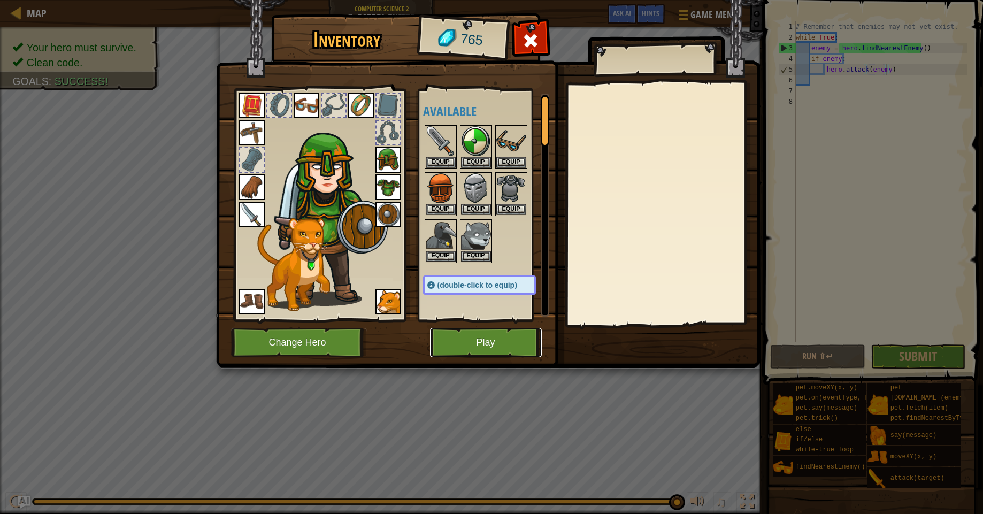
click at [464, 343] on button "Play" at bounding box center [486, 342] width 112 height 29
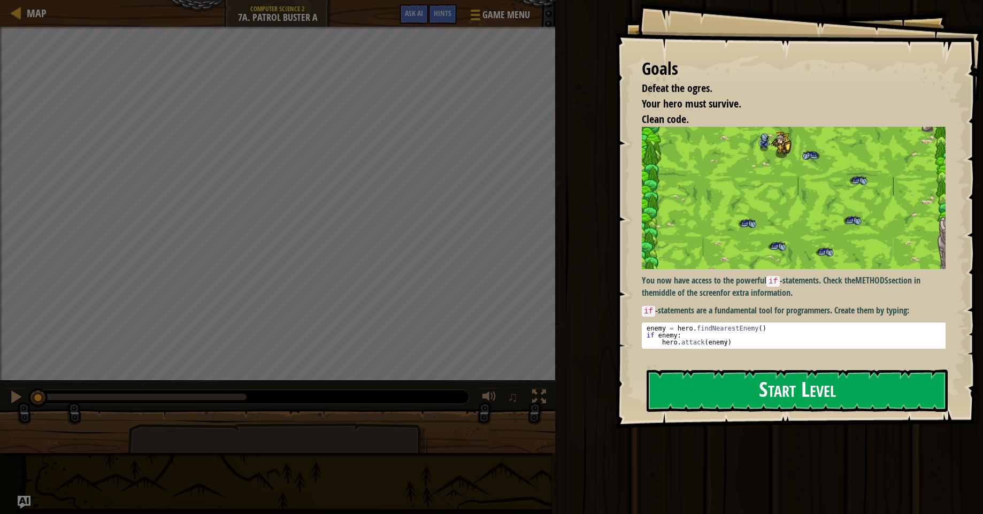
click at [756, 389] on button "Start Level" at bounding box center [797, 391] width 301 height 42
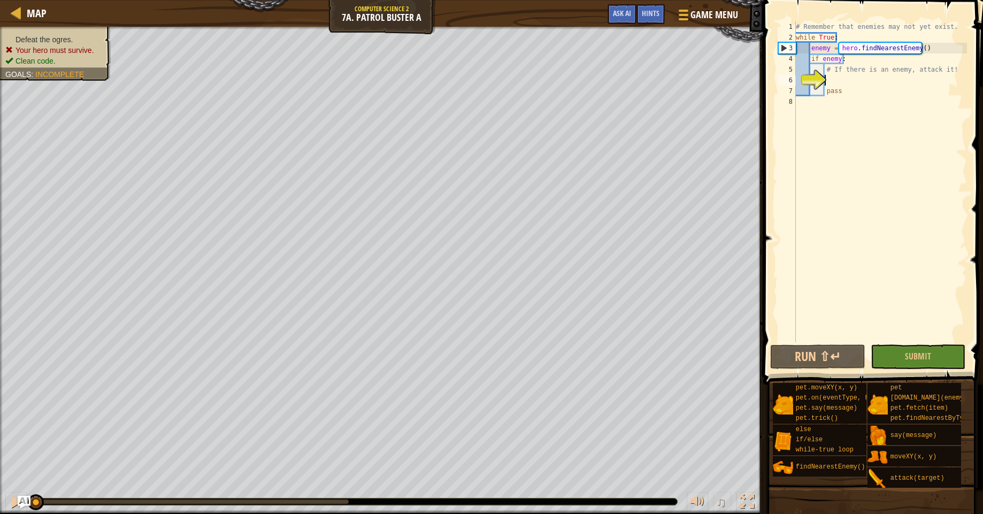
type textarea "e"
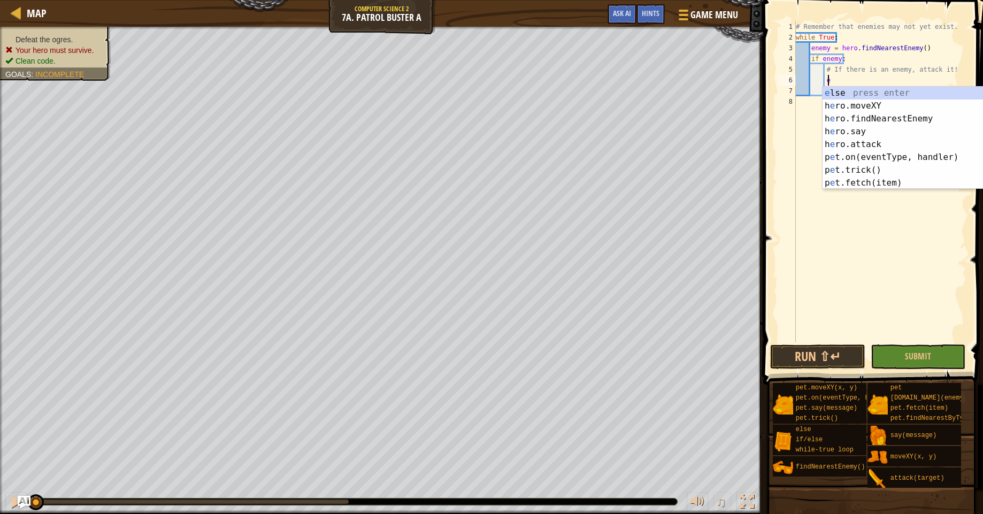
scroll to position [5, 2]
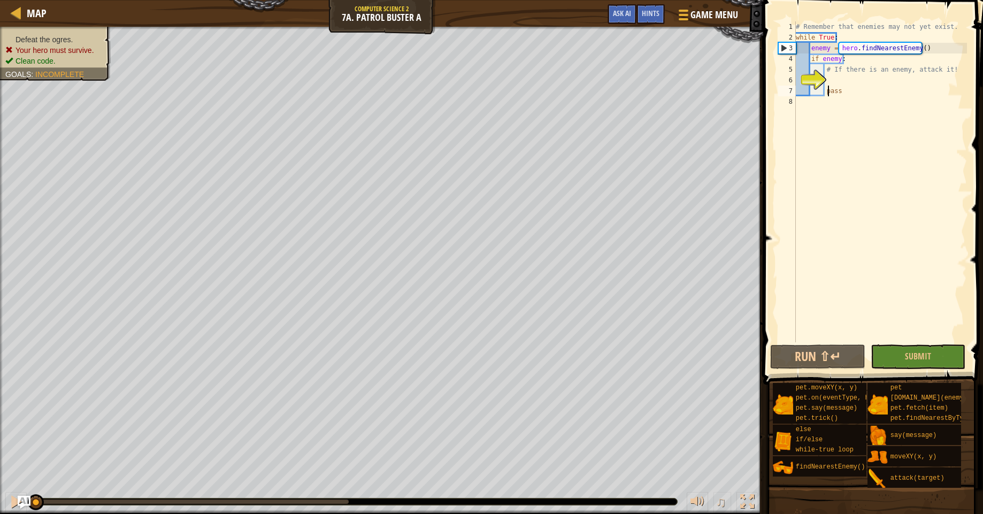
click at [827, 86] on div "# Remember that enemies may not yet exist. while True : enemy = hero . findNear…" at bounding box center [880, 192] width 173 height 342
click at [836, 88] on div "# Remember that enemies may not yet exist. while True : enemy = hero . findNear…" at bounding box center [880, 192] width 173 height 342
click at [841, 91] on div "# Remember that enemies may not yet exist. while True : enemy = hero . findNear…" at bounding box center [880, 192] width 173 height 342
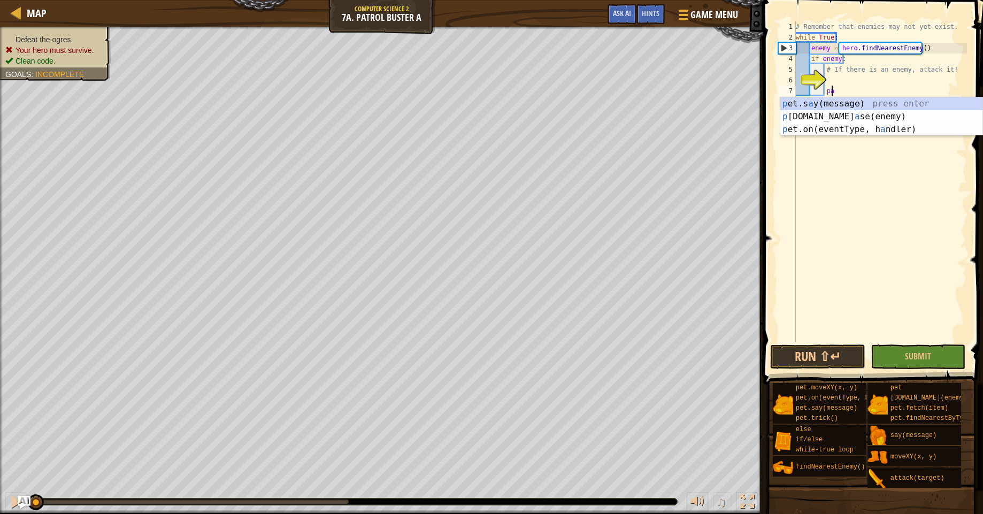
type textarea "p"
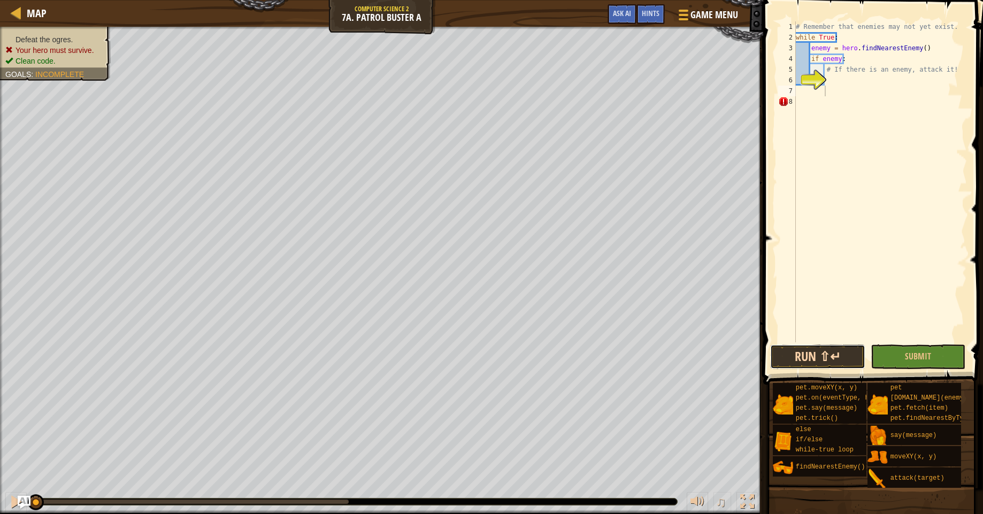
click at [838, 355] on button "Run ⇧↵" at bounding box center [817, 357] width 95 height 25
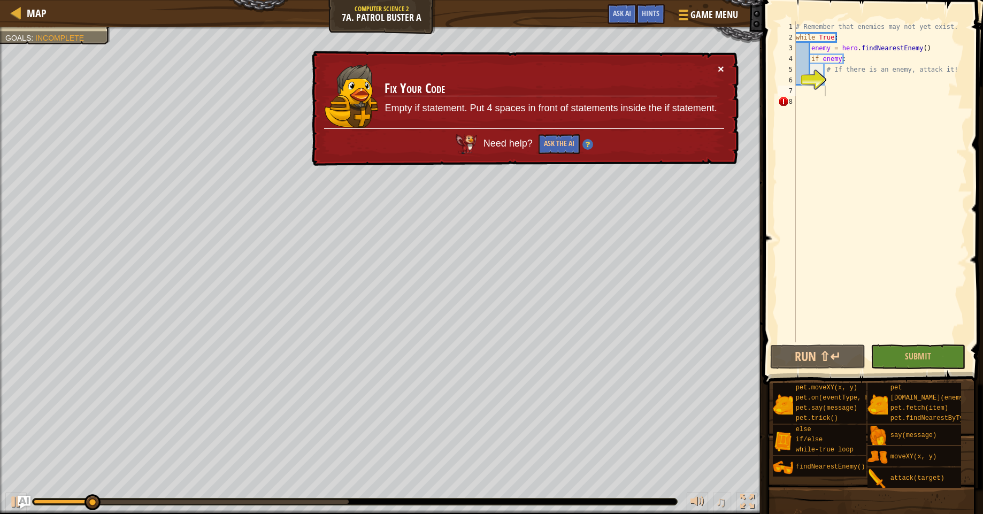
click at [721, 71] on button "×" at bounding box center [721, 68] width 6 height 11
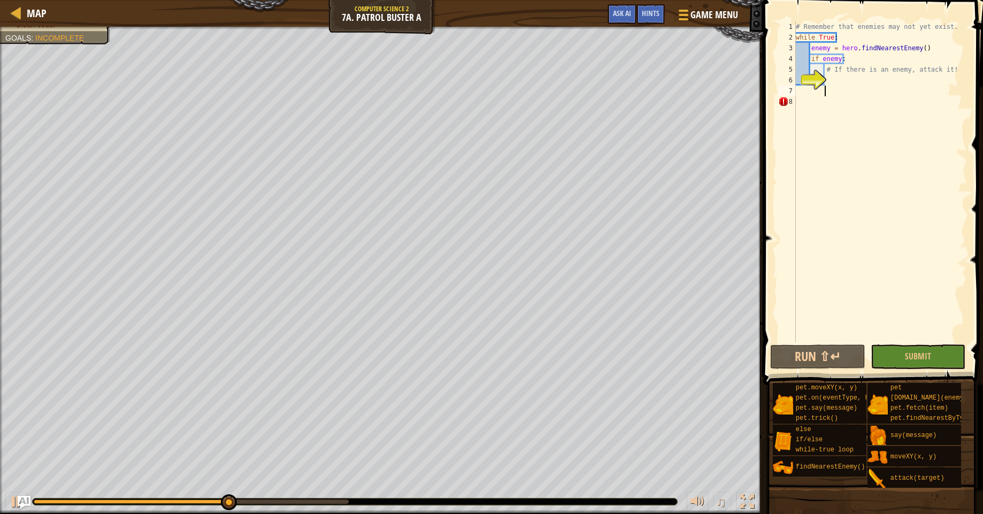
click at [829, 73] on div "# Remember that enemies may not yet exist. while True : enemy = hero . findNear…" at bounding box center [880, 192] width 173 height 342
type textarea "# If there is an enemy, attack it!"
click at [827, 78] on div "# Remember that enemies may not yet exist. while True : enemy = hero . findNear…" at bounding box center [880, 192] width 173 height 342
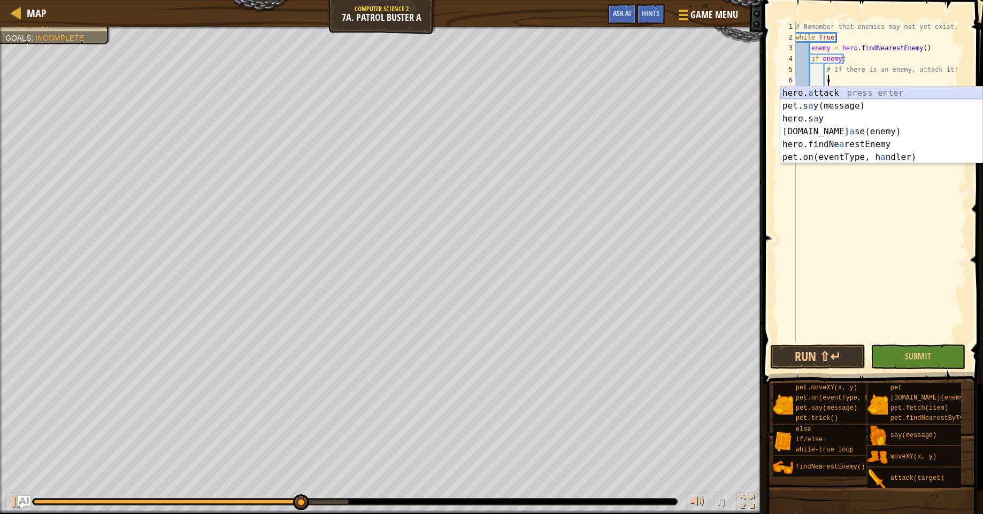
click at [835, 91] on div "hero. a ttack press enter pet.s a y(message) press enter hero.s a y press enter…" at bounding box center [882, 138] width 202 height 103
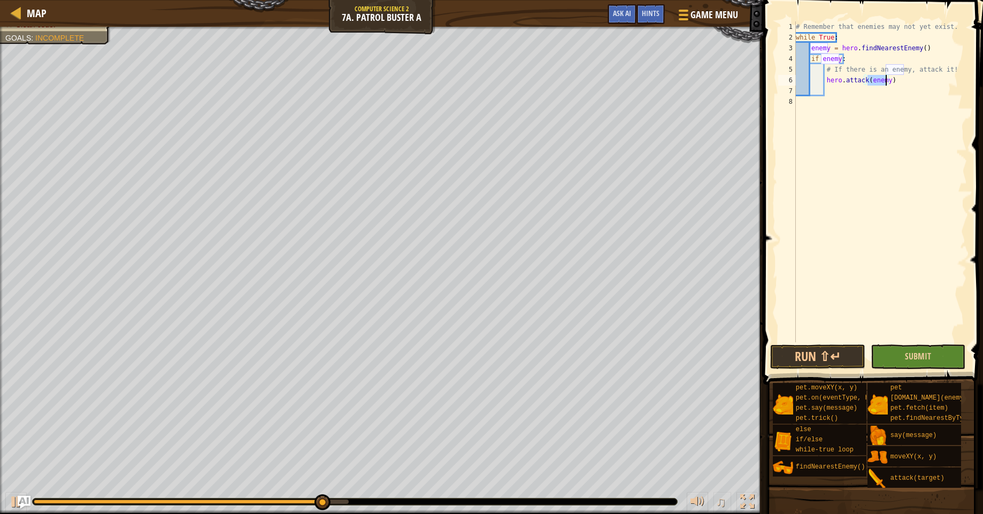
type textarea "hero.attack(enemy)"
click at [904, 366] on button "Submit" at bounding box center [918, 357] width 95 height 25
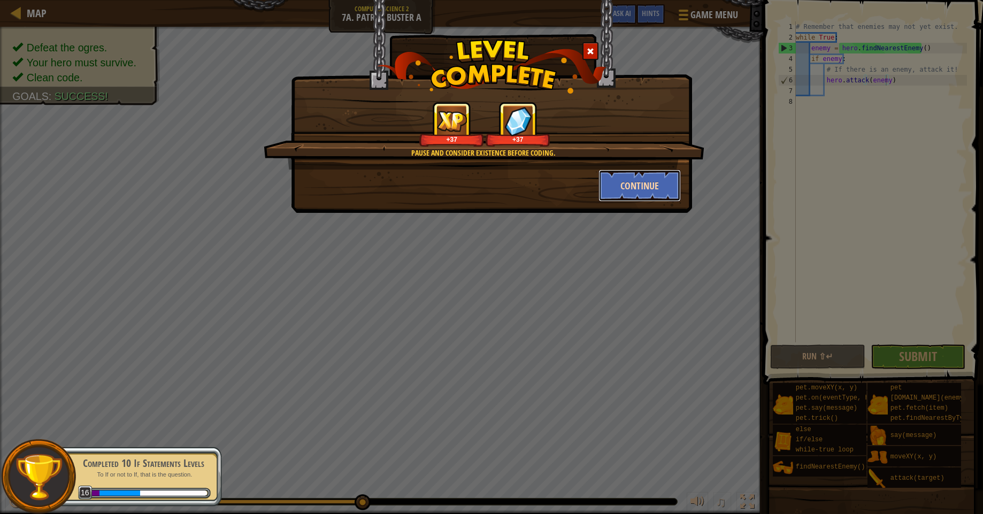
click at [614, 197] on button "Continue" at bounding box center [640, 186] width 83 height 32
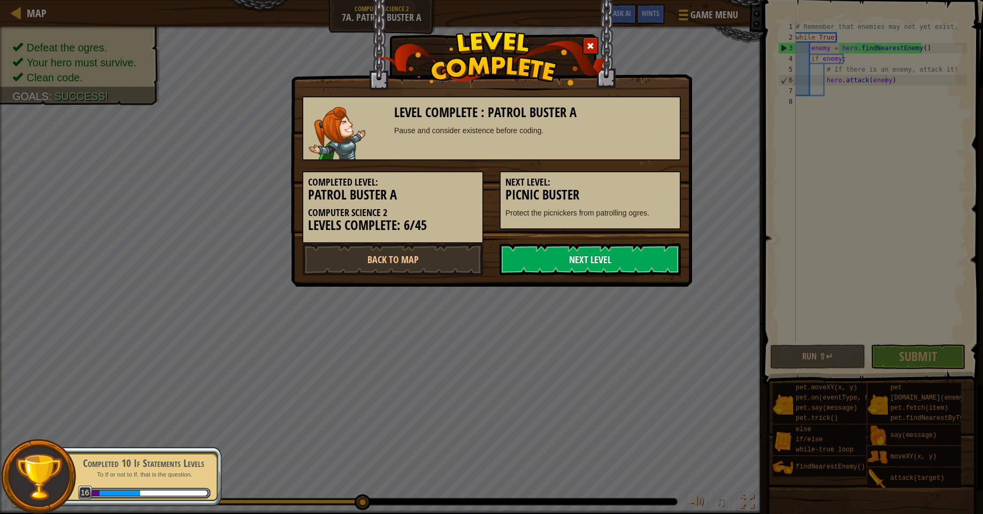
click at [582, 266] on link "Next Level" at bounding box center [590, 259] width 181 height 32
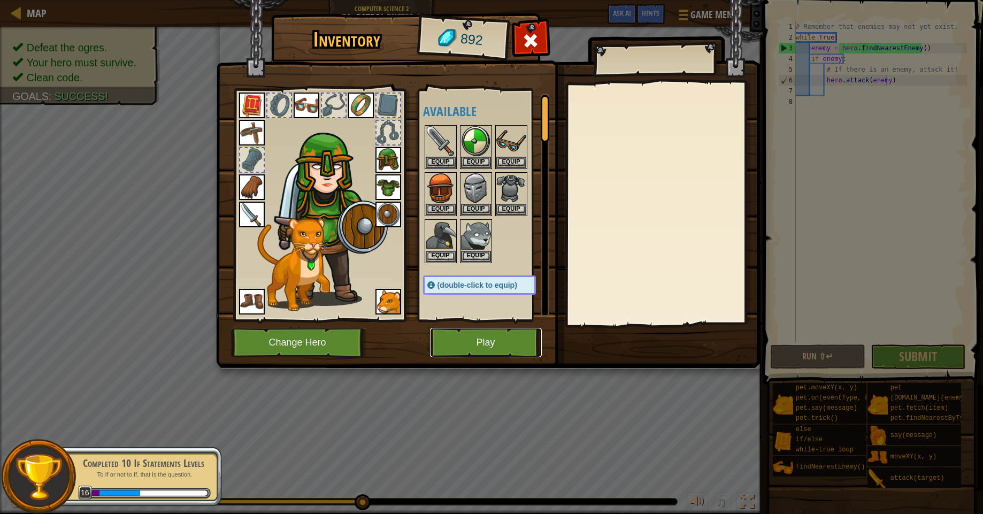
click at [500, 339] on button "Play" at bounding box center [486, 342] width 112 height 29
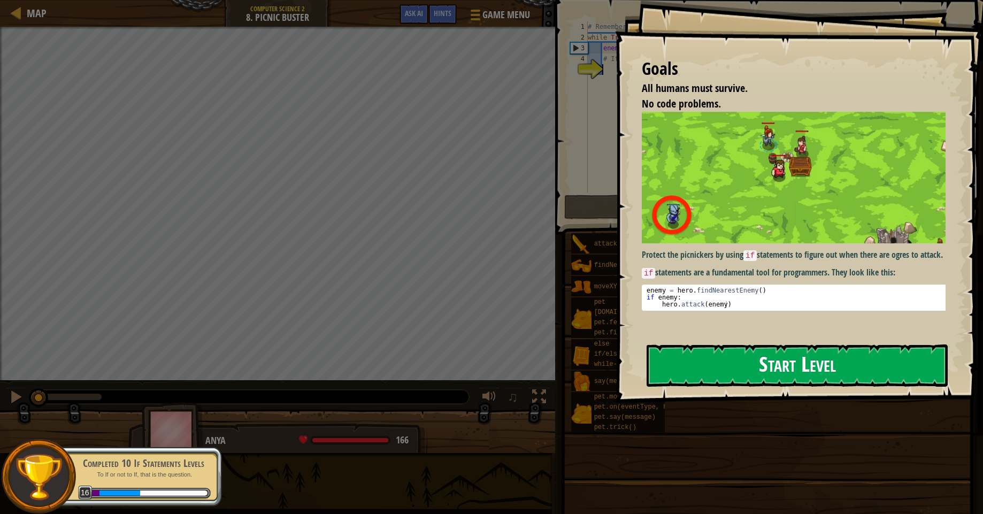
click at [763, 361] on button "Start Level" at bounding box center [797, 366] width 301 height 42
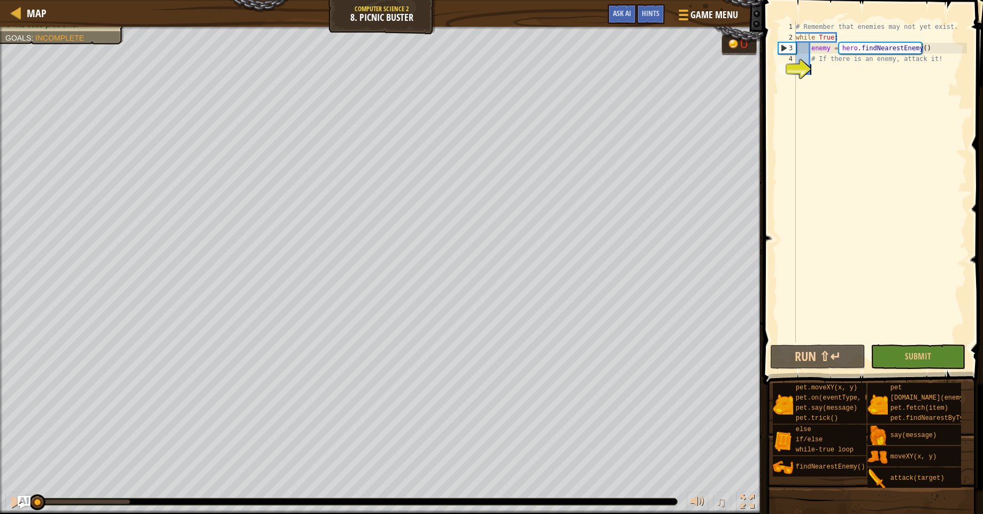
click at [836, 70] on div "# Remember that enemies may not yet exist. while True : enemy = hero . findNear…" at bounding box center [880, 192] width 173 height 342
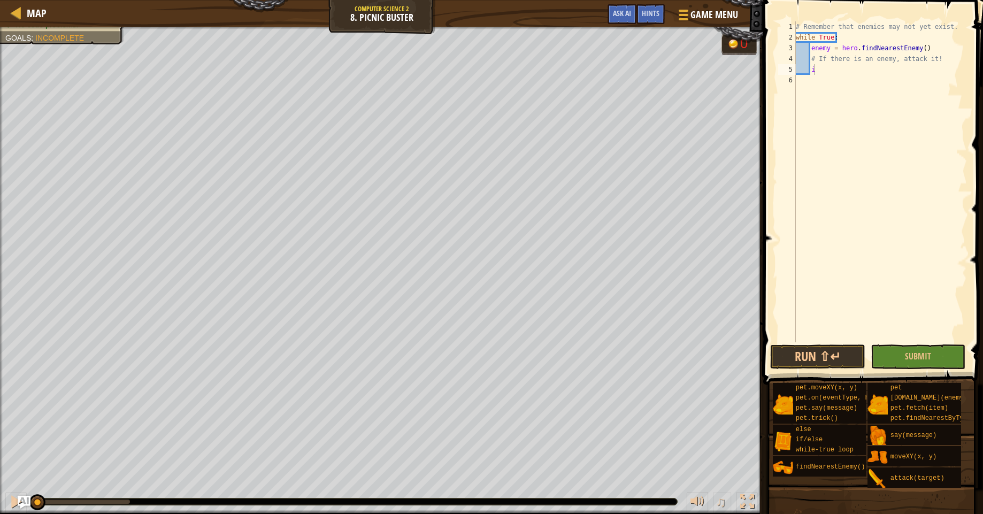
click at [859, 0] on body "Map Computer Science 2 8. Picnic Buster Game Menu Done Hints Ask AI 1 ההההההההה…" at bounding box center [491, 0] width 983 height 0
click at [818, 67] on div "# Remember that enemies may not yet exist. while True : enemy = hero . findNear…" at bounding box center [880, 192] width 173 height 342
click at [821, 84] on div "if /else press enter" at bounding box center [882, 95] width 202 height 39
type textarea "if enemy:"
click at [835, 88] on div "# Remember that enemies may not yet exist. while True : enemy = hero . findNear…" at bounding box center [880, 192] width 173 height 342
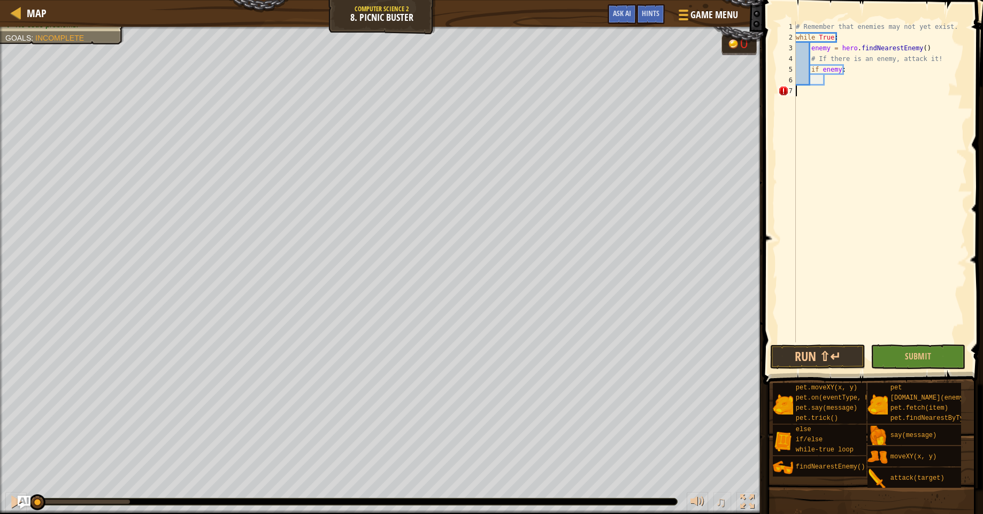
scroll to position [5, 0]
click at [832, 82] on div "# Remember that enemies may not yet exist. while True : enemy = hero . findNear…" at bounding box center [880, 192] width 173 height 342
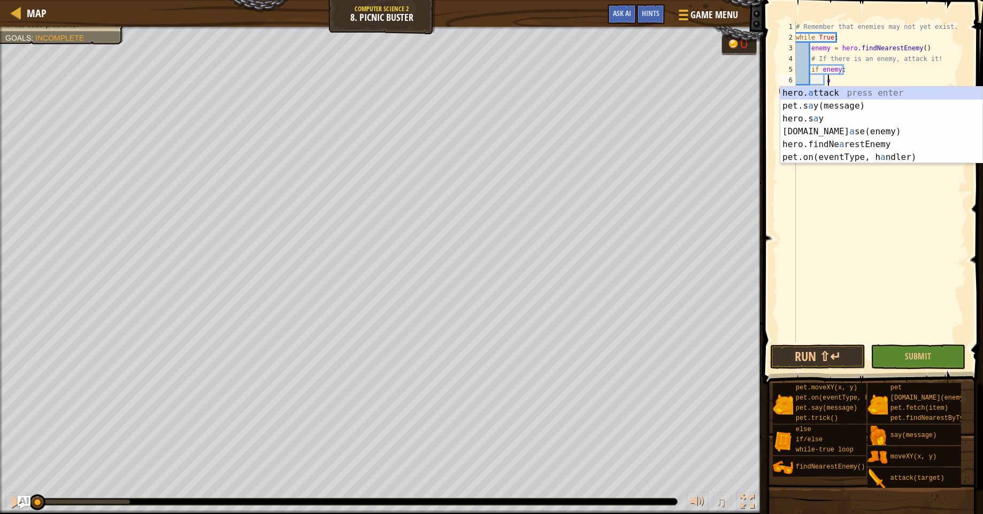
scroll to position [5, 2]
click at [819, 93] on div "hero. a ttack press enter pet.s a y(message) press enter hero.s a y press enter…" at bounding box center [882, 138] width 202 height 103
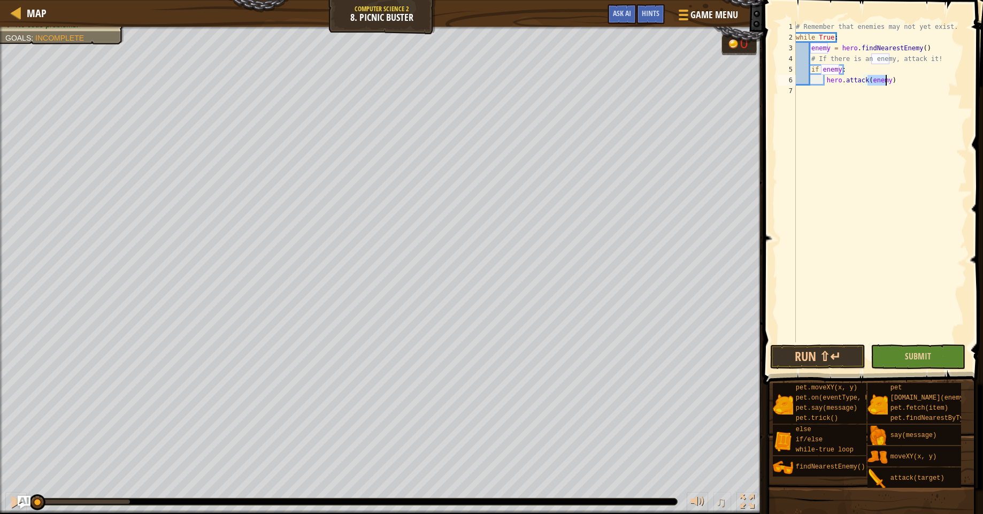
type textarea "hero.attack(enemy)"
click at [897, 362] on button "Submit" at bounding box center [918, 357] width 95 height 25
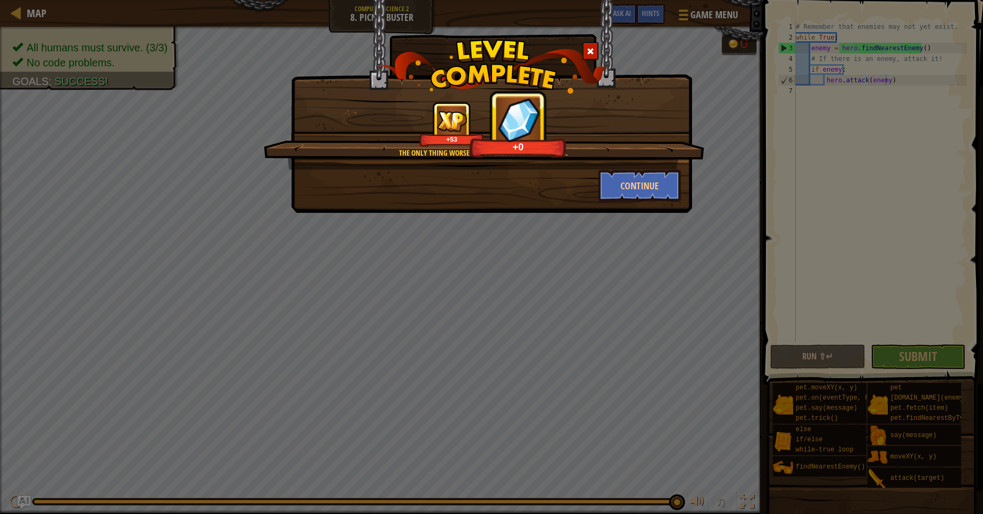
click at [584, 52] on div at bounding box center [591, 51] width 16 height 18
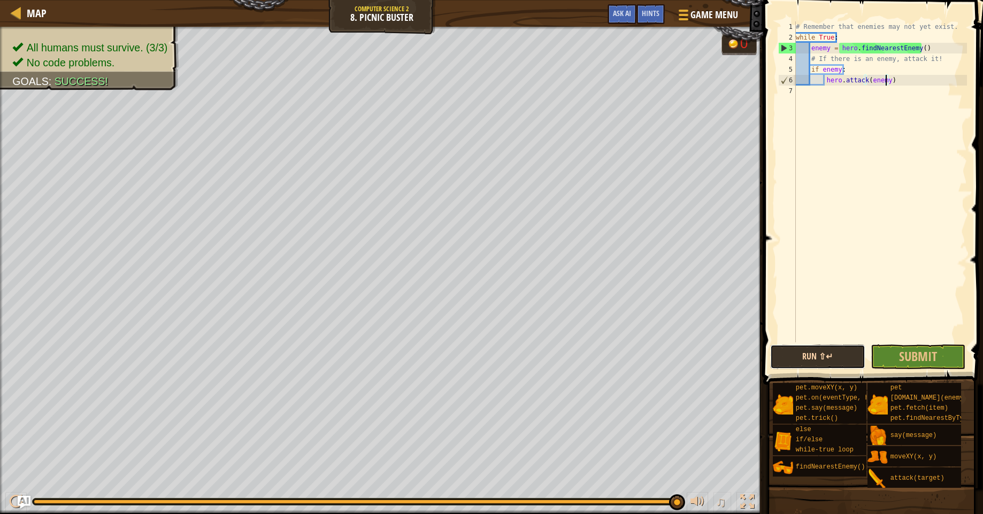
click at [826, 351] on button "Run ⇧↵" at bounding box center [817, 357] width 95 height 25
click at [890, 351] on button "Submit" at bounding box center [918, 357] width 95 height 25
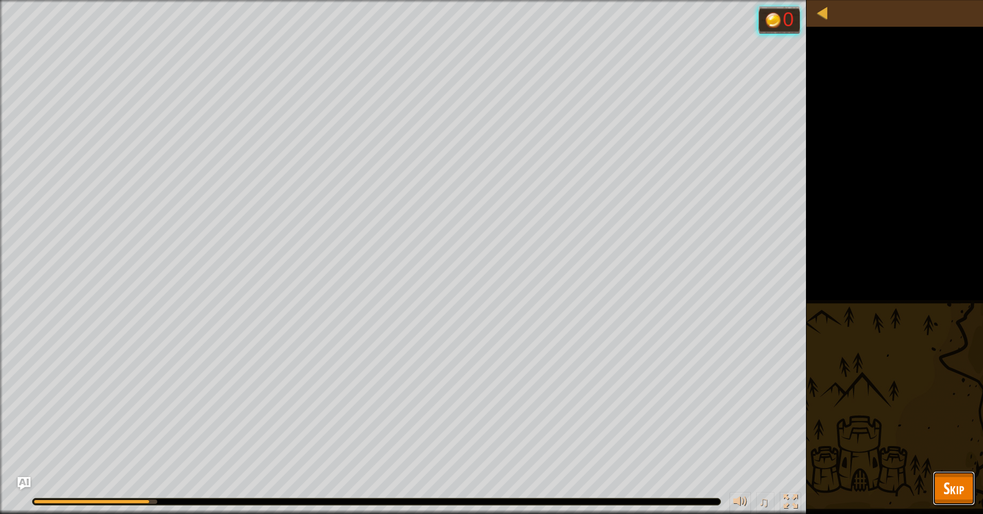
drag, startPoint x: 950, startPoint y: 472, endPoint x: 943, endPoint y: 488, distance: 18.0
click at [943, 486] on button "Skip" at bounding box center [954, 488] width 42 height 34
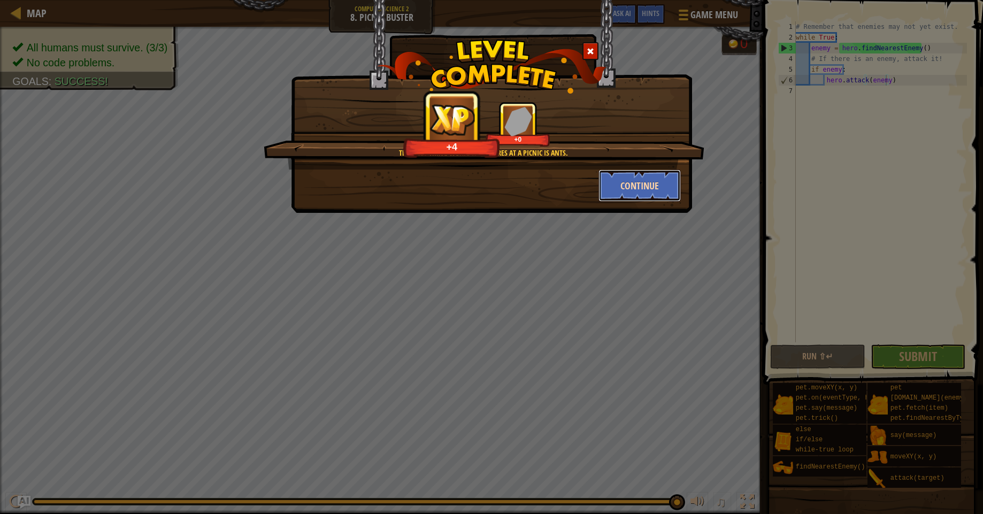
click at [643, 186] on button "Continue" at bounding box center [640, 186] width 83 height 32
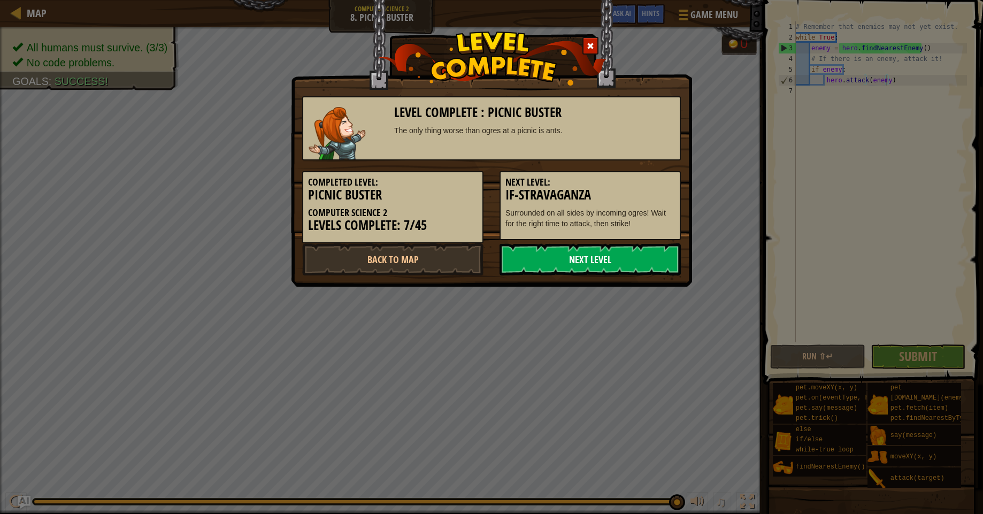
click at [519, 254] on link "Next Level" at bounding box center [590, 259] width 181 height 32
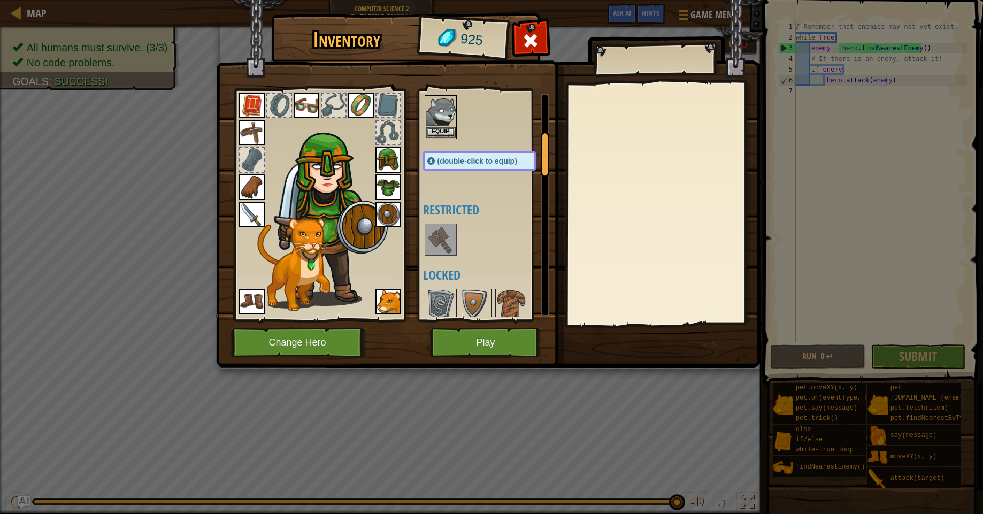
scroll to position [193, 0]
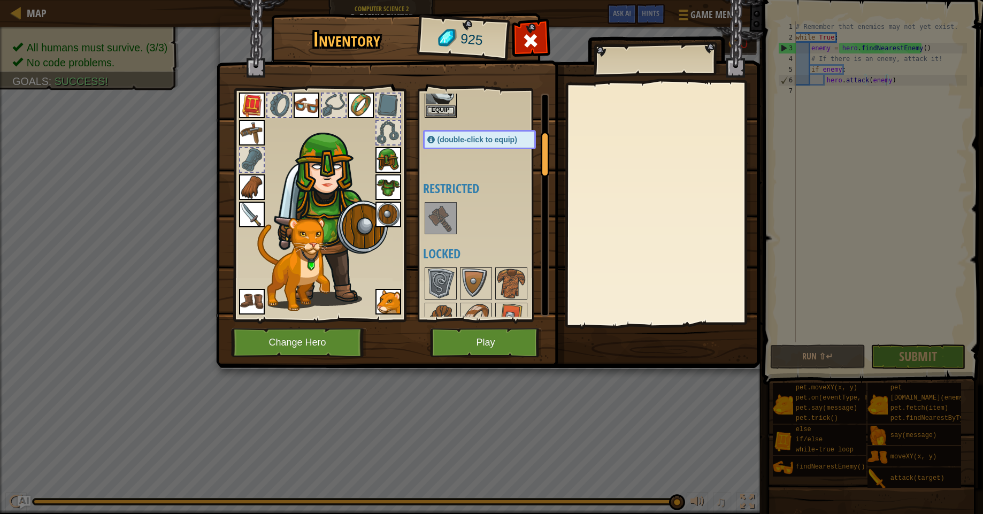
click at [444, 216] on img at bounding box center [441, 218] width 30 height 30
click at [444, 218] on img at bounding box center [441, 218] width 30 height 30
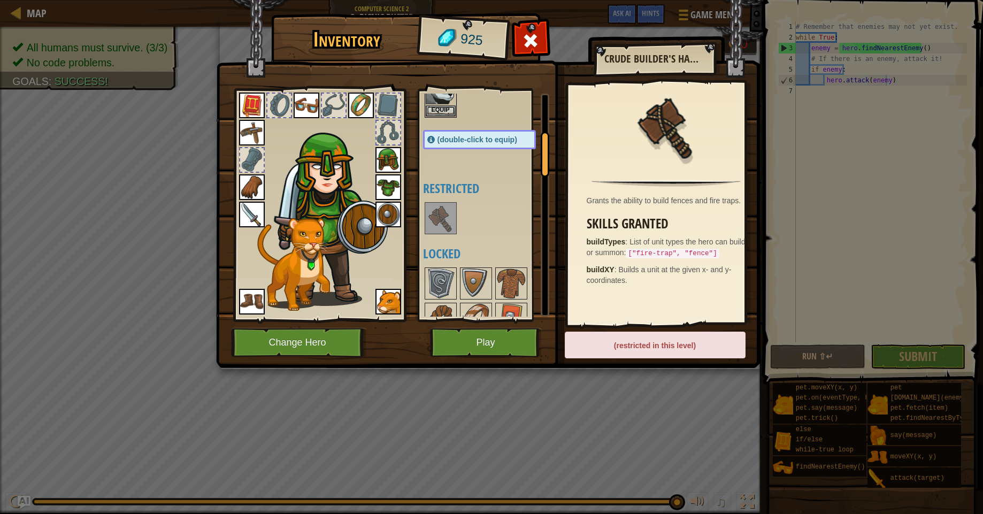
click at [444, 219] on img at bounding box center [441, 218] width 30 height 30
drag, startPoint x: 444, startPoint y: 220, endPoint x: 438, endPoint y: 218, distance: 6.0
click at [444, 220] on img at bounding box center [441, 218] width 30 height 30
click at [437, 216] on img at bounding box center [441, 218] width 30 height 30
click at [436, 215] on img at bounding box center [441, 218] width 30 height 30
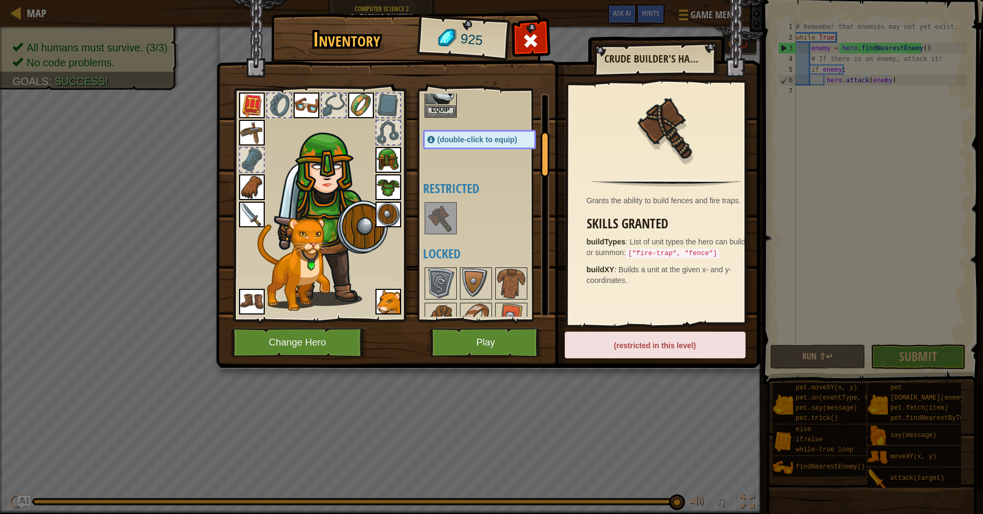
click at [435, 214] on img at bounding box center [441, 218] width 30 height 30
click at [498, 346] on button "Play" at bounding box center [486, 342] width 112 height 29
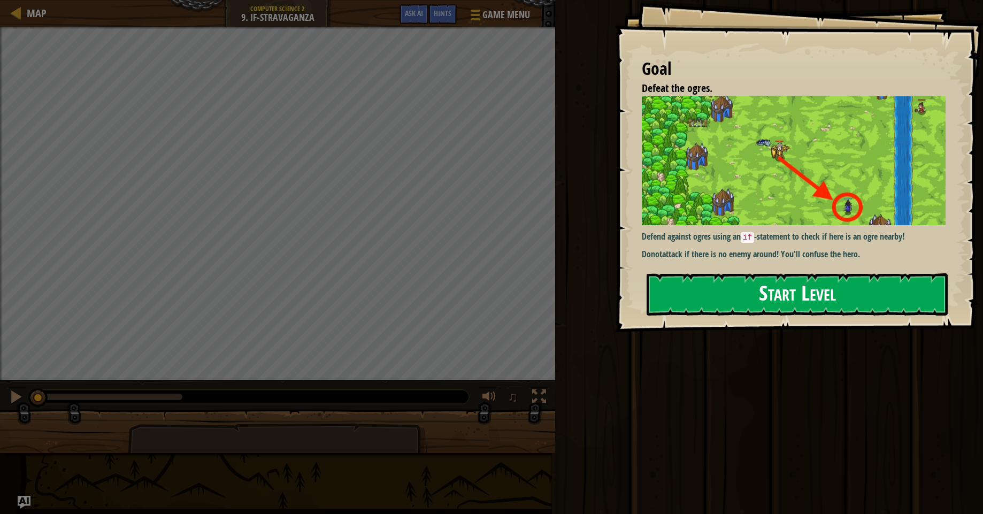
drag, startPoint x: 683, startPoint y: 279, endPoint x: 675, endPoint y: 280, distance: 7.6
click at [676, 280] on button "Start Level" at bounding box center [797, 294] width 301 height 42
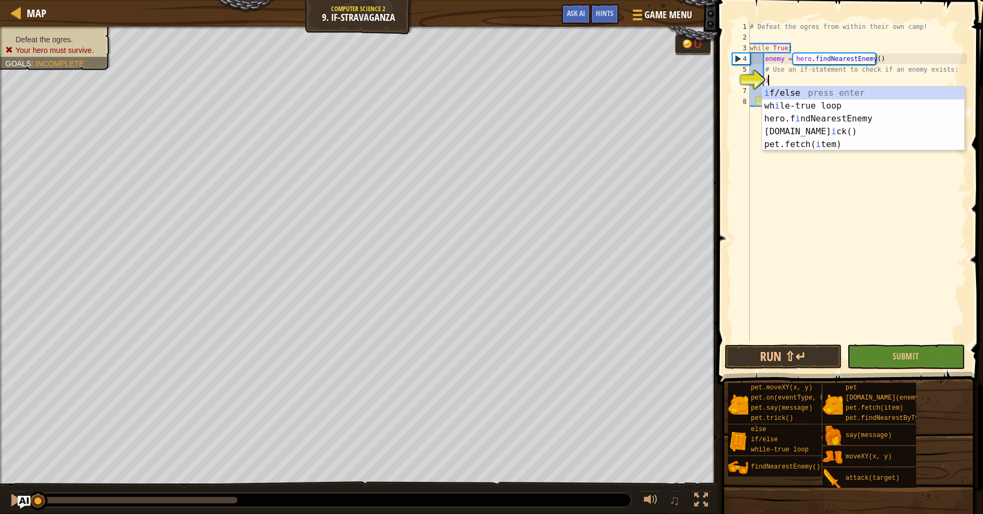
scroll to position [5, 1]
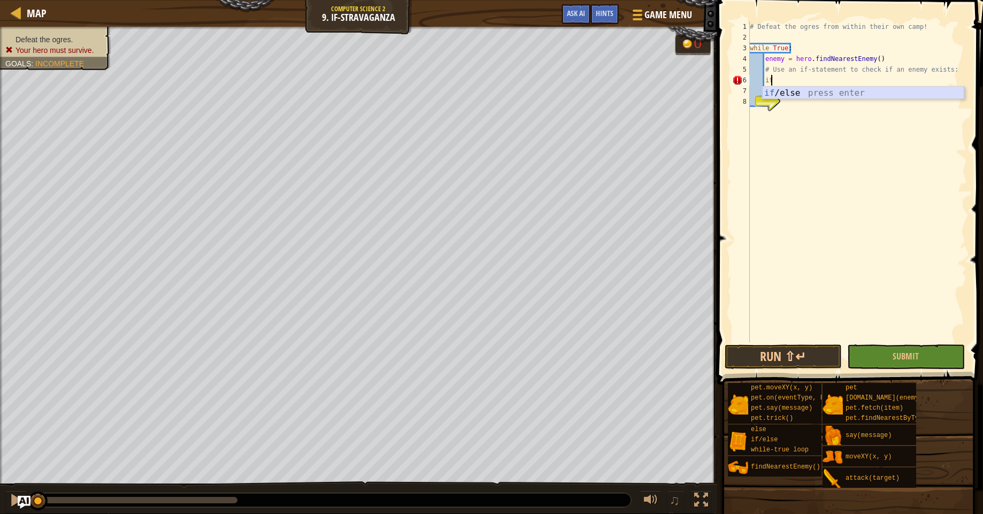
click at [793, 94] on div "if /else press enter" at bounding box center [863, 106] width 202 height 39
type textarea "if enemy:"
drag, startPoint x: 767, startPoint y: 82, endPoint x: 771, endPoint y: 85, distance: 5.5
click at [770, 83] on div "# Defeat the ogres from within their own camp! while True : enemy = hero . find…" at bounding box center [857, 192] width 219 height 342
click at [784, 91] on div "# Defeat the ogres from within their own camp! while True : enemy = hero . find…" at bounding box center [857, 192] width 219 height 342
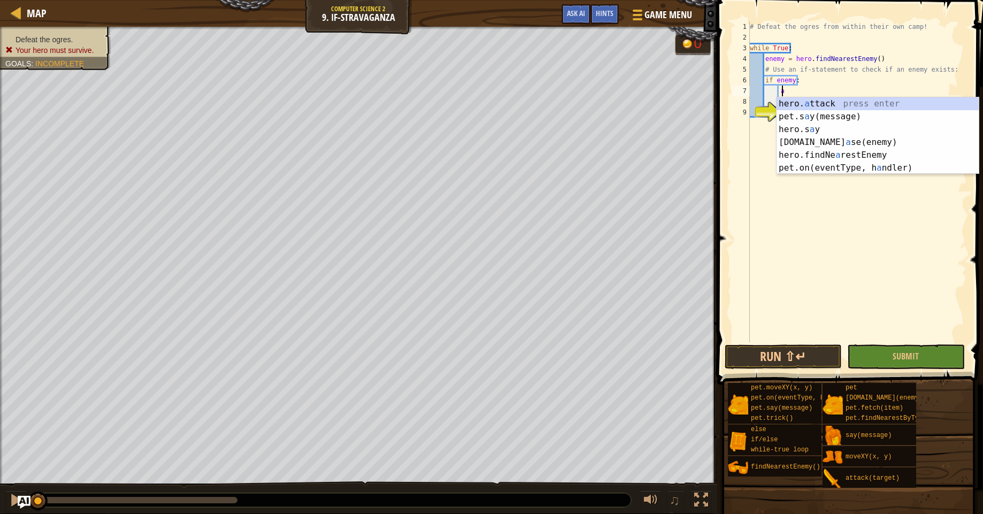
scroll to position [5, 2]
click at [837, 106] on div "hero. a ttack press enter pet.s a y(message) press enter hero.s a y press enter…" at bounding box center [878, 148] width 202 height 103
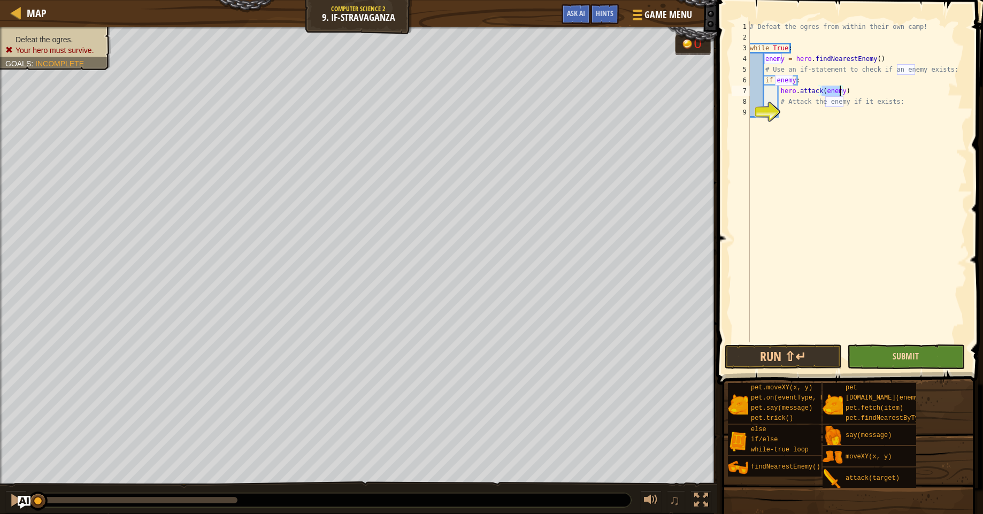
type textarea "hero.attack(enemy)"
click at [913, 359] on span "Submit" at bounding box center [906, 356] width 26 height 12
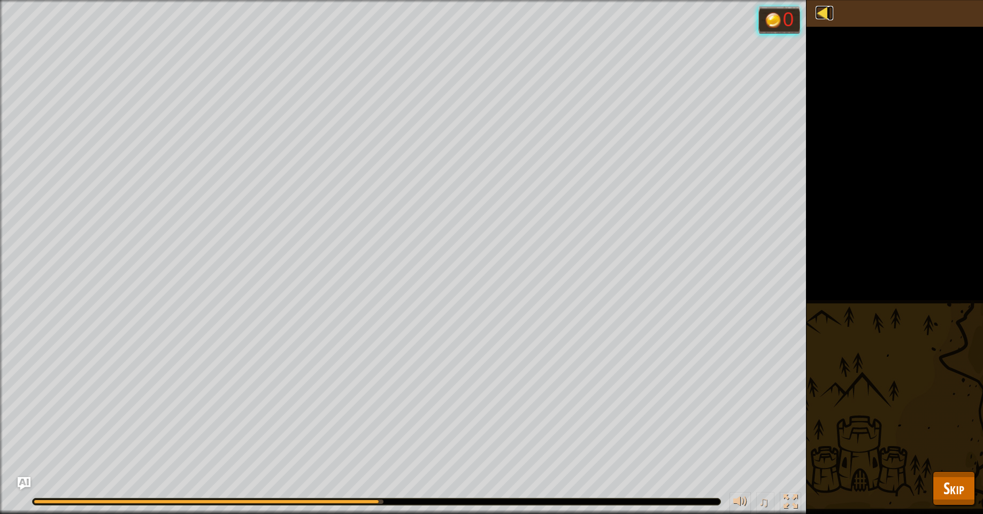
click at [816, 16] on div at bounding box center [822, 12] width 13 height 13
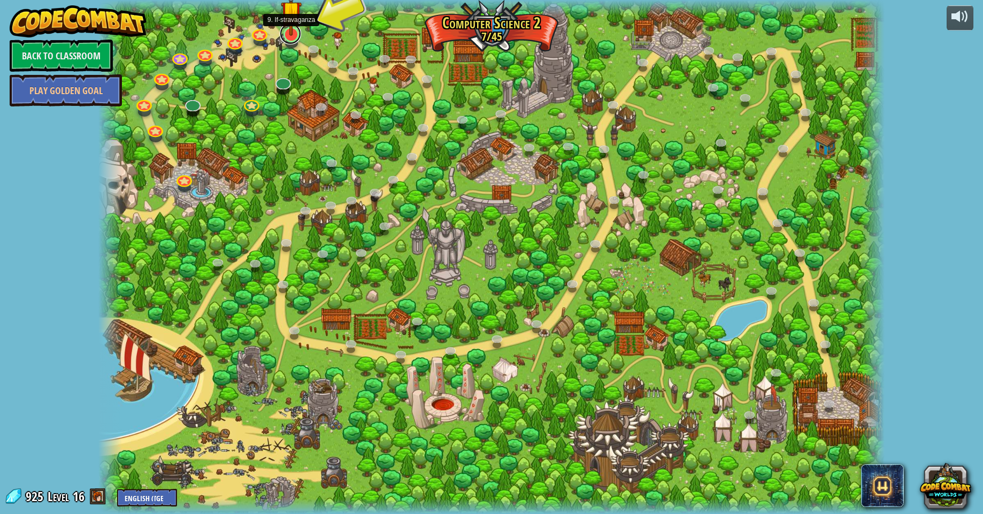
click at [293, 36] on link at bounding box center [290, 33] width 21 height 21
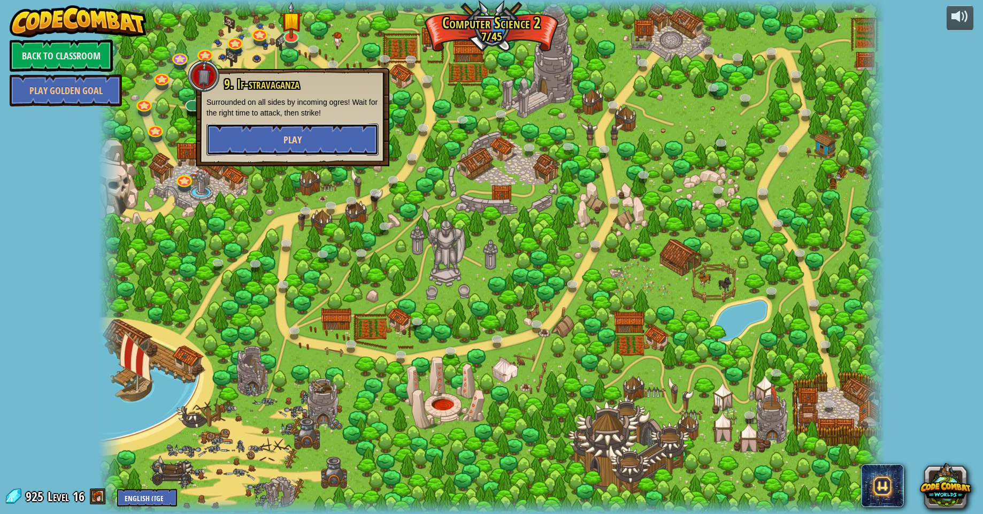
click at [342, 146] on button "Play" at bounding box center [293, 140] width 172 height 32
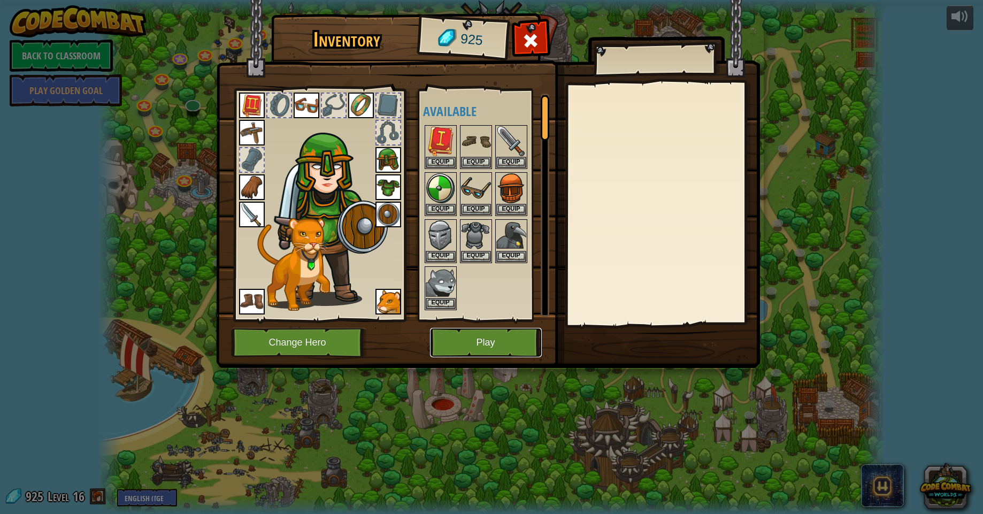
click at [491, 346] on button "Play" at bounding box center [486, 342] width 112 height 29
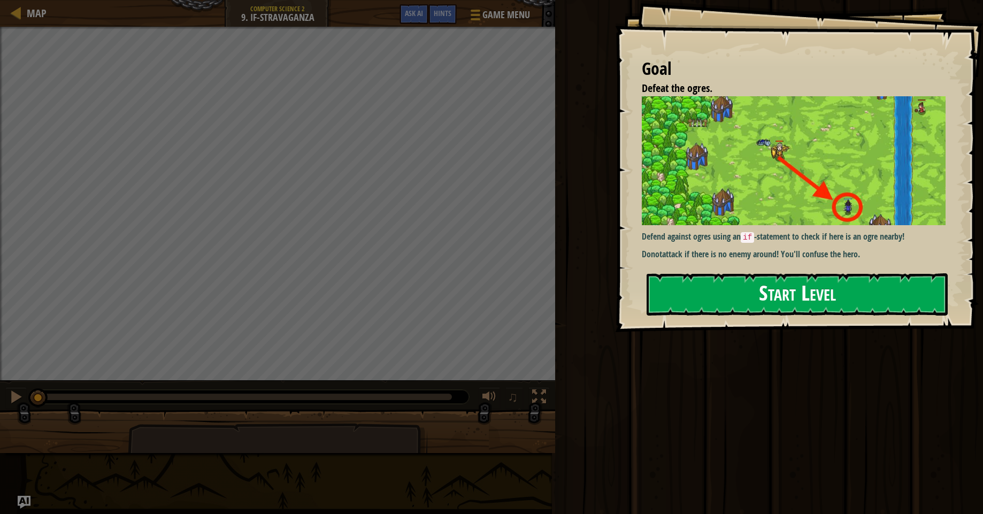
click at [733, 280] on button "Start Level" at bounding box center [797, 294] width 301 height 42
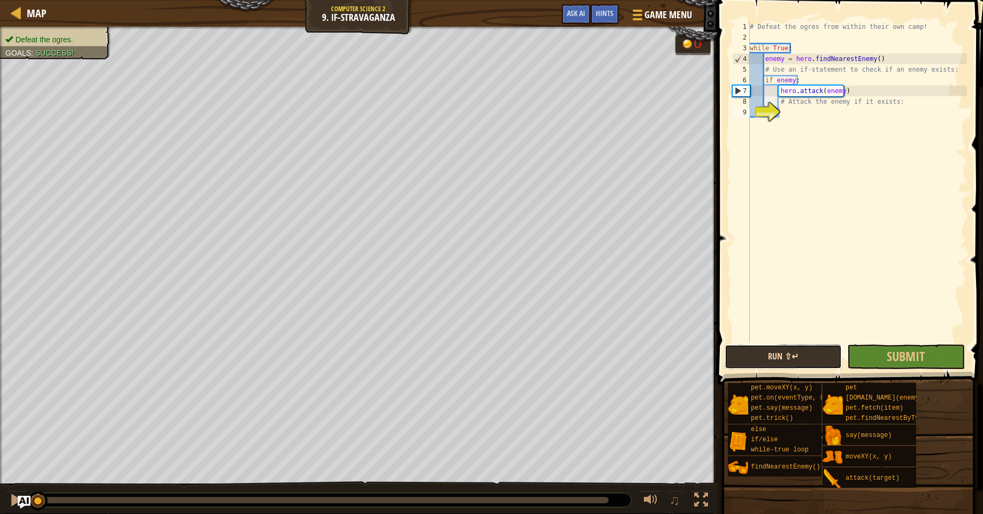
click at [781, 354] on button "Run ⇧↵" at bounding box center [783, 357] width 117 height 25
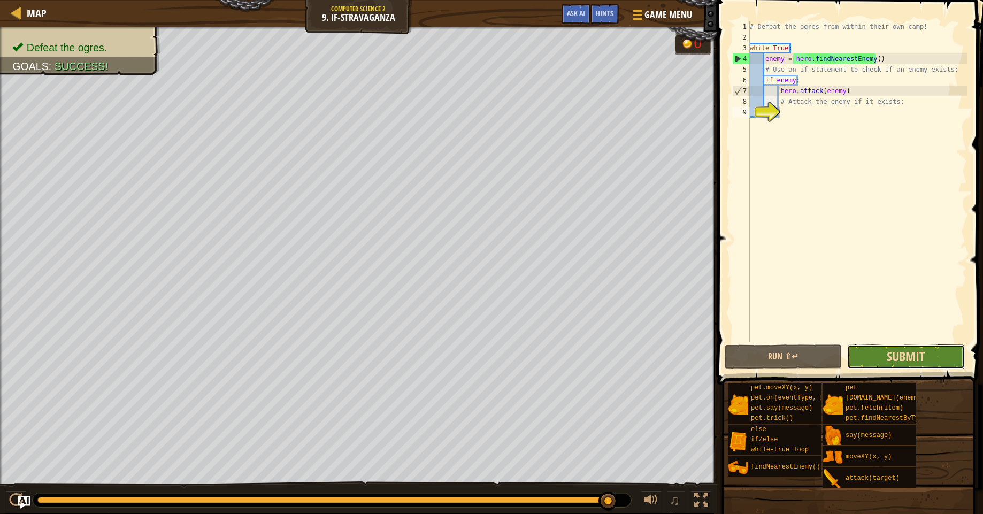
click at [893, 359] on span "Submit" at bounding box center [906, 356] width 38 height 17
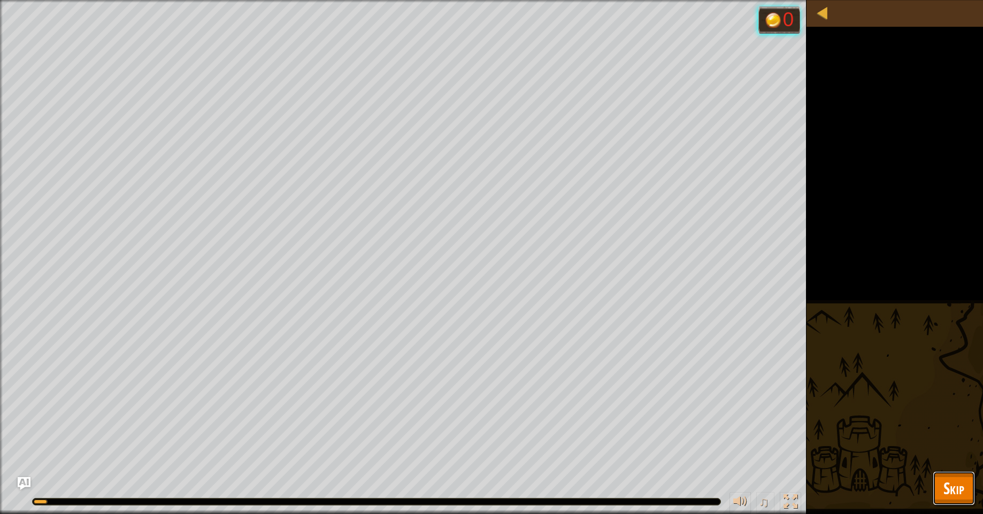
click at [939, 486] on button "Skip" at bounding box center [954, 488] width 42 height 34
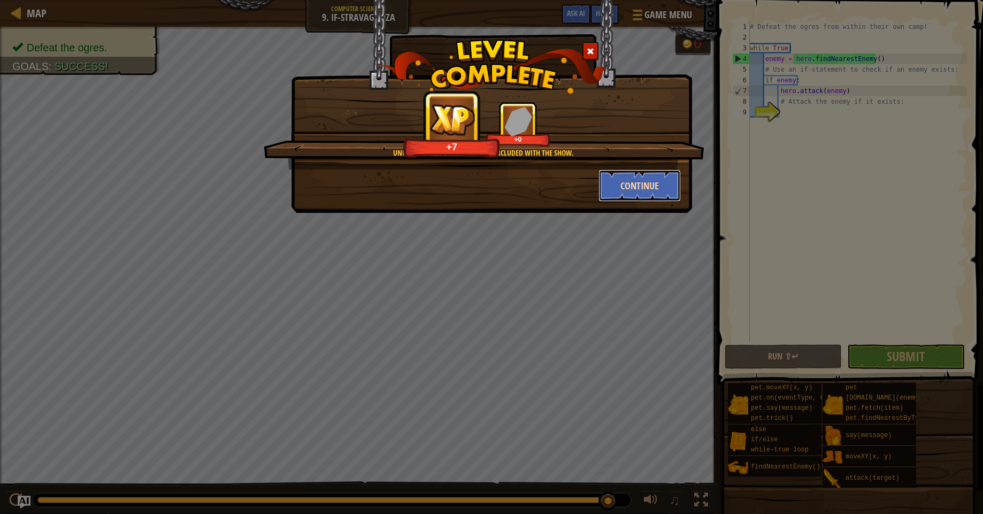
click at [626, 197] on button "Continue" at bounding box center [640, 186] width 83 height 32
